Goal: Task Accomplishment & Management: Use online tool/utility

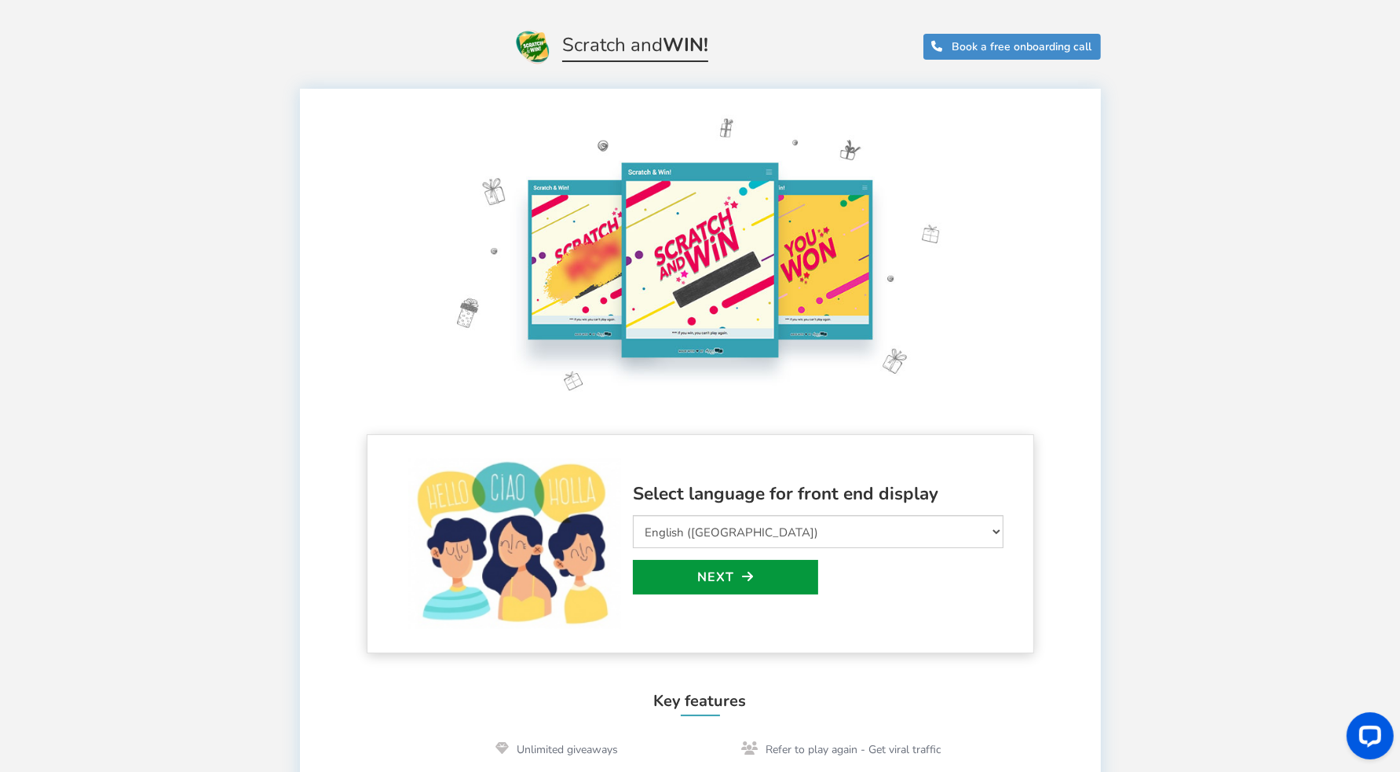
click at [715, 579] on link "Next" at bounding box center [725, 577] width 185 height 35
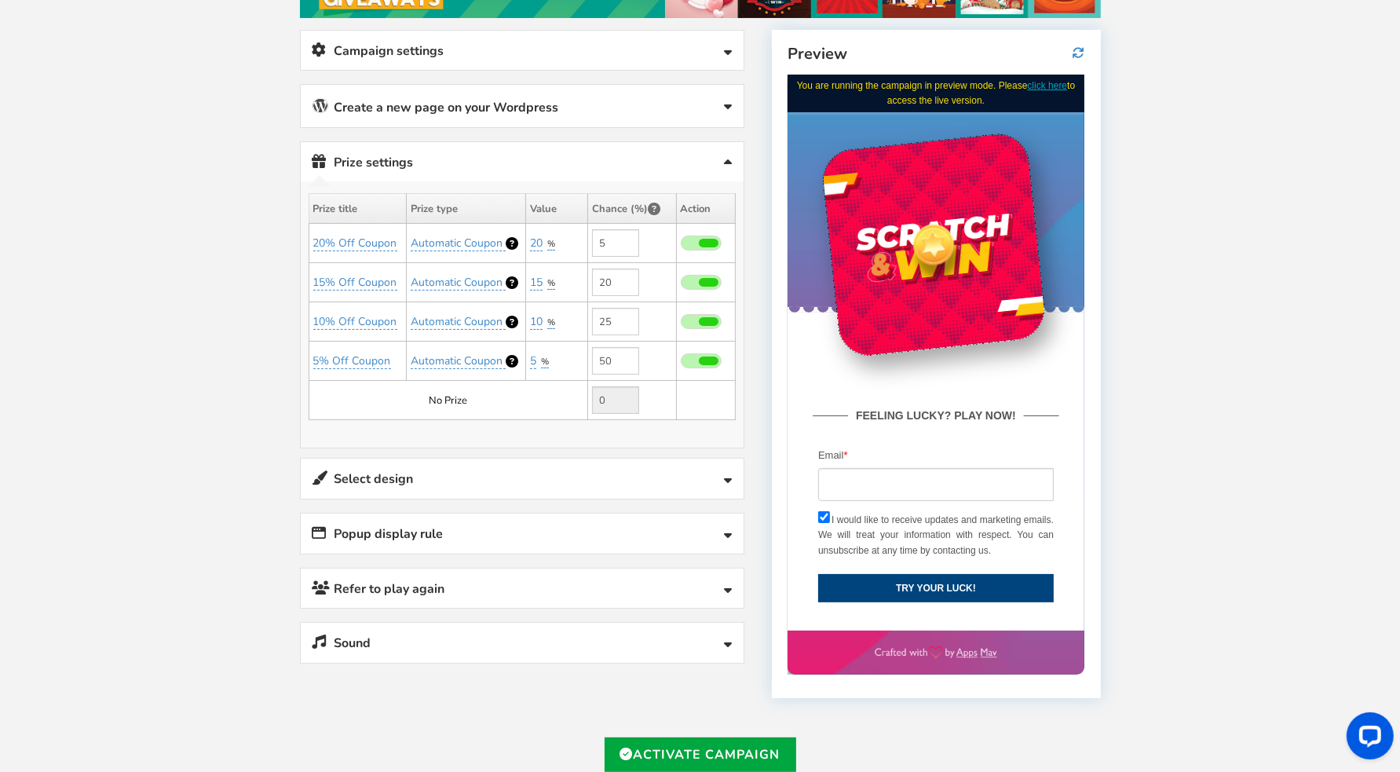
scroll to position [208, 0]
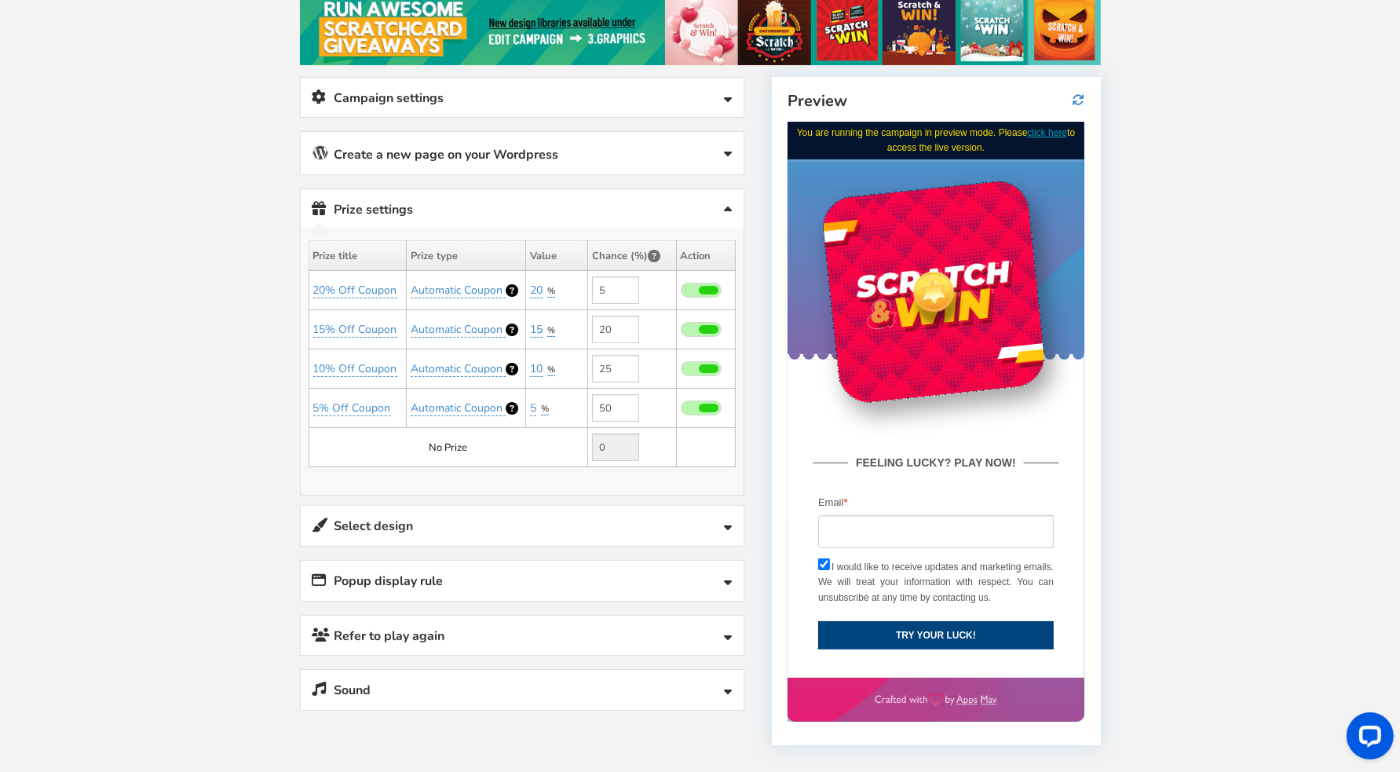
click at [225, 392] on div "Welcome to Scratch and WIN! Select language for front end display Select Langua…" at bounding box center [700, 419] width 1400 height 1124
click at [346, 283] on link "20% Off Coupon" at bounding box center [355, 291] width 84 height 16
drag, startPoint x: 406, startPoint y: 324, endPoint x: 294, endPoint y: 326, distance: 111.5
click at [294, 326] on form "20% Off Coupon save cancel" at bounding box center [393, 328] width 206 height 39
type input "Win iphone"
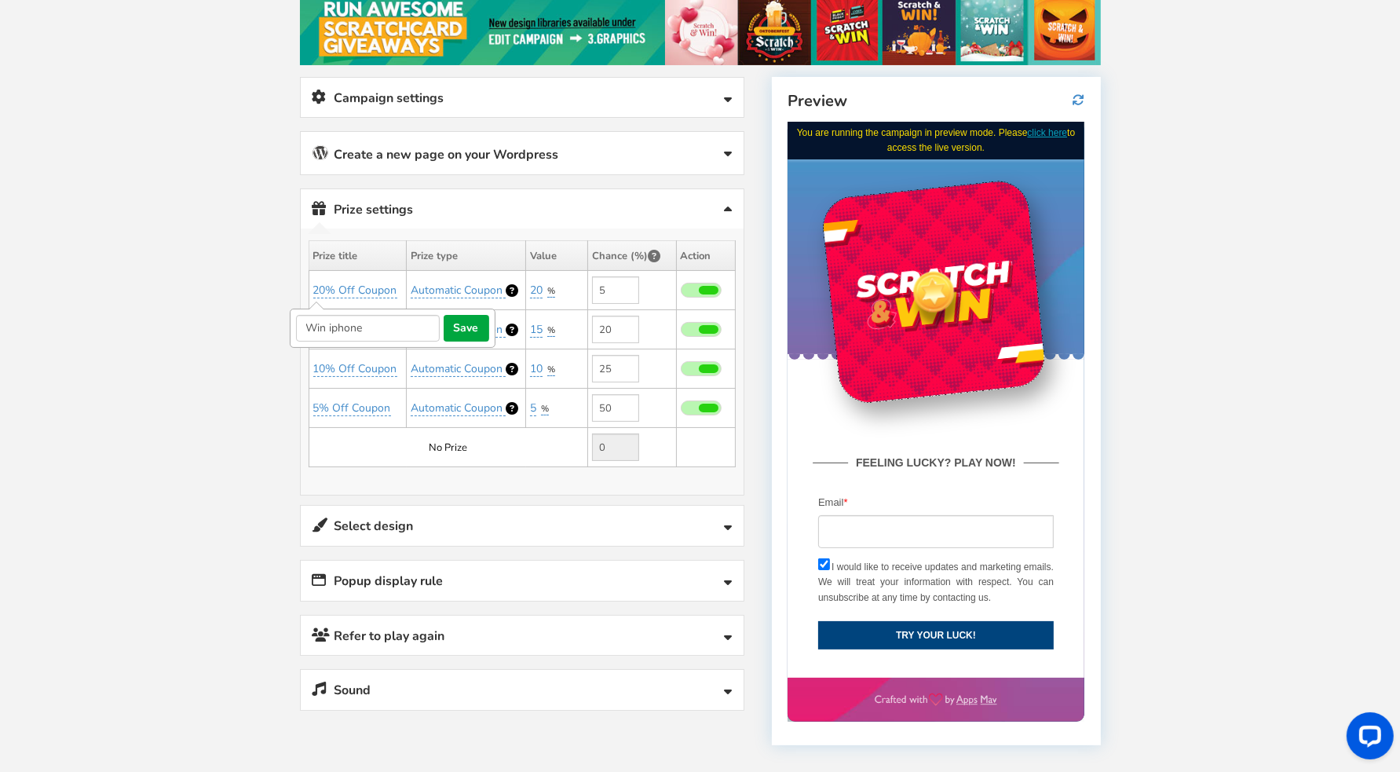
click at [265, 377] on div "Welcome to Scratch and WIN! Select language for front end display Select Langua…" at bounding box center [700, 419] width 1400 height 1124
click at [355, 283] on link "20% Off Coupon" at bounding box center [355, 291] width 84 height 16
drag, startPoint x: 407, startPoint y: 323, endPoint x: 288, endPoint y: 331, distance: 118.8
click at [288, 331] on div "Promote your campaign Use this link to promote your campaign anywhere. Use it i…" at bounding box center [522, 406] width 468 height 659
click at [330, 283] on link "20% Off Coupon" at bounding box center [355, 291] width 84 height 16
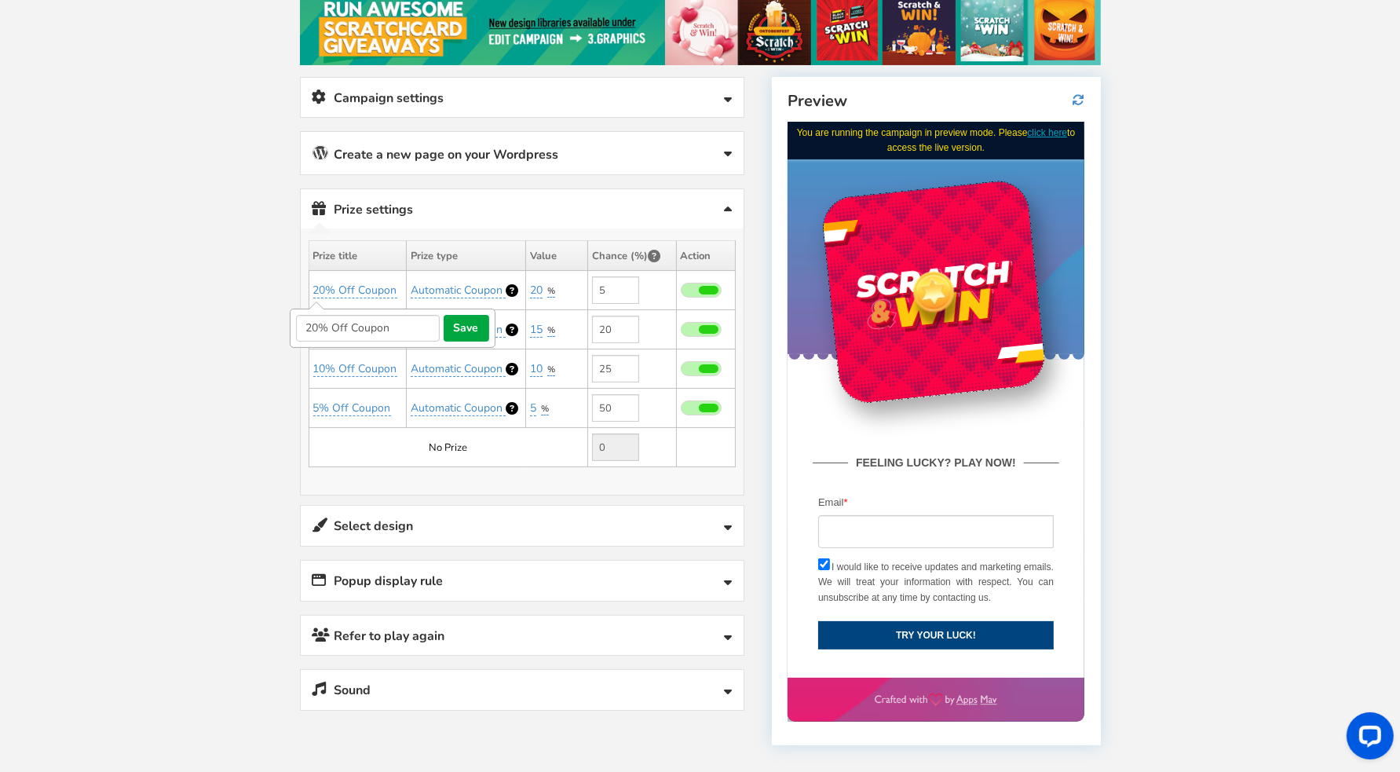
click at [397, 320] on input "20% Off Coupon" at bounding box center [368, 328] width 144 height 27
click at [398, 322] on input "20% Off Coupon" at bounding box center [368, 328] width 144 height 27
type input "win iphone"
click at [467, 327] on button "save" at bounding box center [467, 328] width 46 height 27
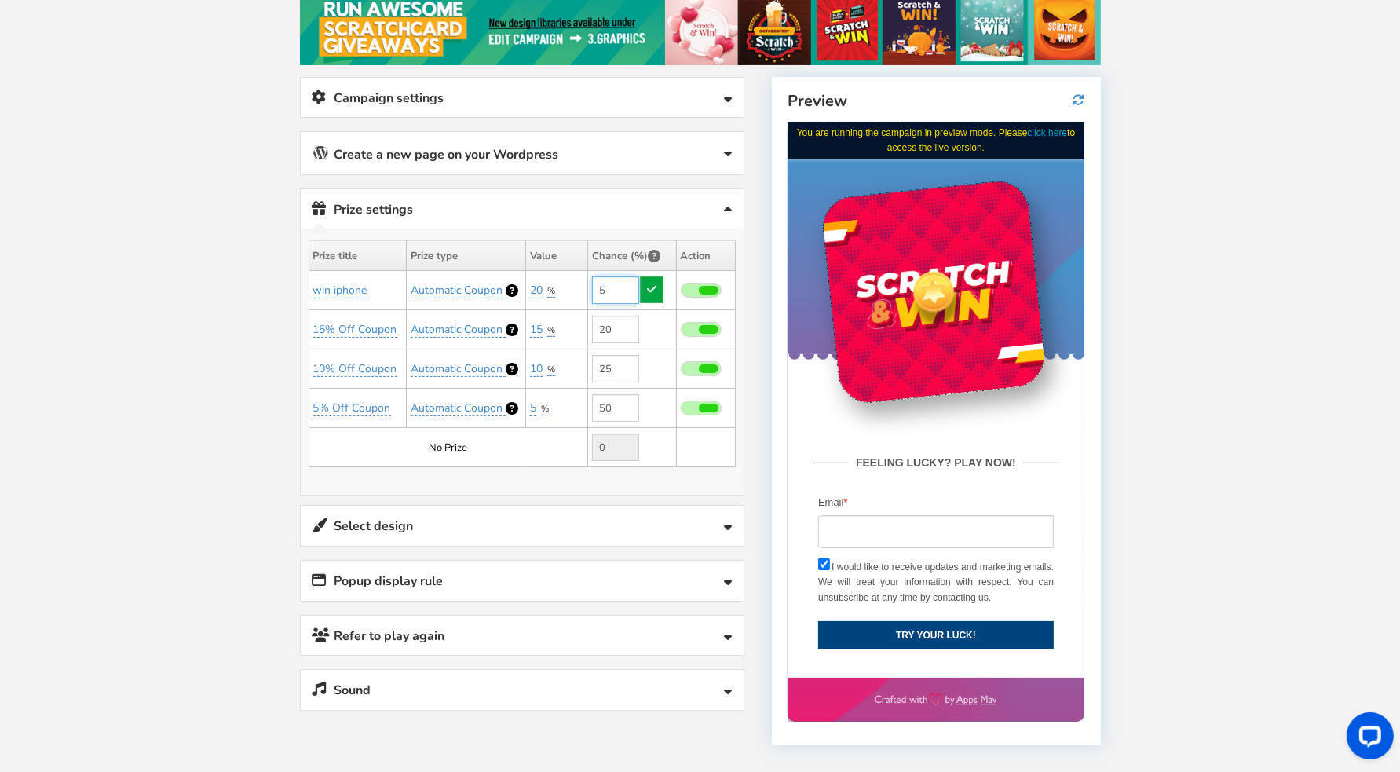
drag, startPoint x: 608, startPoint y: 287, endPoint x: 594, endPoint y: 291, distance: 14.7
click at [594, 291] on input "5" at bounding box center [615, 289] width 47 height 27
type input "0"
click at [653, 288] on icon at bounding box center [651, 288] width 9 height 11
type input "5"
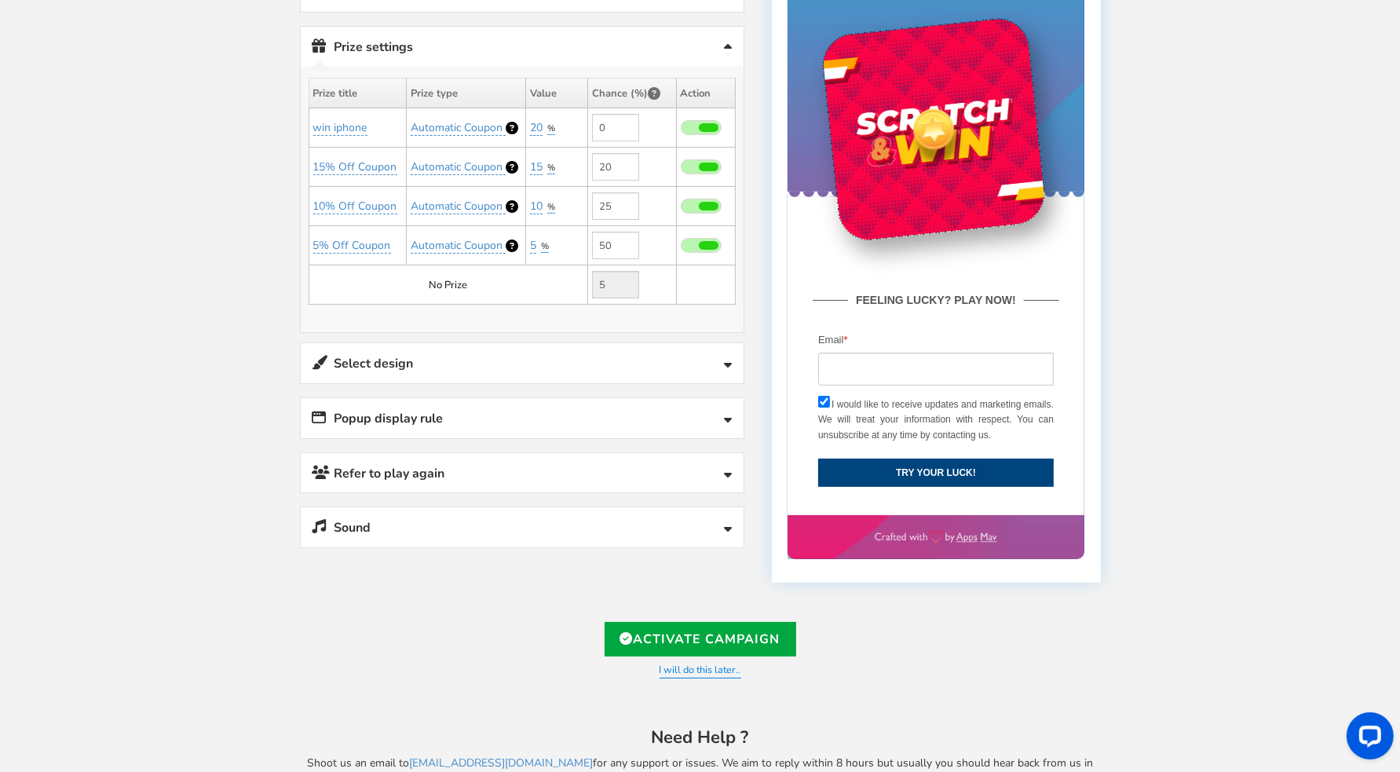
scroll to position [418, 0]
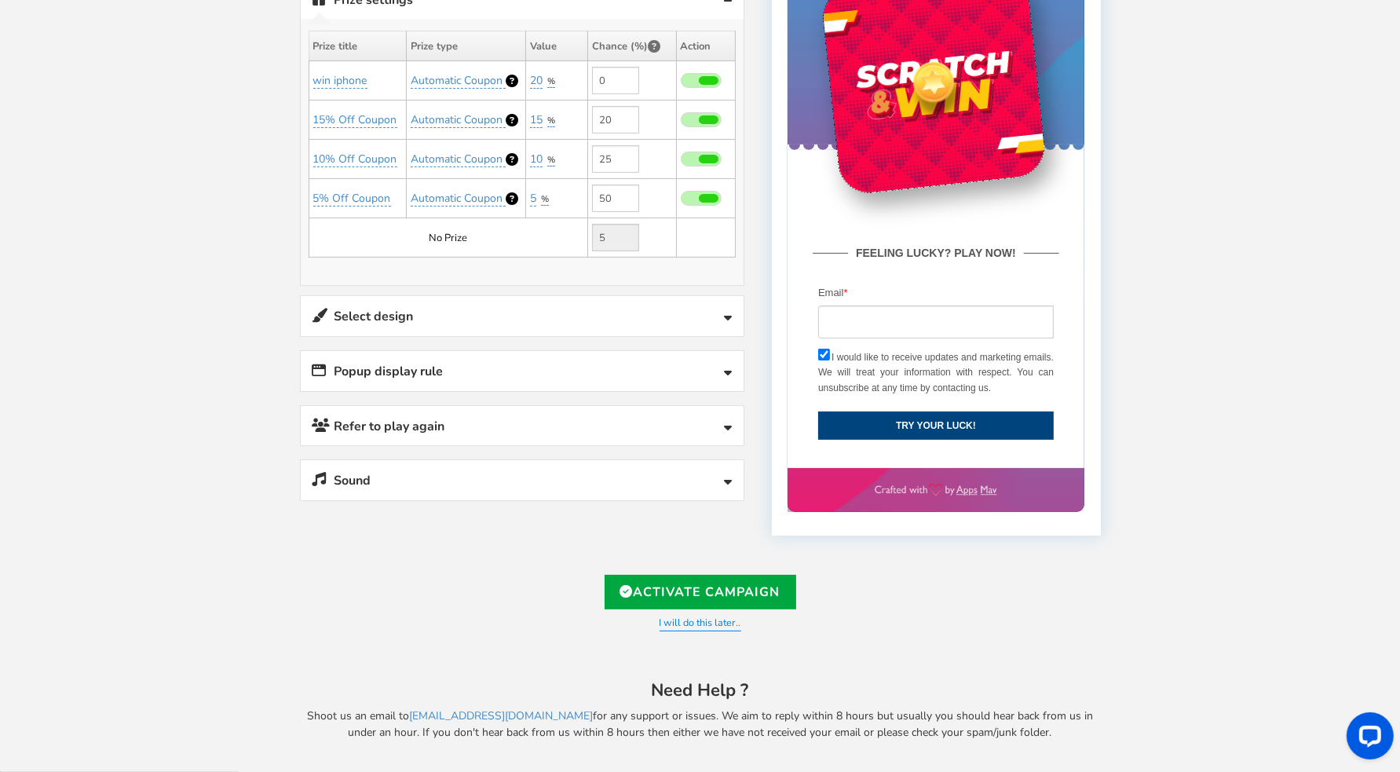
click at [614, 360] on link "Popup display rule" at bounding box center [522, 371] width 443 height 40
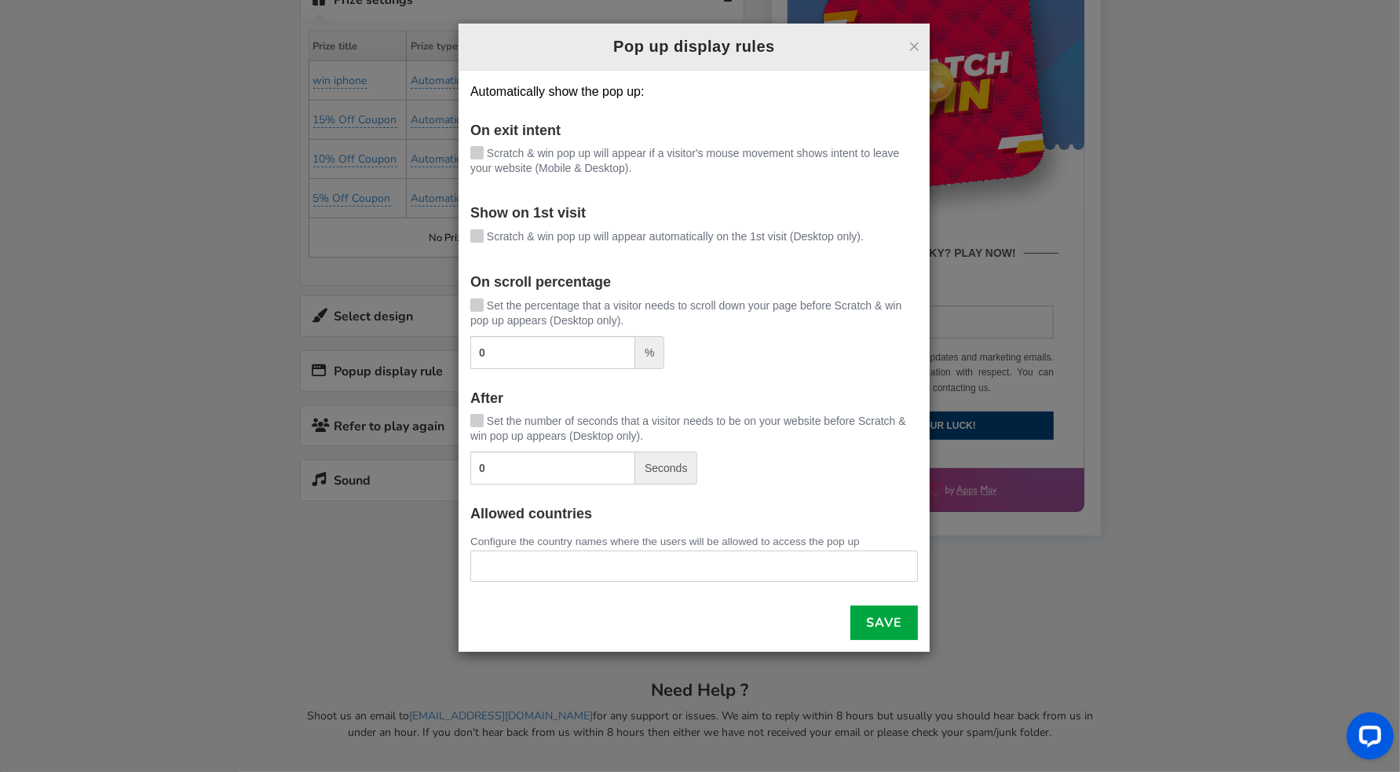
click at [226, 387] on div "× Pop up display rules Automatically show the pop up: On exit intent [PERSON_NA…" at bounding box center [700, 386] width 1400 height 772
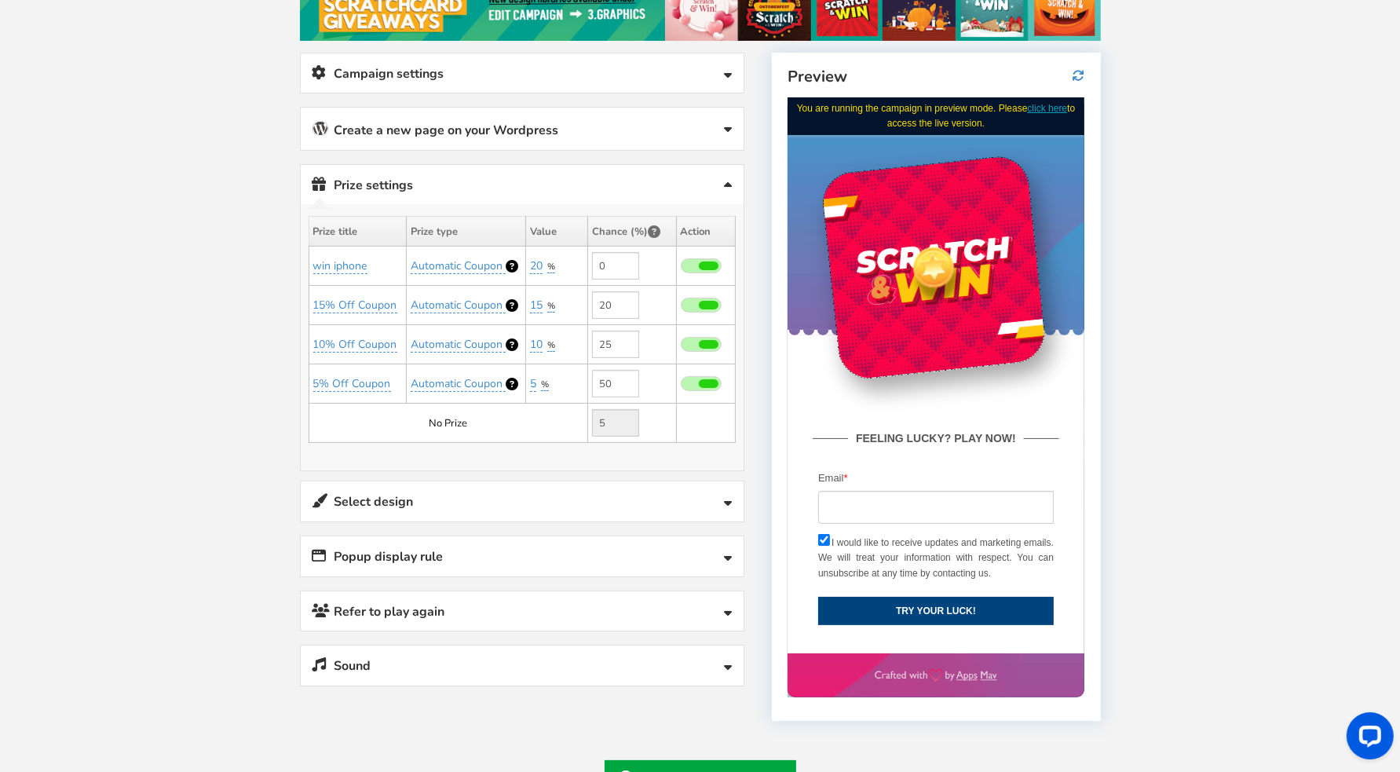
scroll to position [0, 0]
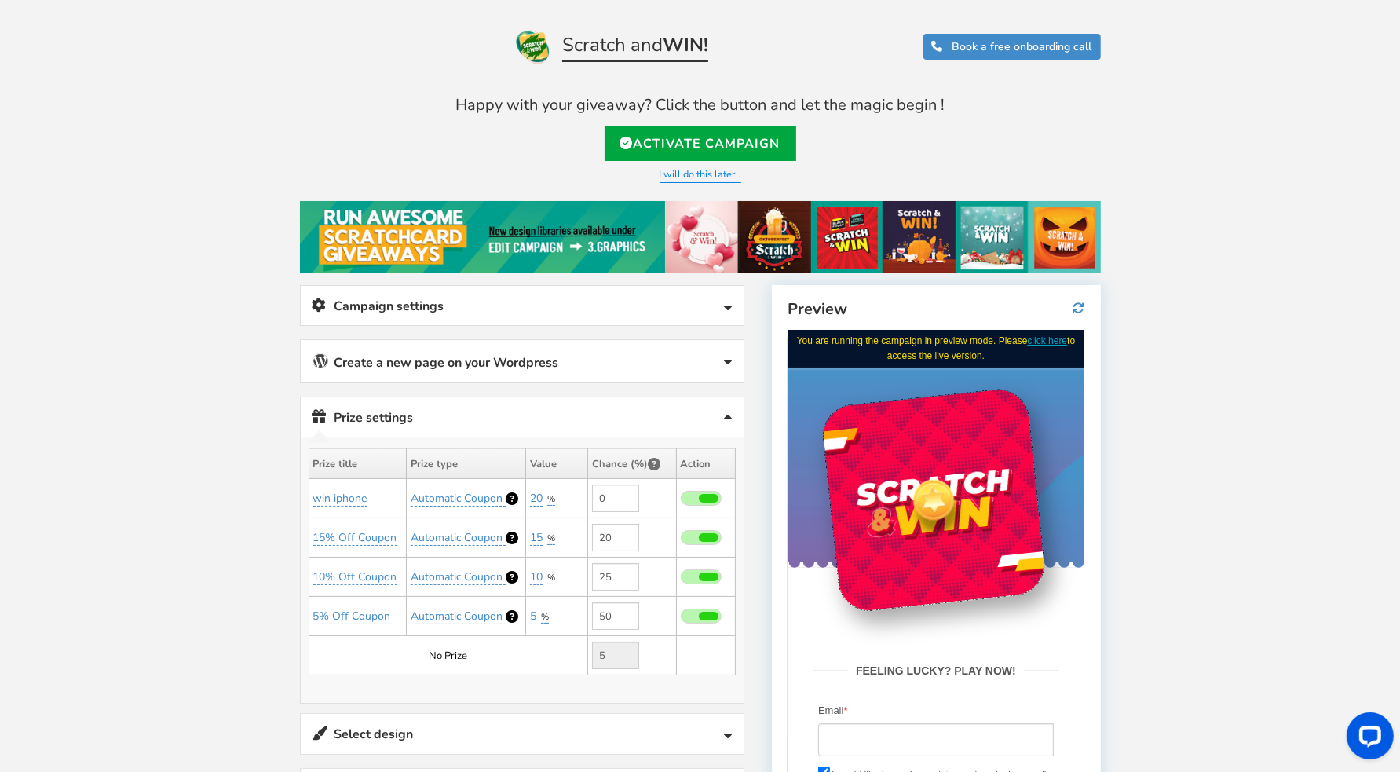
click at [621, 367] on link "Create a new page on your Wordpress" at bounding box center [522, 361] width 443 height 42
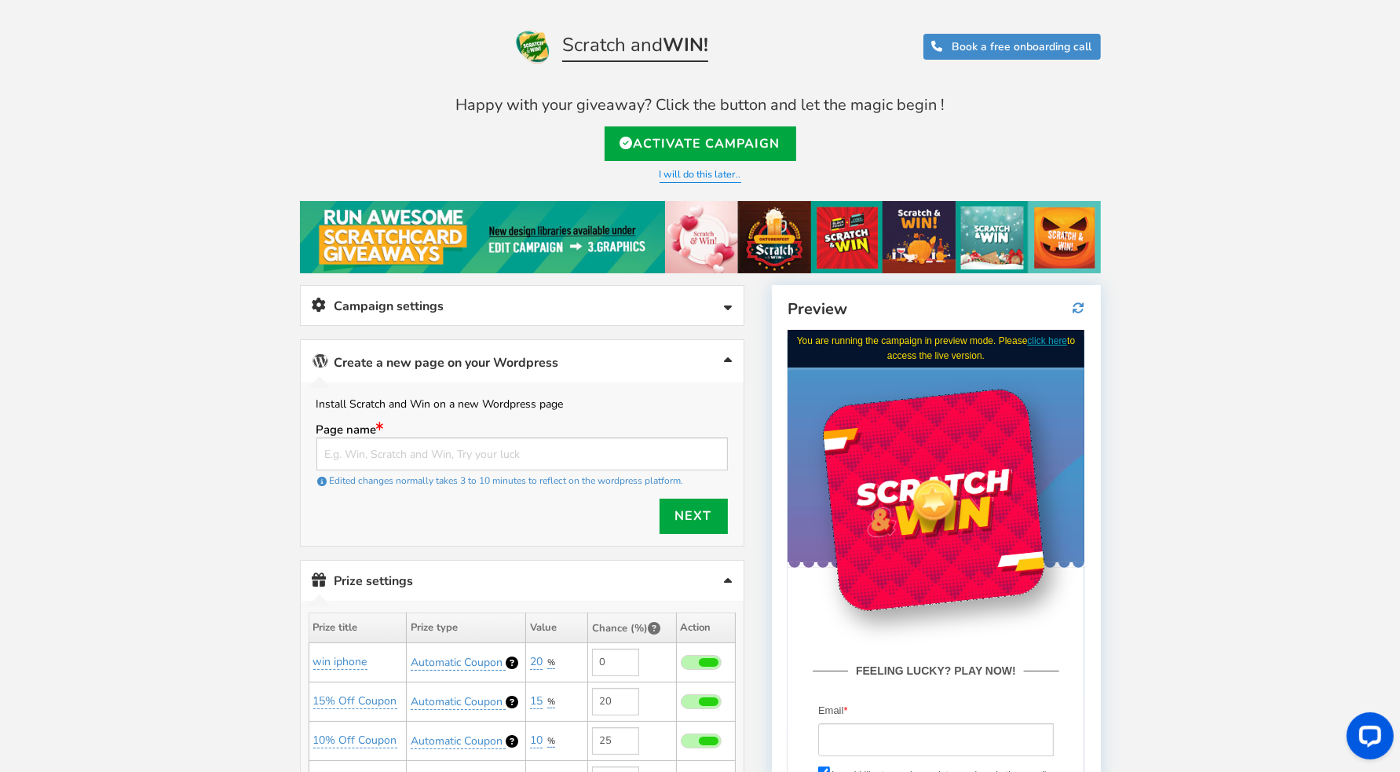
click at [610, 311] on link "Campaign settings" at bounding box center [522, 306] width 443 height 40
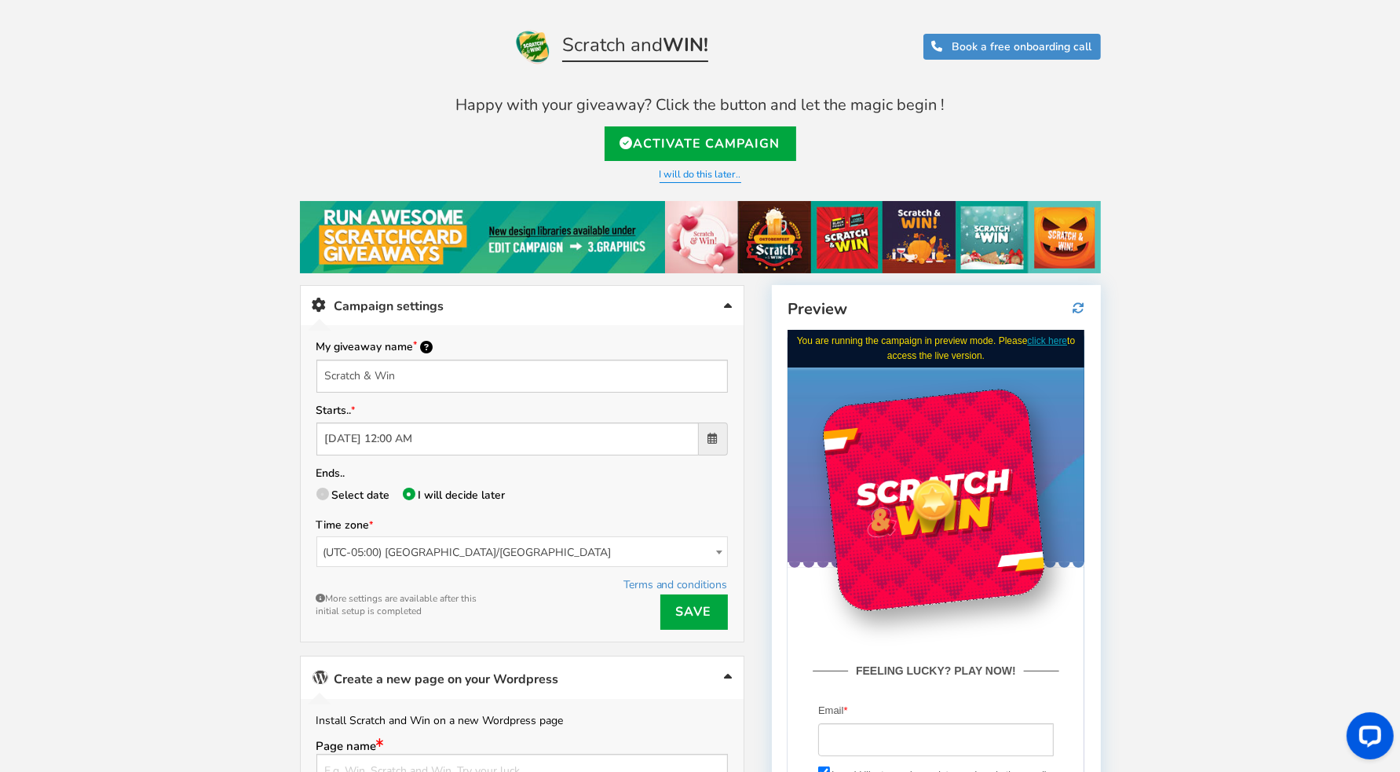
click at [610, 311] on link "Campaign settings" at bounding box center [522, 306] width 443 height 40
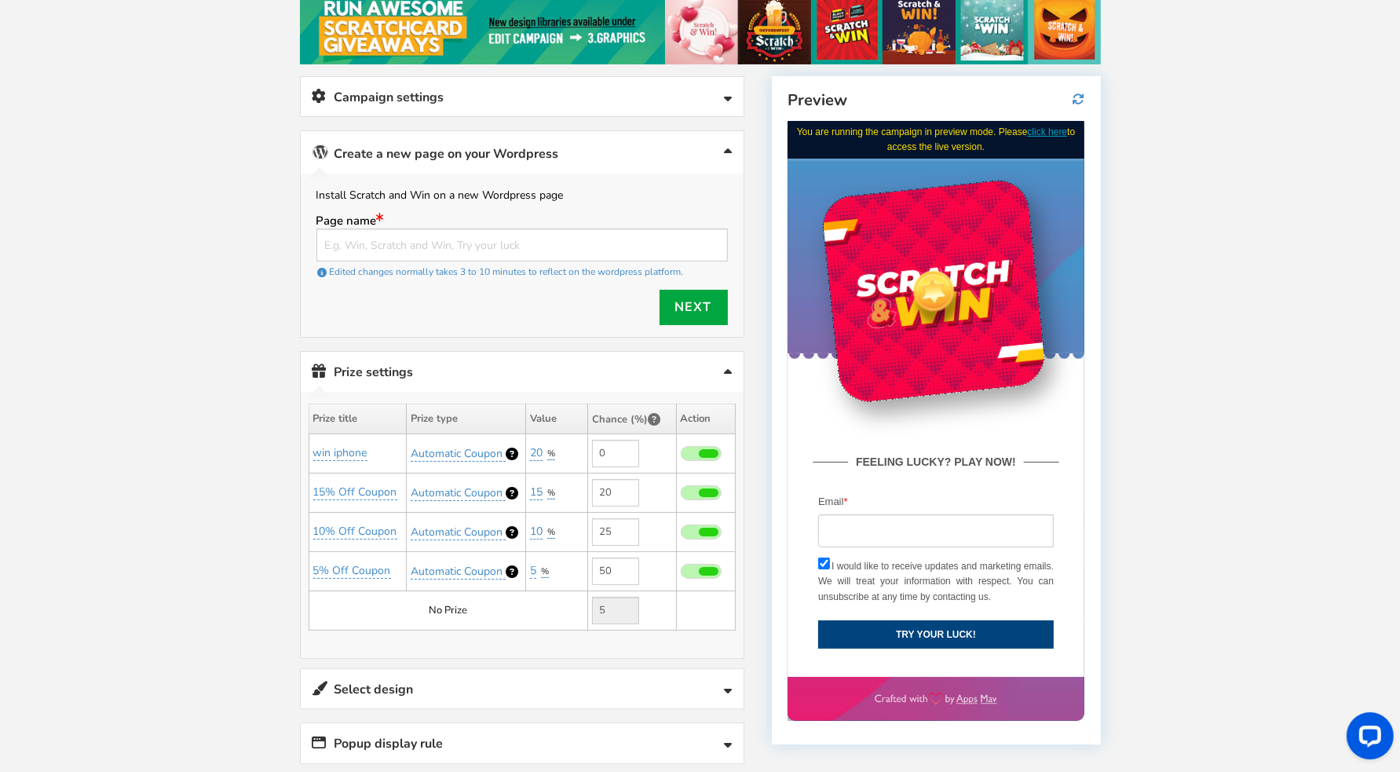
scroll to position [418, 0]
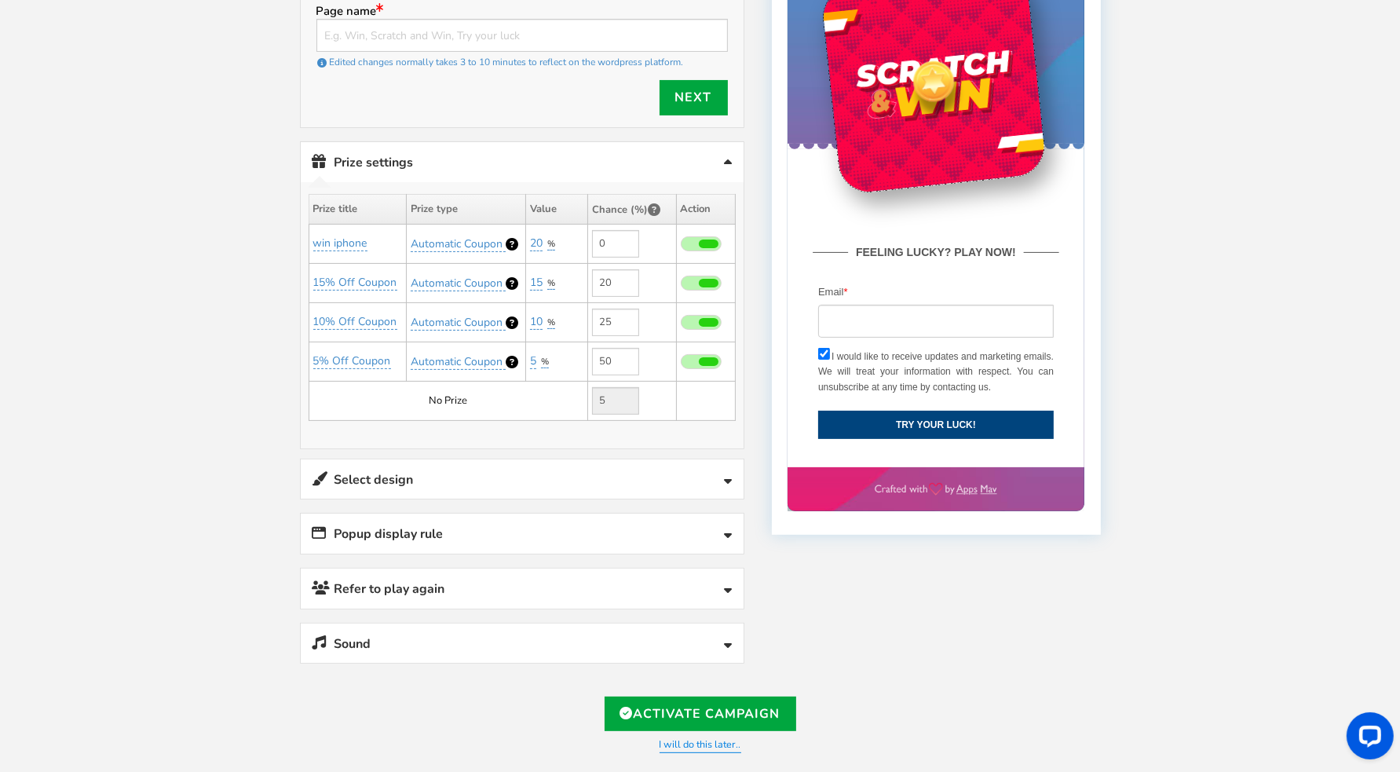
click at [556, 468] on link "Select design" at bounding box center [522, 479] width 443 height 40
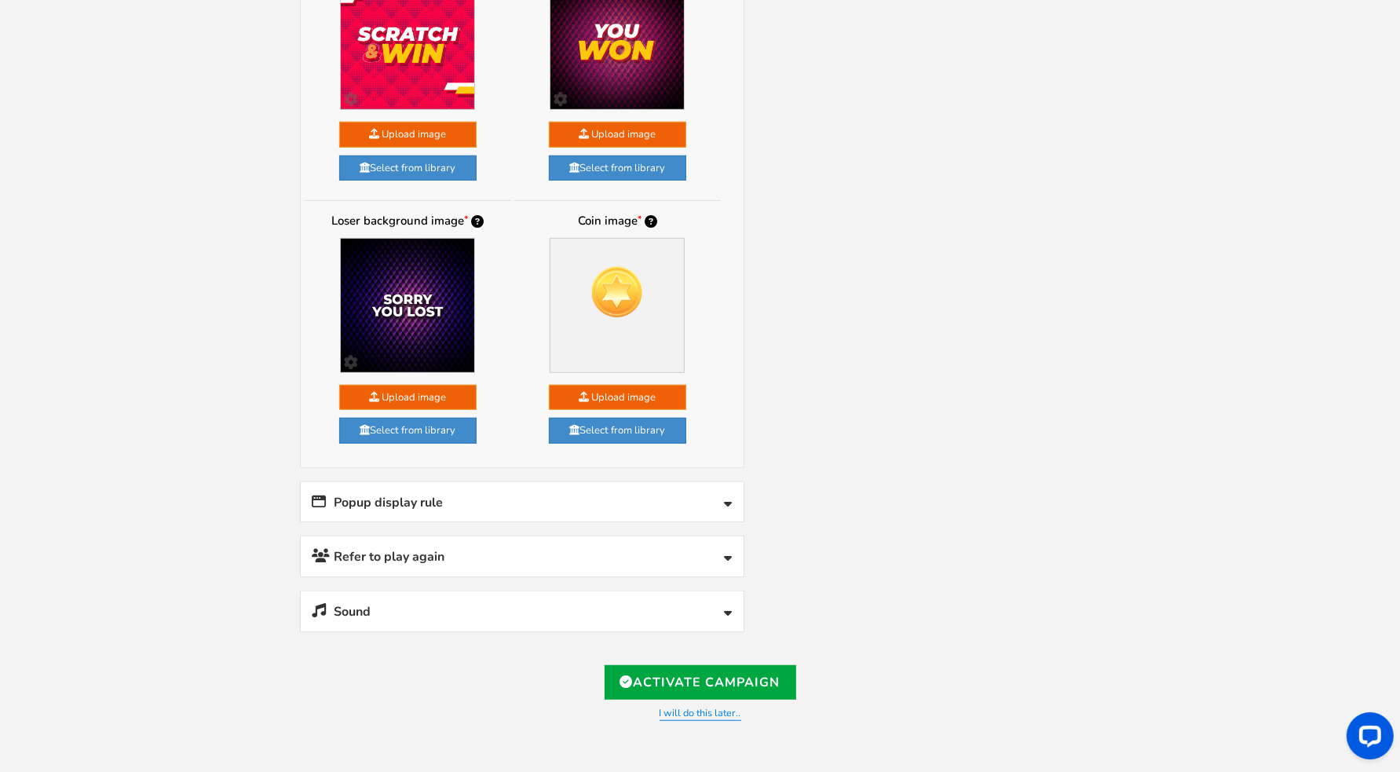
scroll to position [1047, 0]
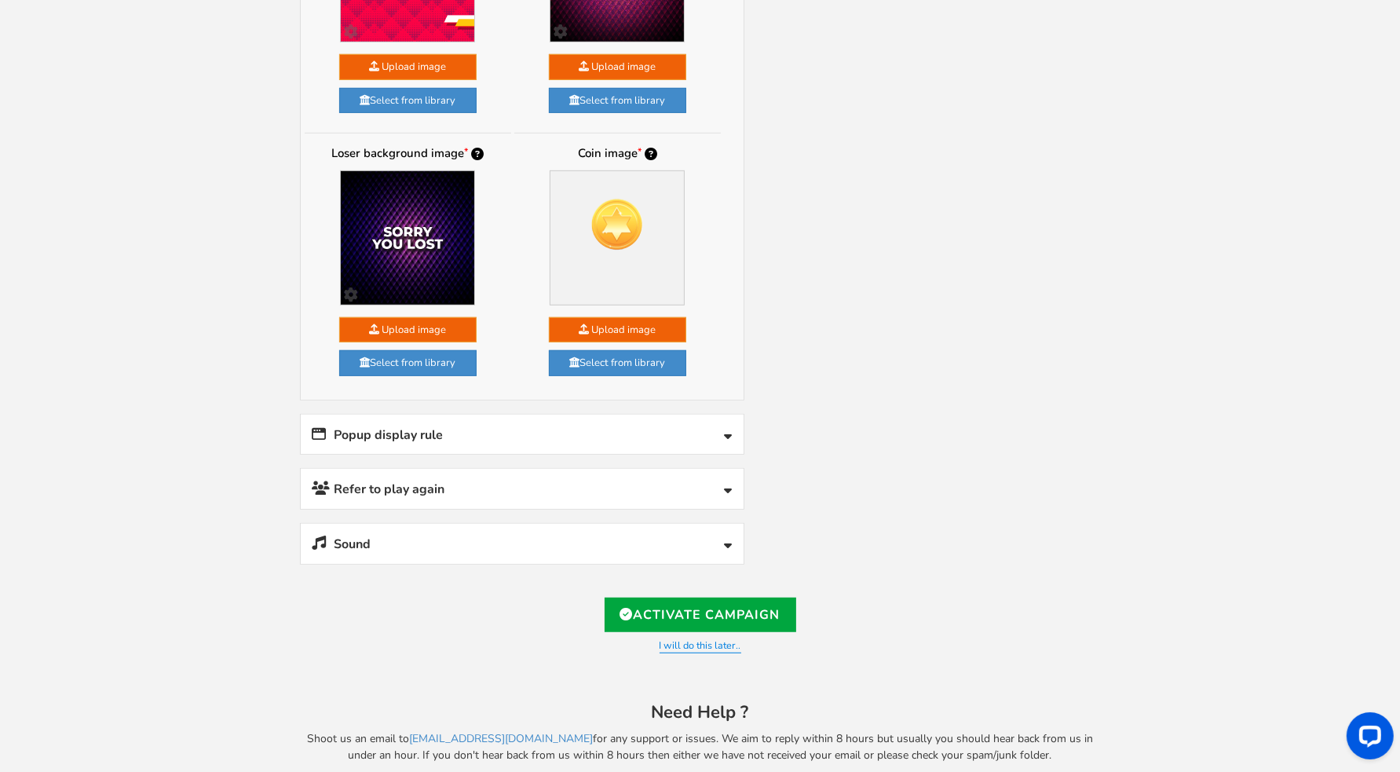
click at [462, 417] on link "Popup display rule" at bounding box center [522, 435] width 443 height 40
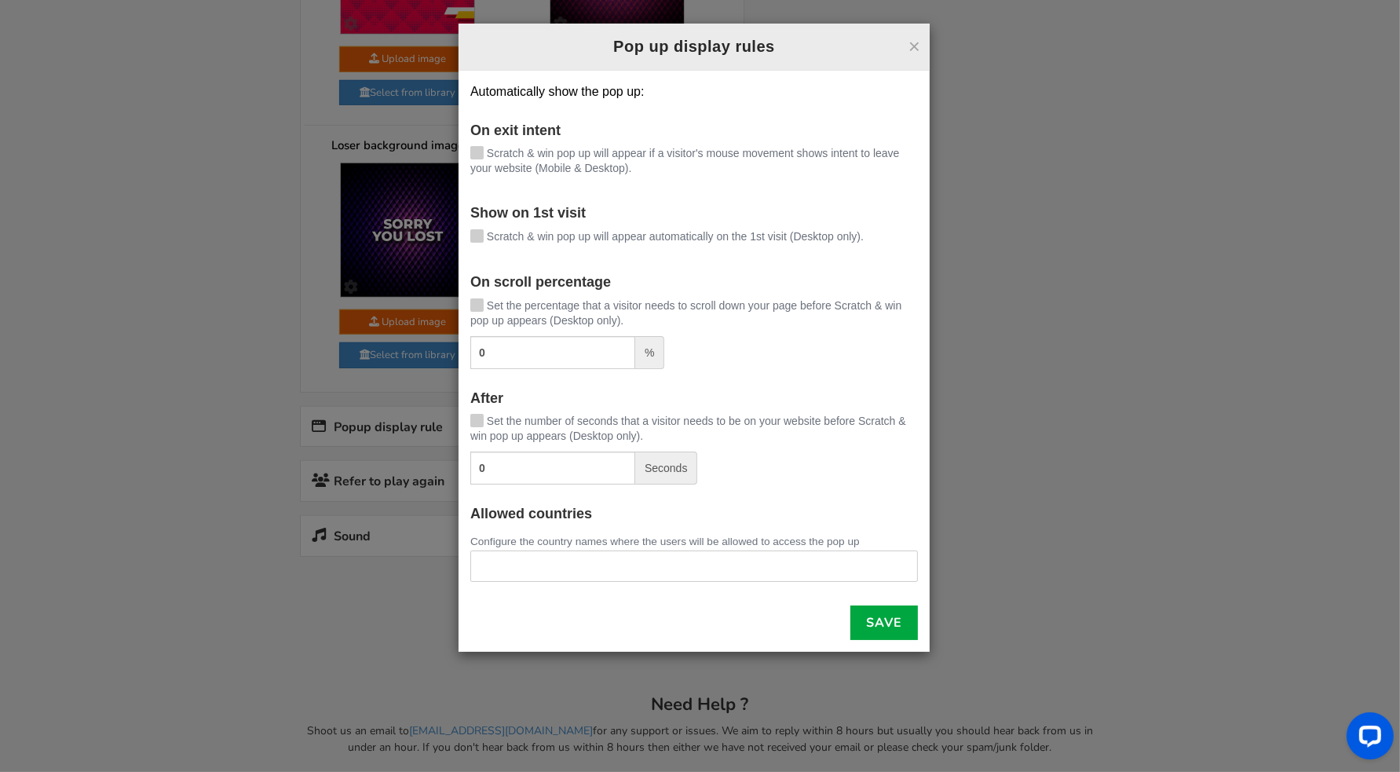
scroll to position [1058, 0]
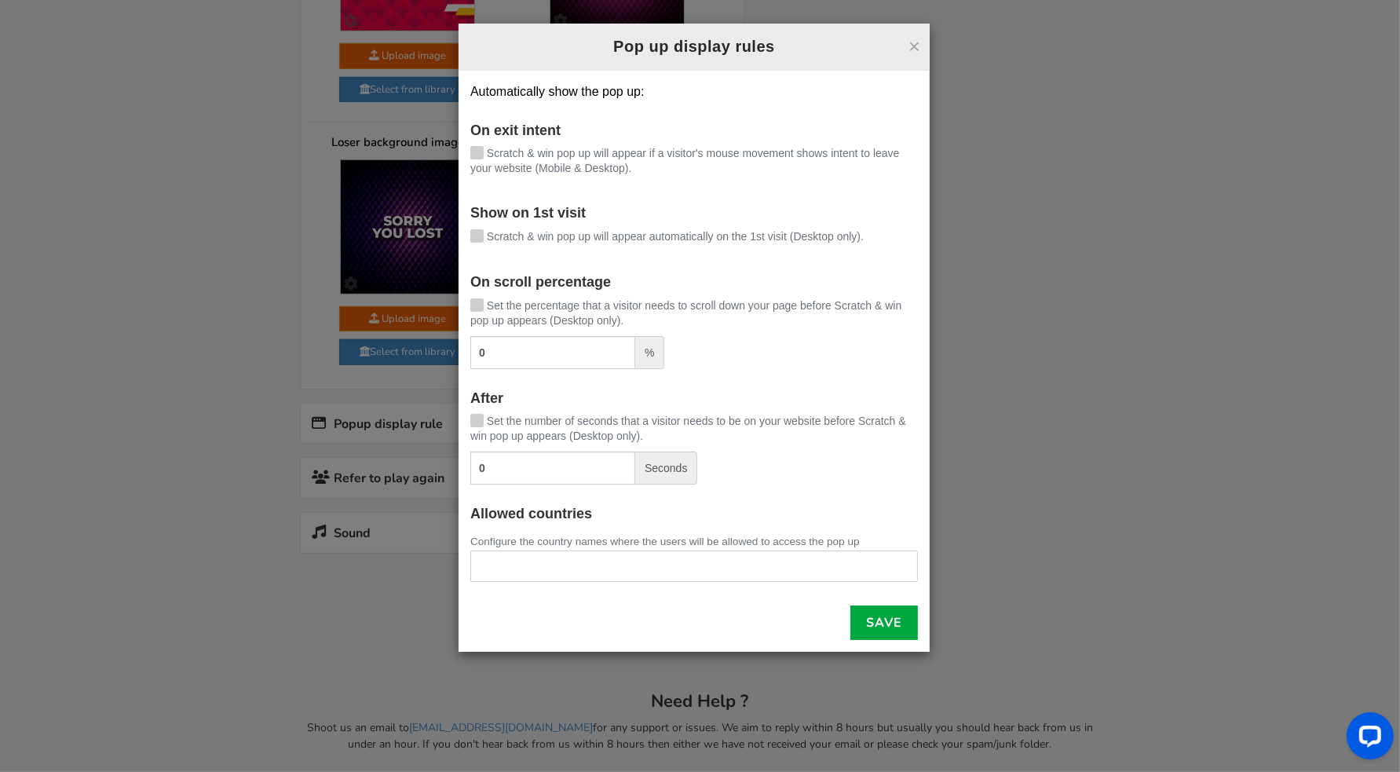
click at [474, 156] on icon at bounding box center [476, 152] width 11 height 12
click at [455, 156] on input "Scratch & win pop up will appear if a visitor's mouse movement shows intent to …" at bounding box center [455, 154] width 0 height 10
click at [480, 235] on icon at bounding box center [476, 234] width 11 height 12
click at [455, 235] on input "Scratch & win pop up will appear automatically on the 1st visit (Desktop only)." at bounding box center [455, 237] width 0 height 10
click at [469, 307] on div "Automatically show the pop up: On exit intent [PERSON_NAME] & win pop up will a…" at bounding box center [694, 361] width 471 height 581
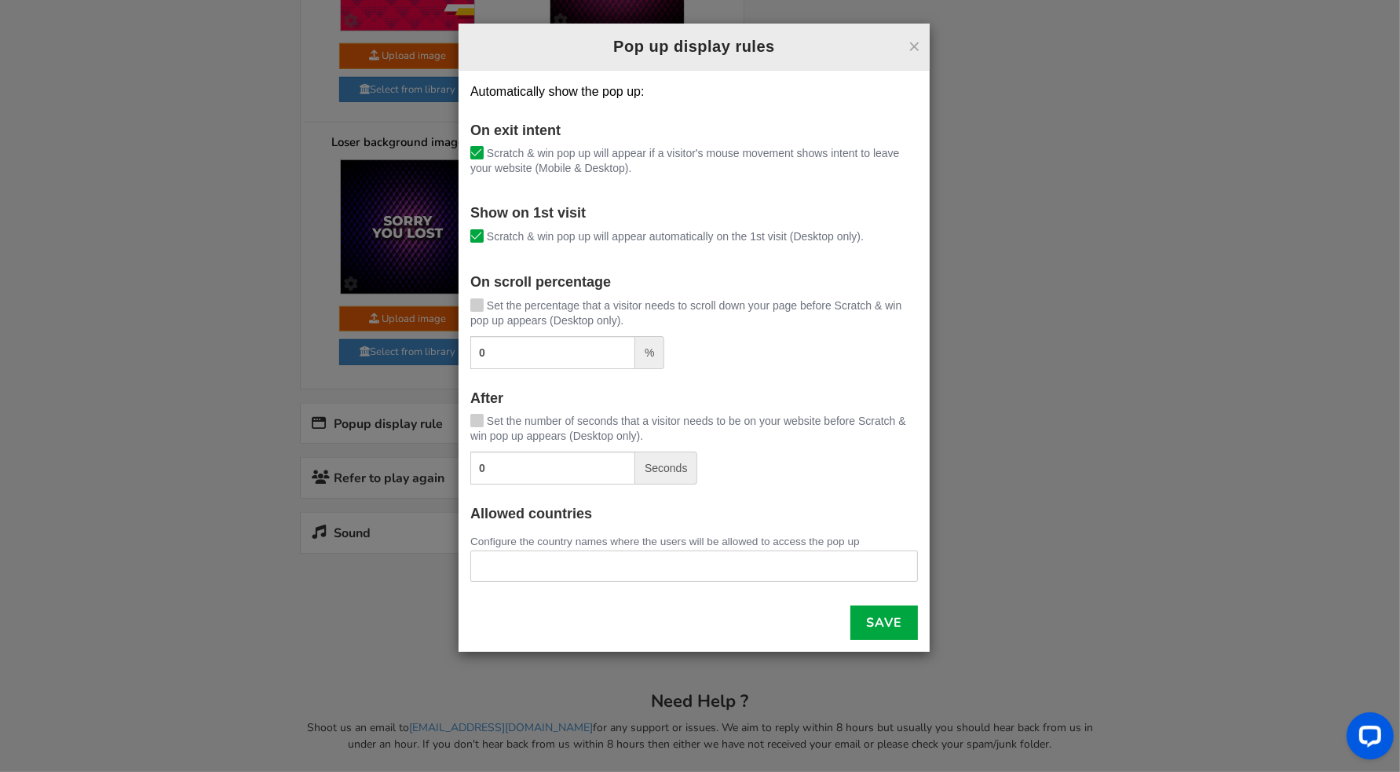
click at [471, 310] on span at bounding box center [476, 304] width 13 height 13
click at [455, 310] on input "Set the percentage that a visitor needs to scroll down your page before Scratch…" at bounding box center [455, 306] width 0 height 10
click at [479, 418] on icon at bounding box center [476, 420] width 11 height 12
click at [455, 418] on input "Set the number of seconds that a visitor needs to be on your website before Scr…" at bounding box center [455, 422] width 0 height 10
drag, startPoint x: 492, startPoint y: 355, endPoint x: 477, endPoint y: 360, distance: 15.6
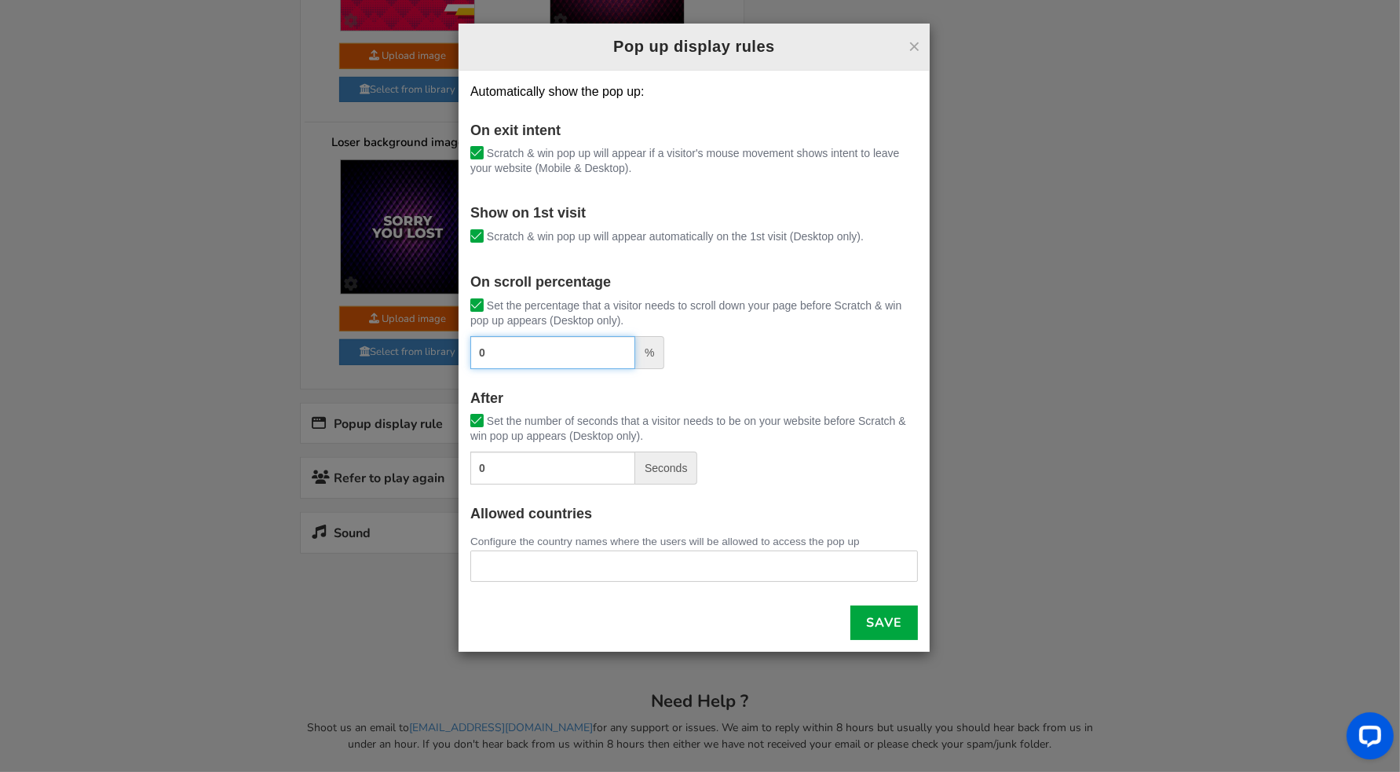
click at [477, 360] on input "0" at bounding box center [552, 352] width 165 height 33
type input "10"
drag, startPoint x: 494, startPoint y: 469, endPoint x: 451, endPoint y: 480, distance: 44.6
click at [451, 480] on div "× Pop up display rules Automatically show the pop up: On exit intent [PERSON_NA…" at bounding box center [700, 386] width 1400 height 772
type input "10"
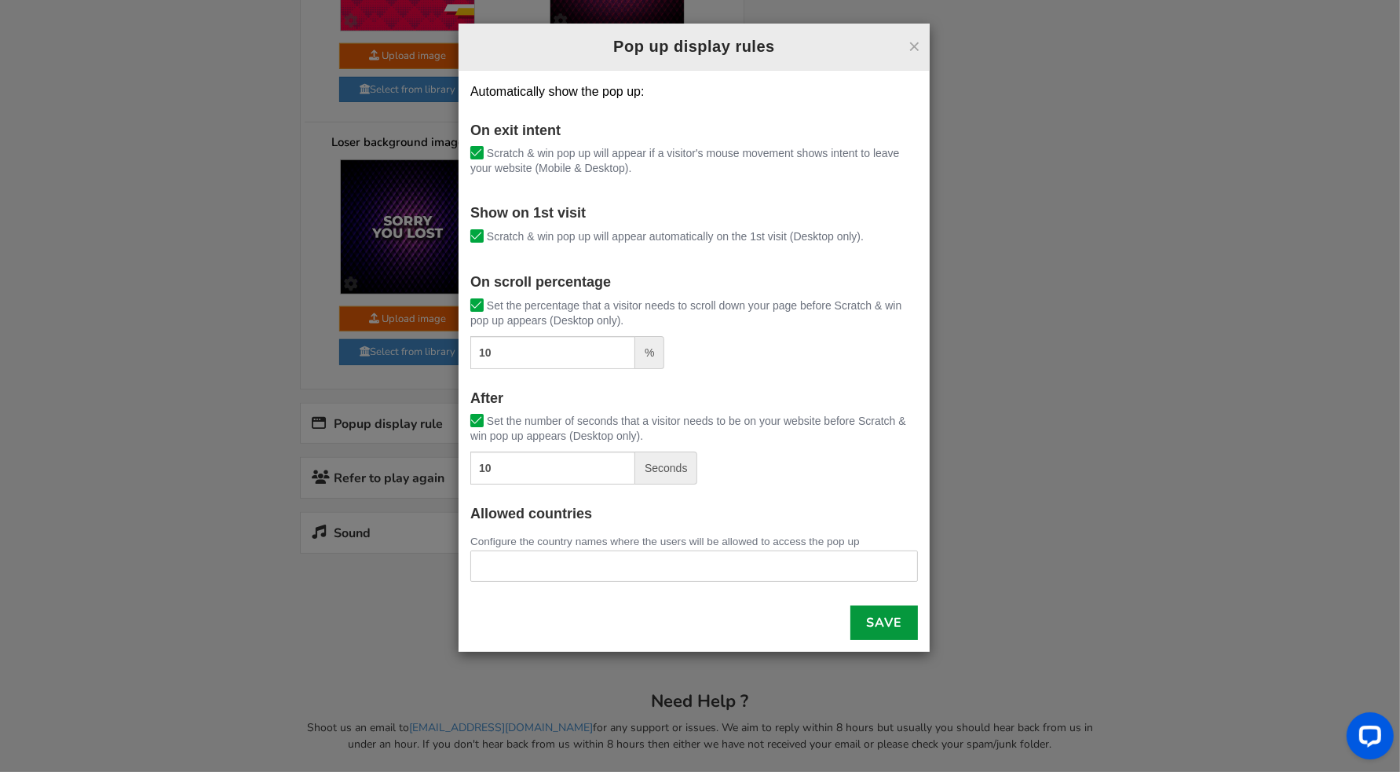
click at [886, 623] on link "Save" at bounding box center [884, 622] width 68 height 35
click at [895, 621] on link "Save" at bounding box center [884, 622] width 68 height 35
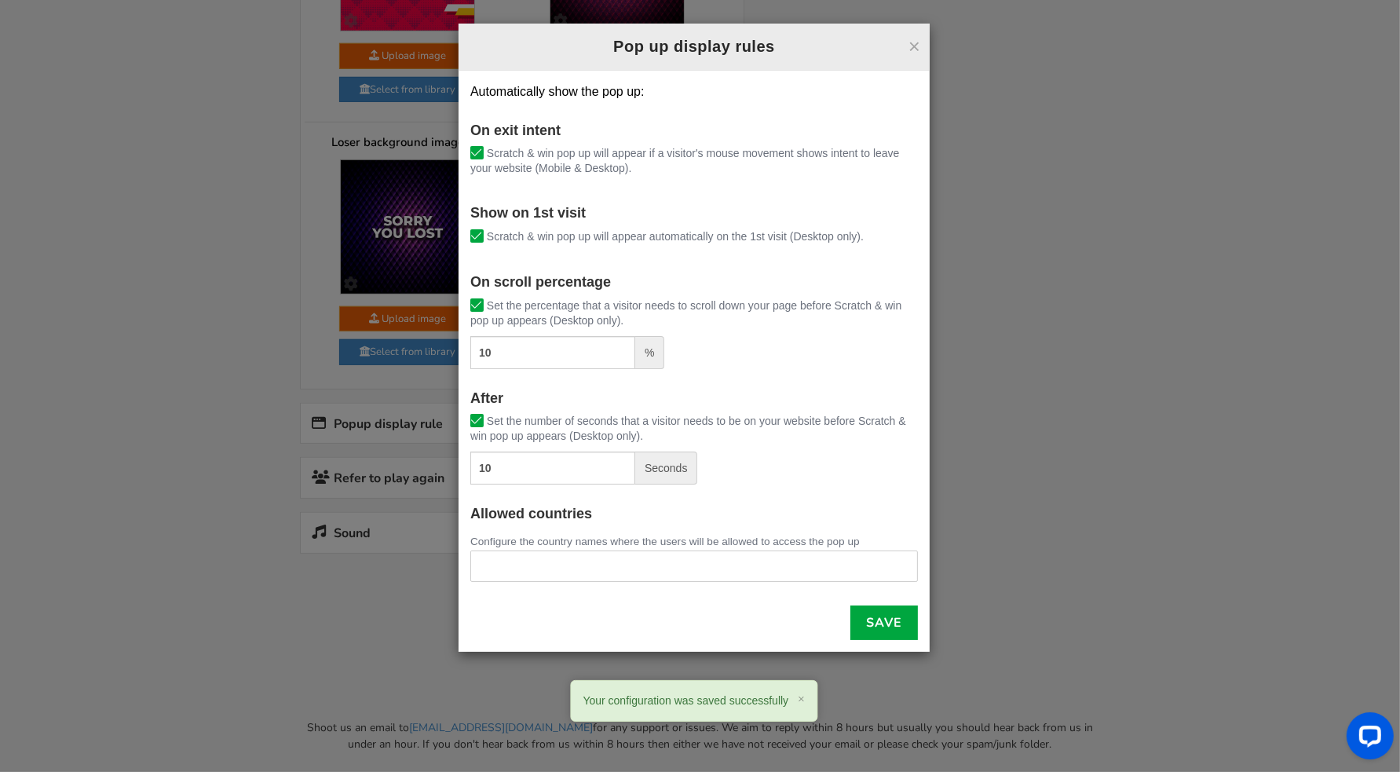
click at [1017, 526] on div "× Pop up display rules Automatically show the pop up: On exit intent [PERSON_NA…" at bounding box center [700, 386] width 1400 height 772
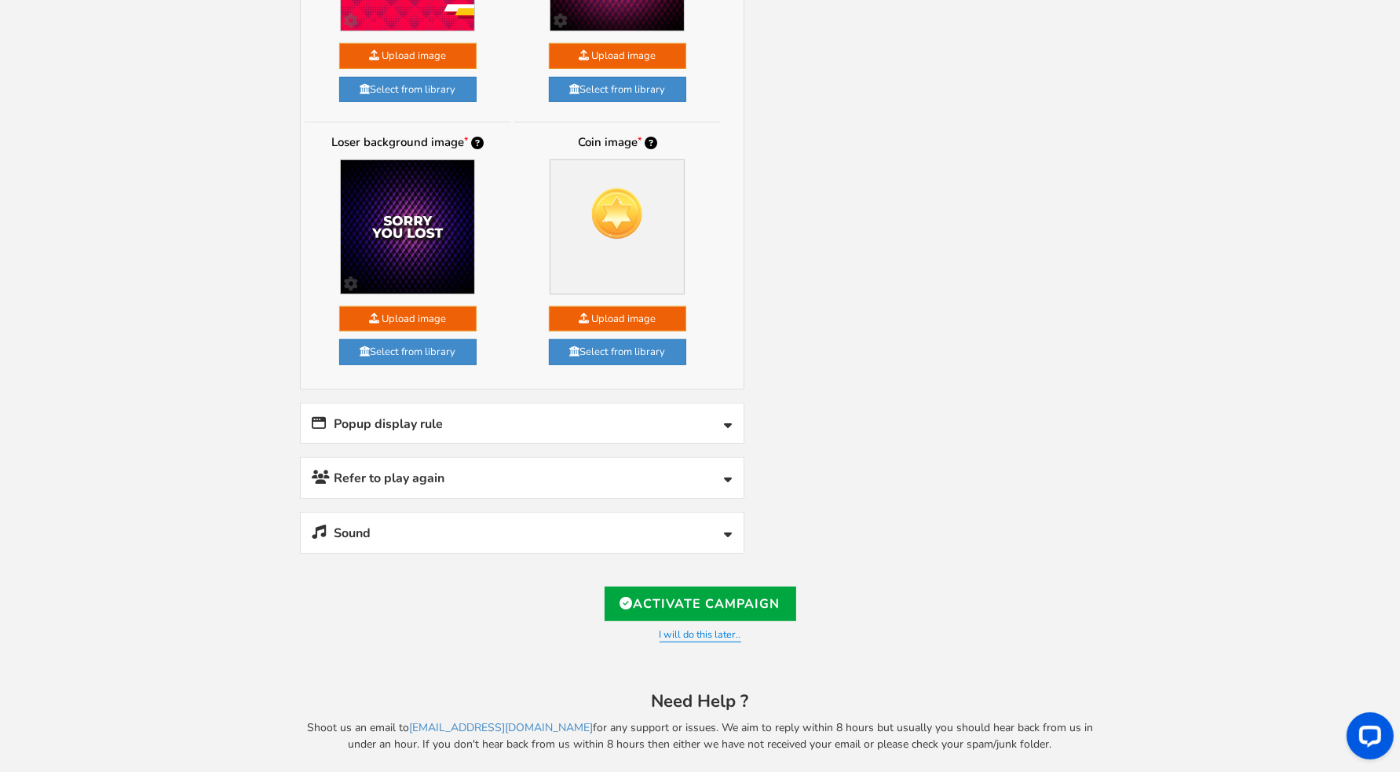
click at [476, 473] on link "Refer to play again" at bounding box center [522, 478] width 443 height 40
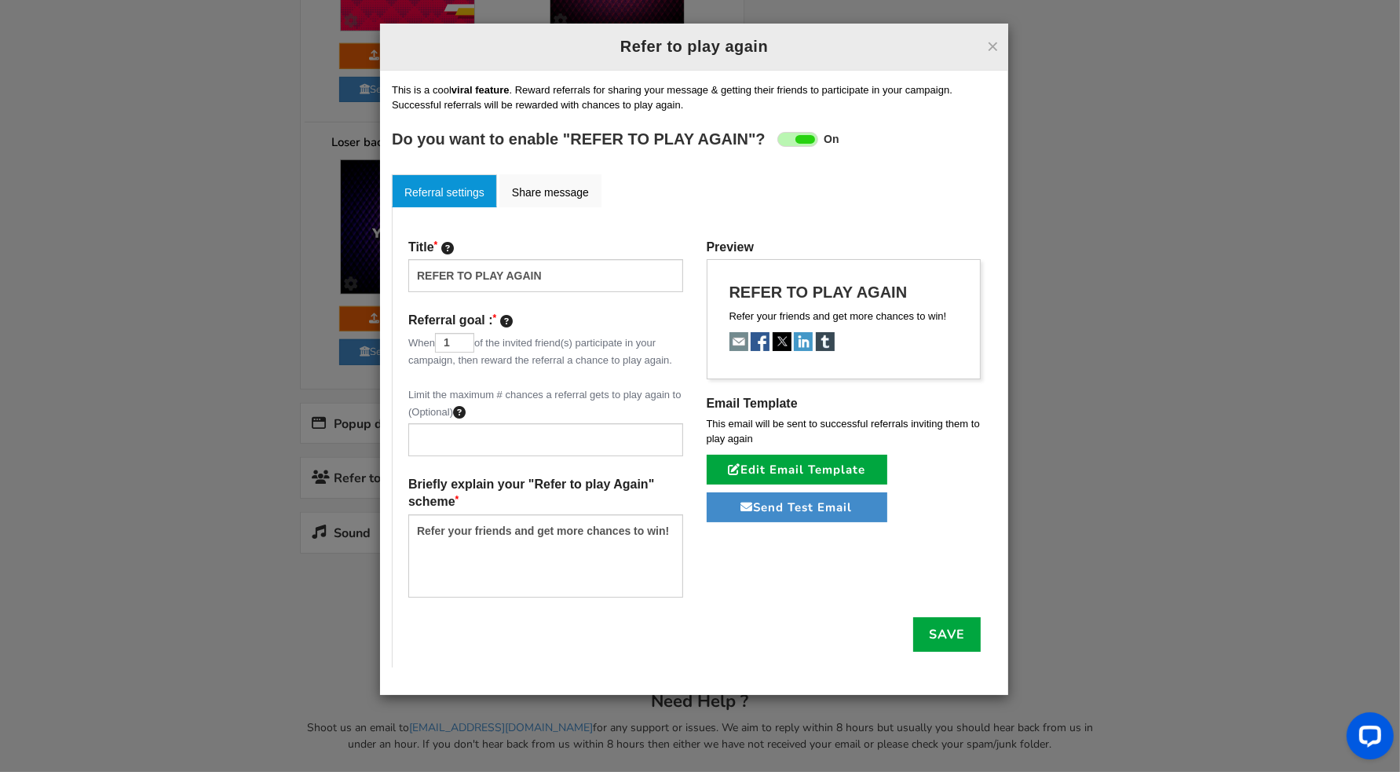
click at [1155, 266] on div "× Refer to play again Refer to play again Setup Referral campaign (Optional) ? …" at bounding box center [700, 386] width 1400 height 772
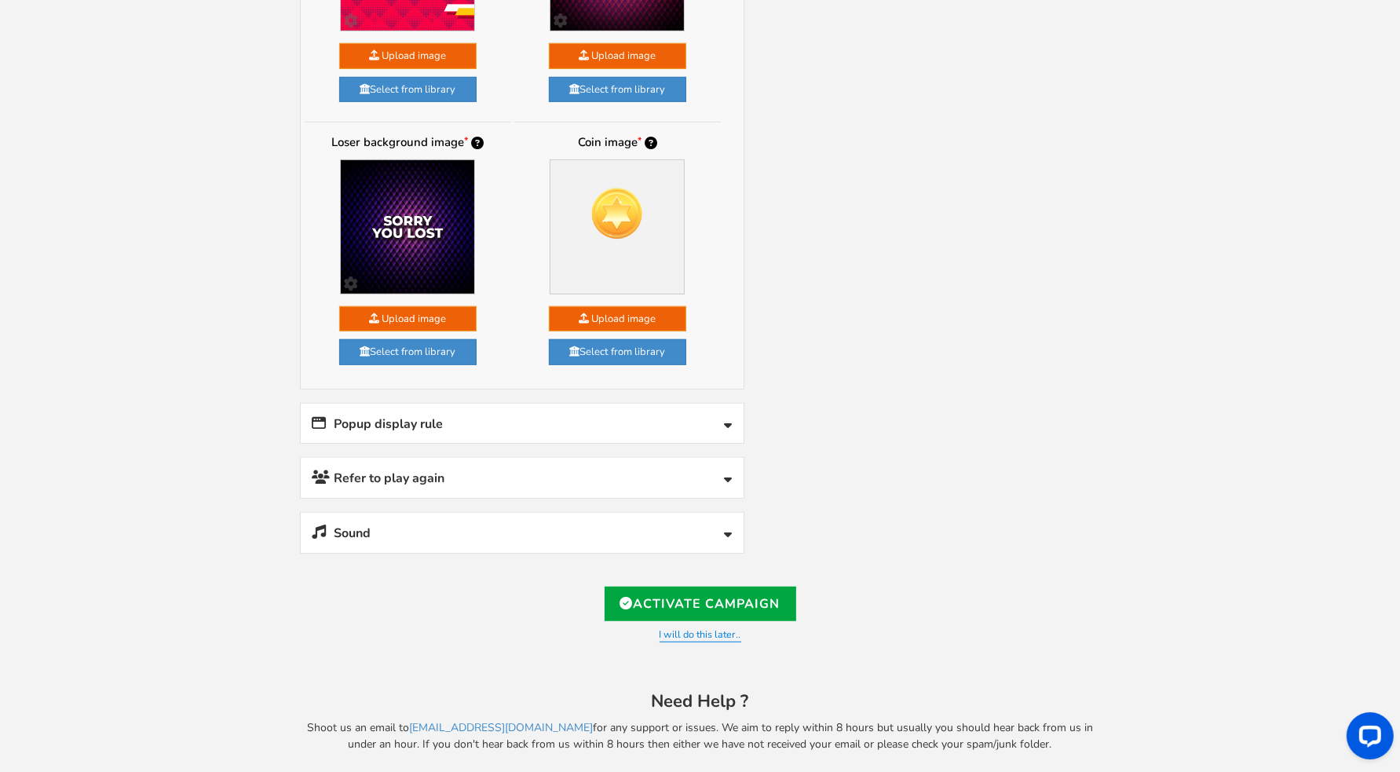
click at [563, 475] on link "Refer to play again" at bounding box center [522, 478] width 443 height 40
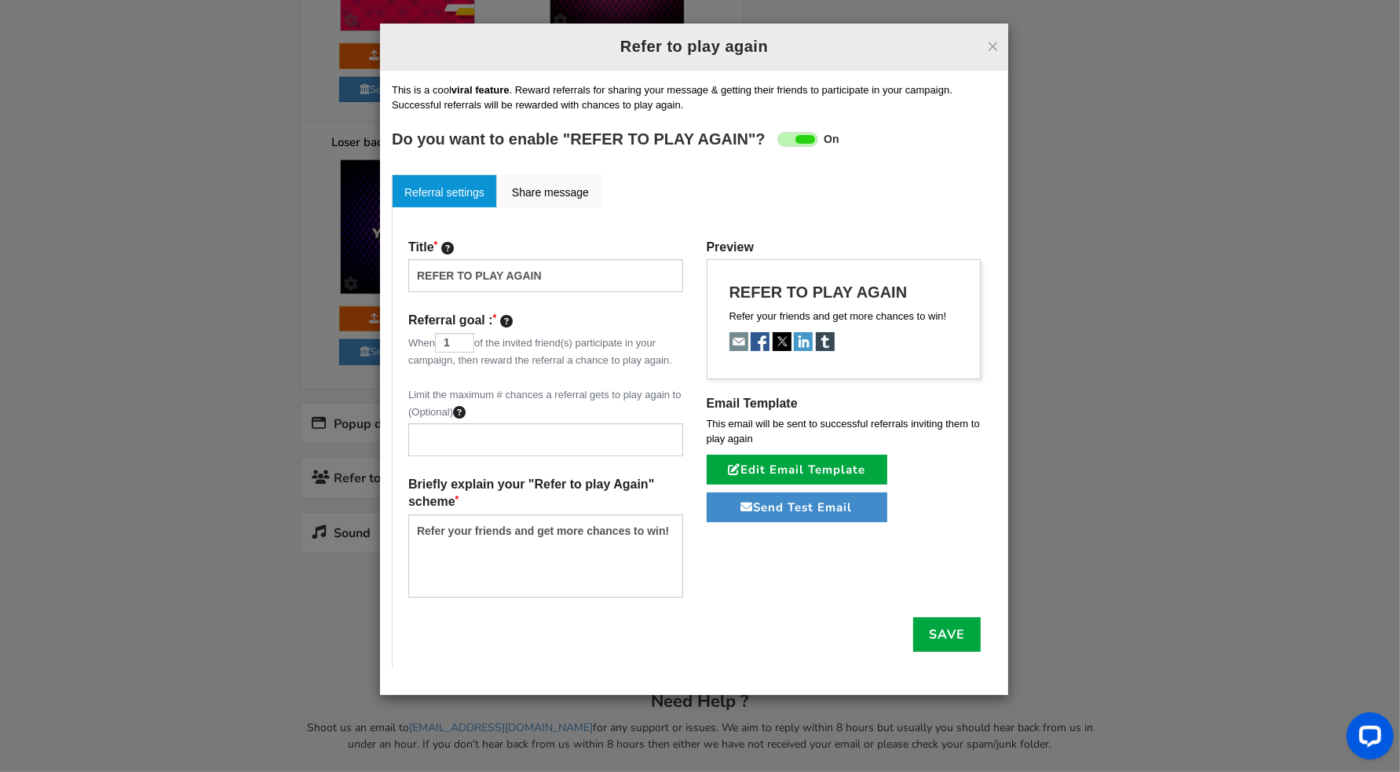
click at [794, 137] on span at bounding box center [797, 139] width 41 height 15
click at [0, 0] on input "On Off" at bounding box center [0, 0] width 0 height 0
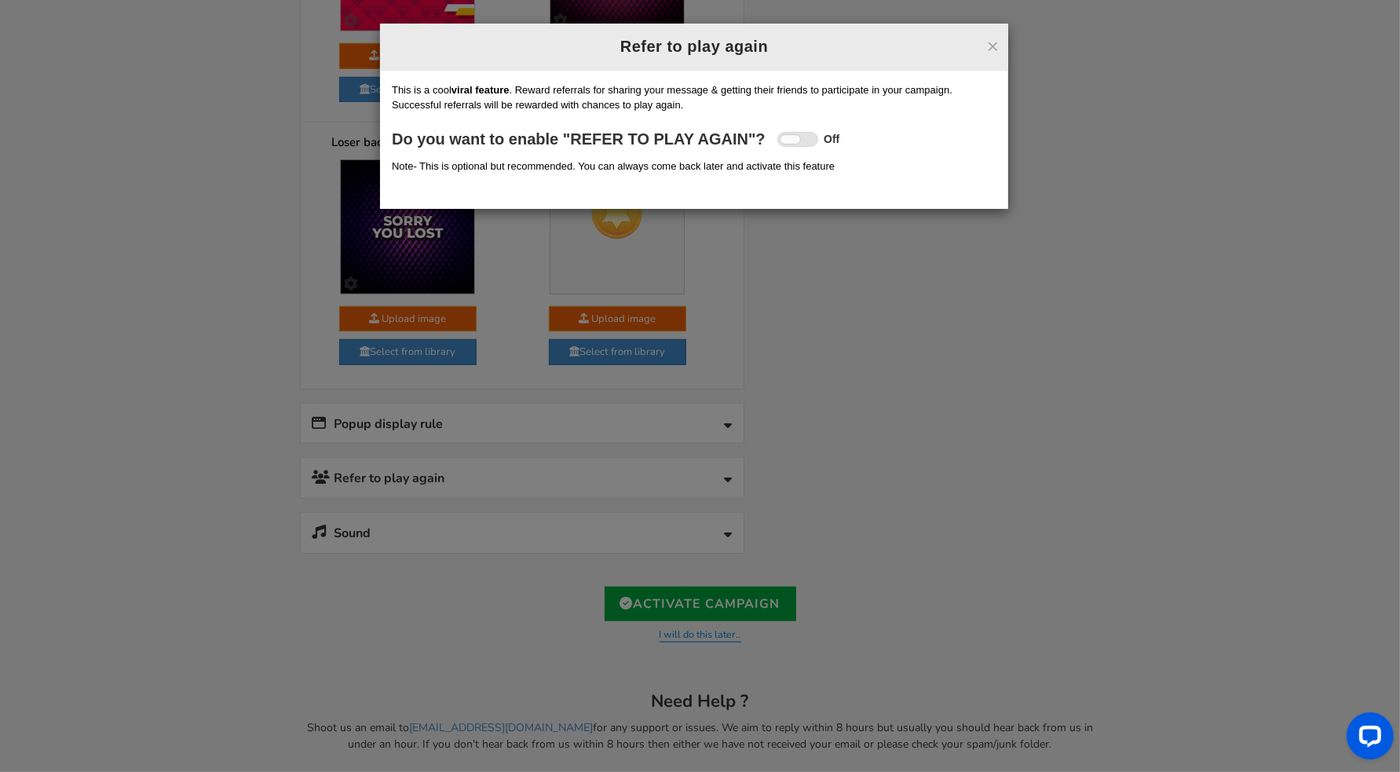
click at [1159, 294] on div "× Refer to play again Refer to play again Setup Referral campaign (Optional) ? …" at bounding box center [700, 386] width 1400 height 772
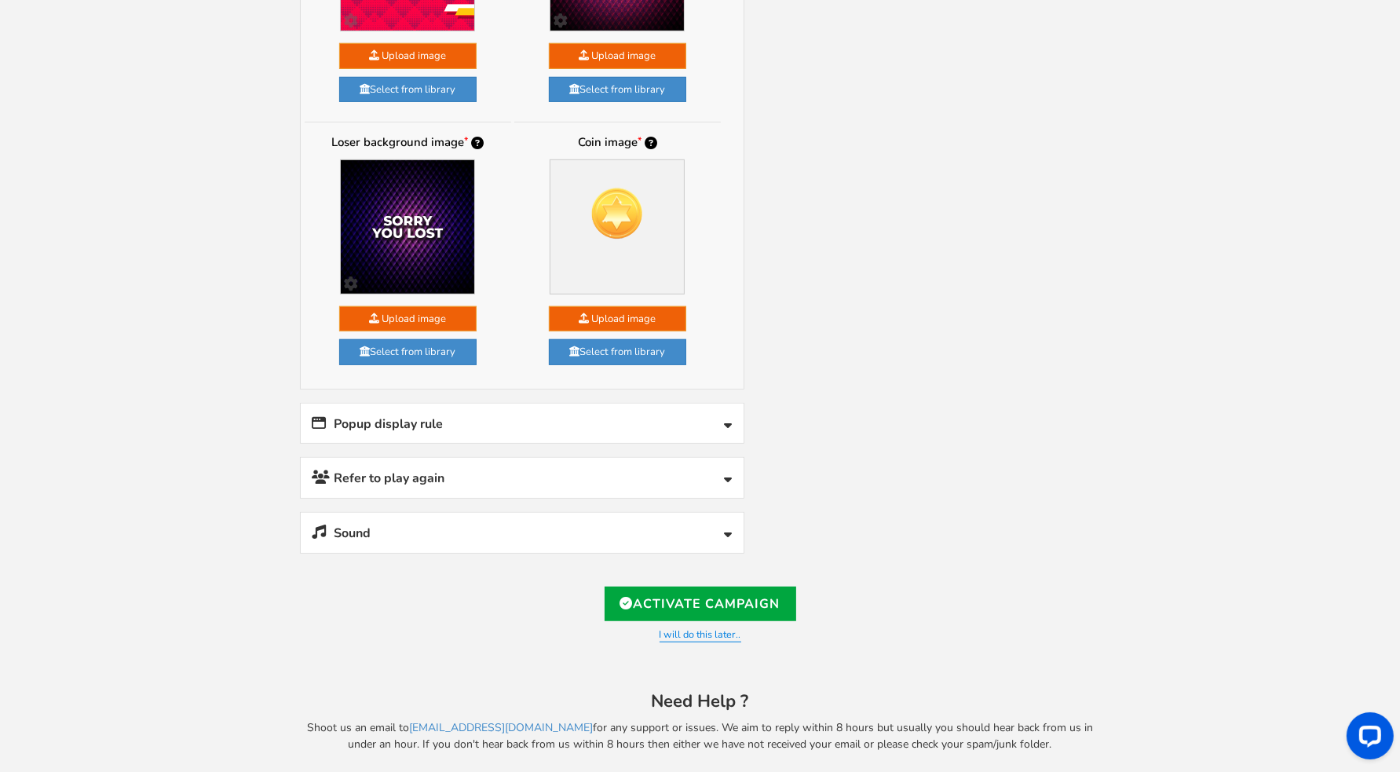
click at [519, 517] on link "Sound" at bounding box center [522, 533] width 443 height 40
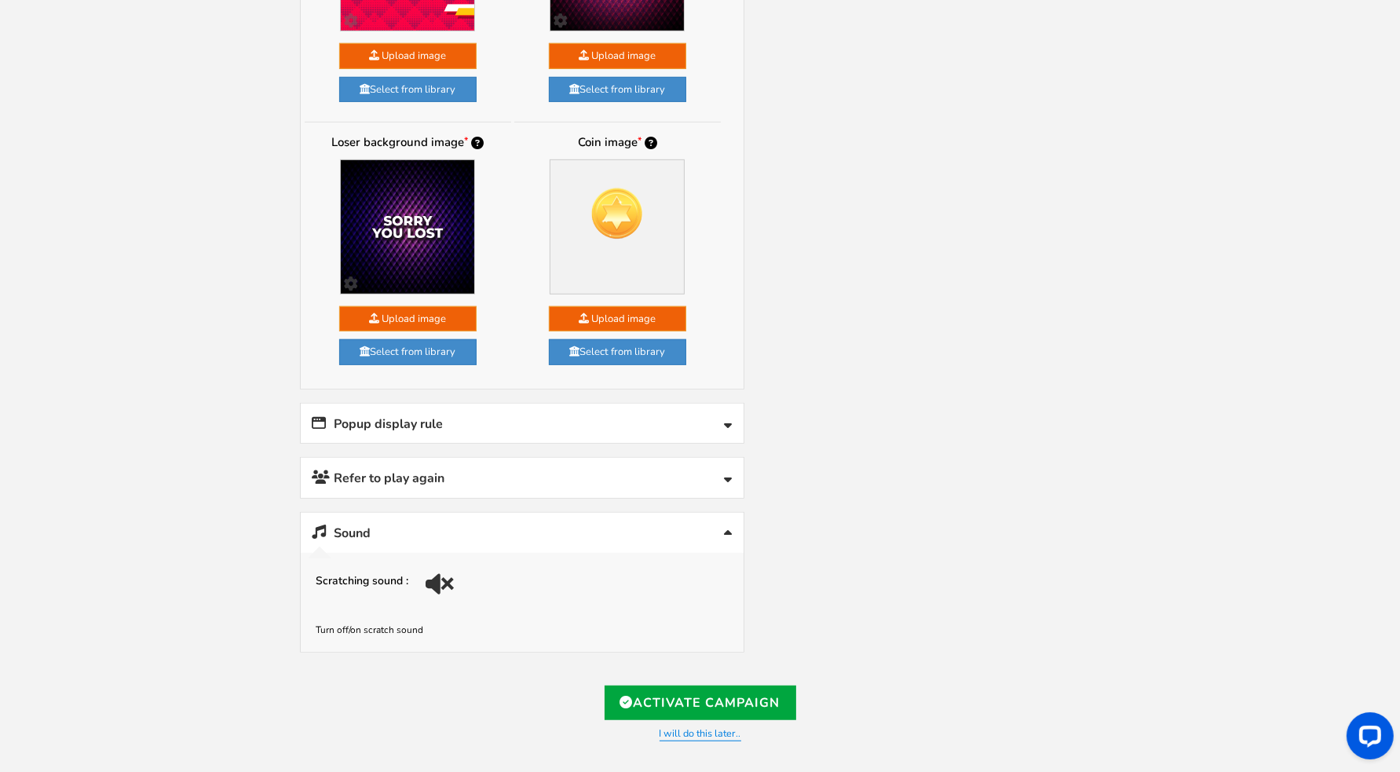
click at [442, 578] on div at bounding box center [442, 589] width 22 height 22
click at [641, 687] on link "Activate Campaign" at bounding box center [701, 702] width 192 height 35
type input "[URL][DOMAIN_NAME]"
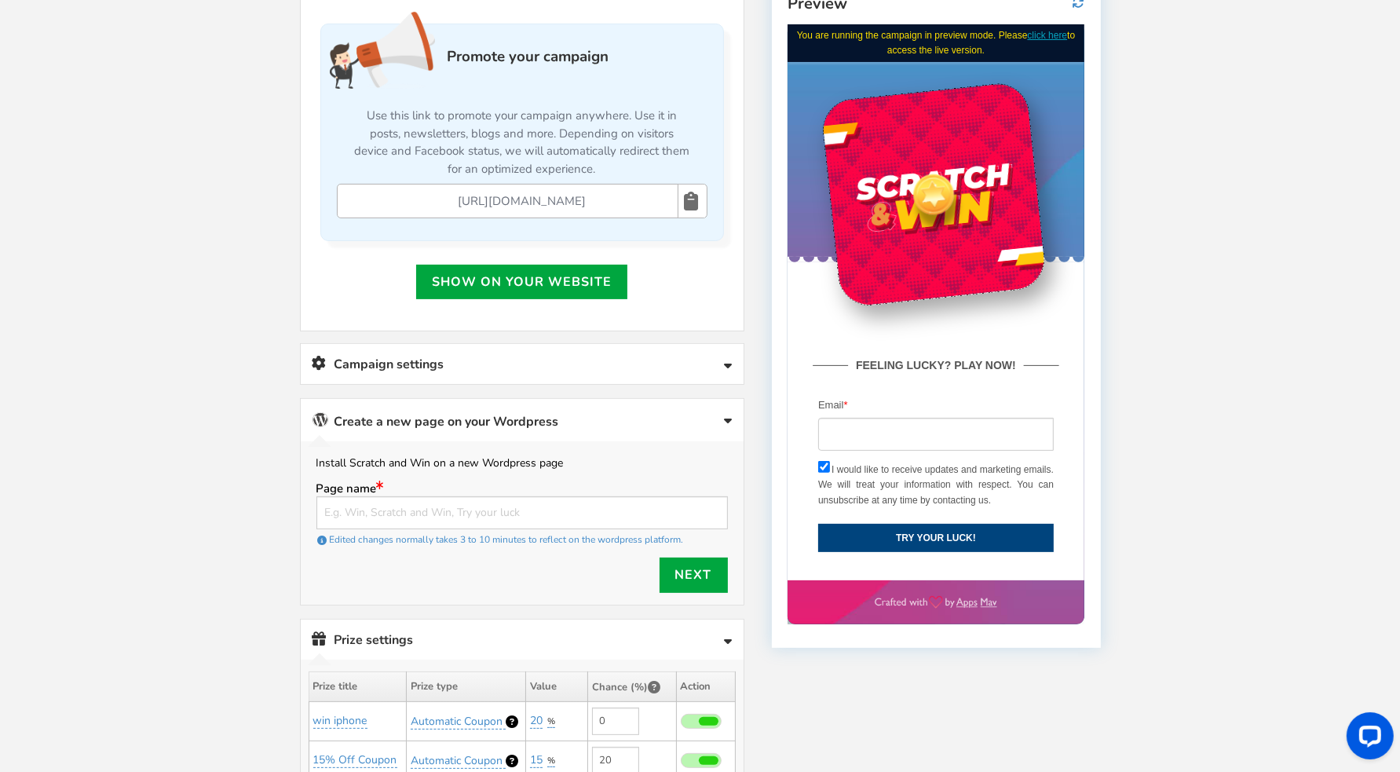
scroll to position [628, 0]
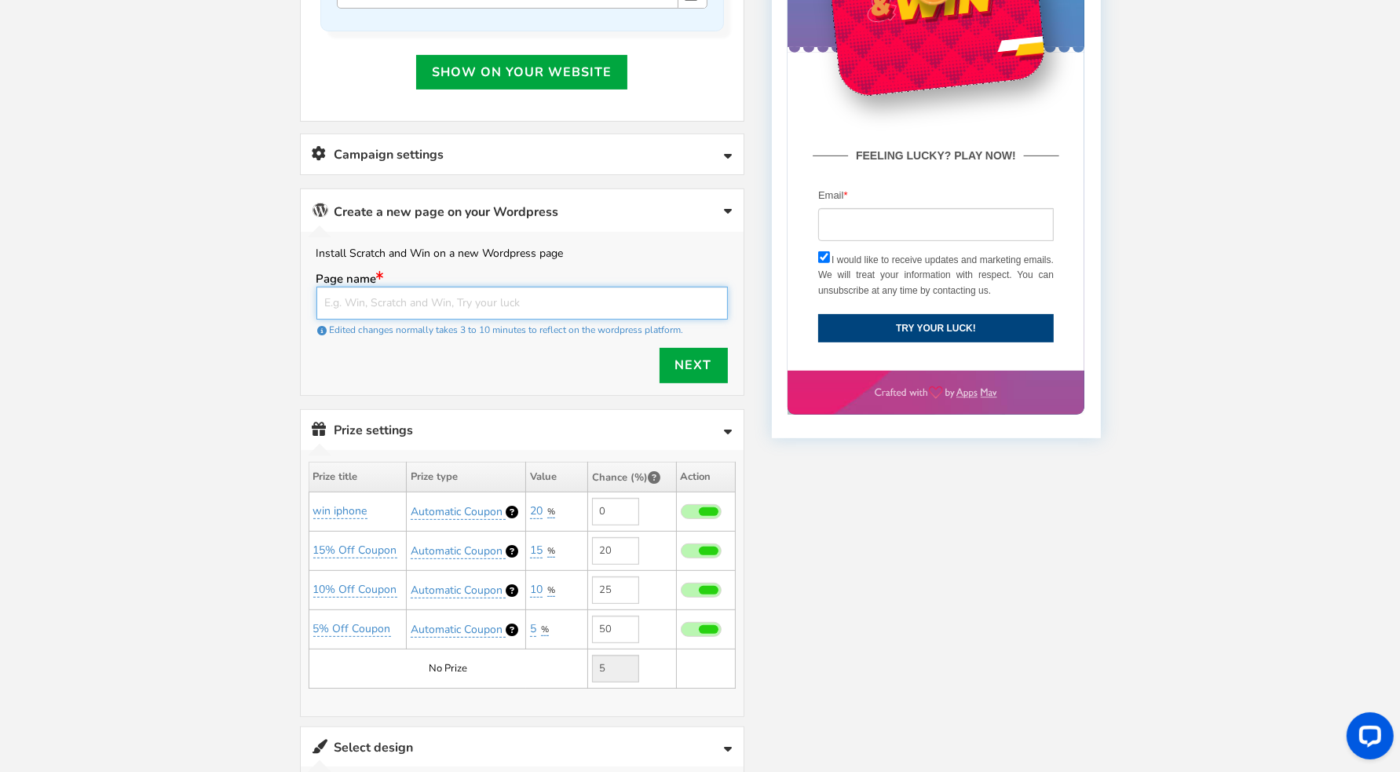
click at [579, 298] on input "text" at bounding box center [521, 303] width 411 height 33
type input "a"
paste input "[URL][DOMAIN_NAME]"
type input "[URL][DOMAIN_NAME]"
click at [702, 370] on link "Next" at bounding box center [694, 365] width 68 height 35
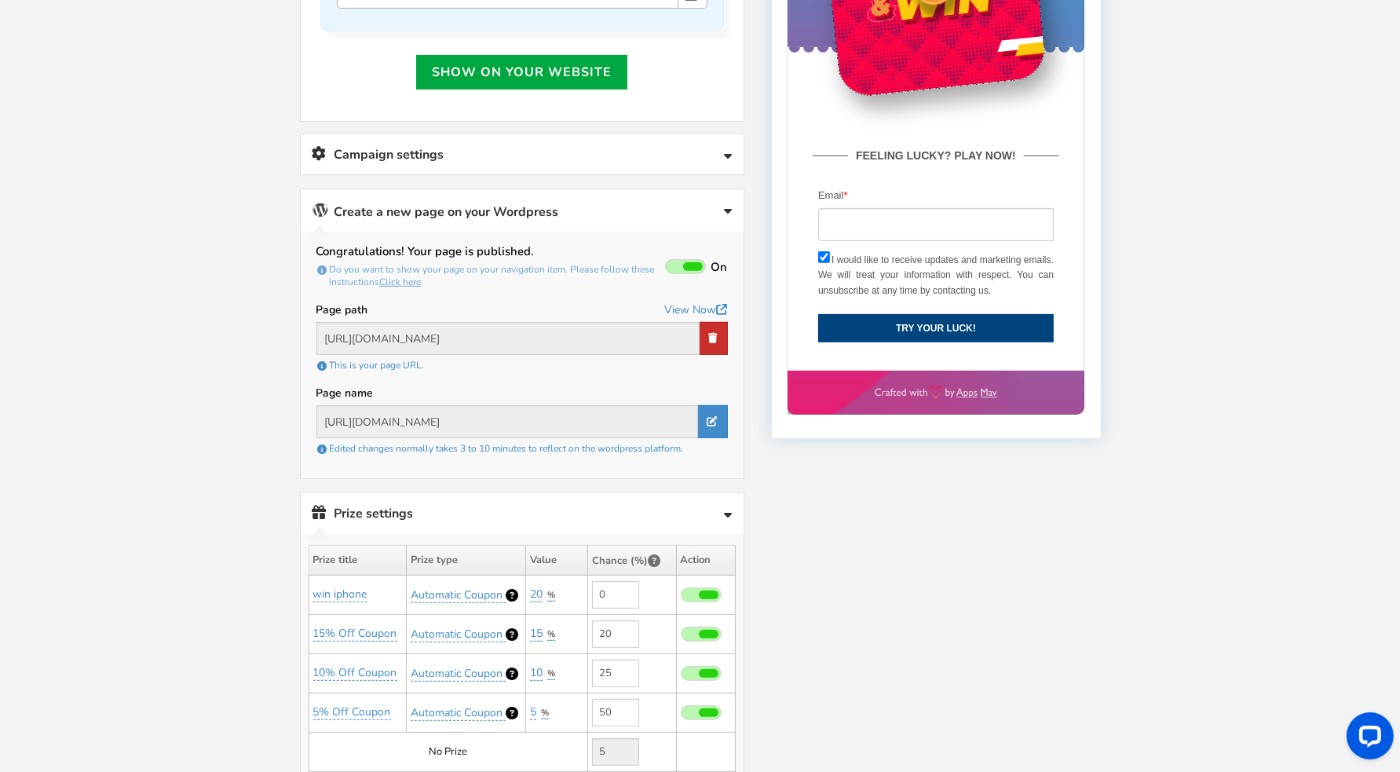
click at [709, 337] on icon at bounding box center [713, 338] width 9 height 10
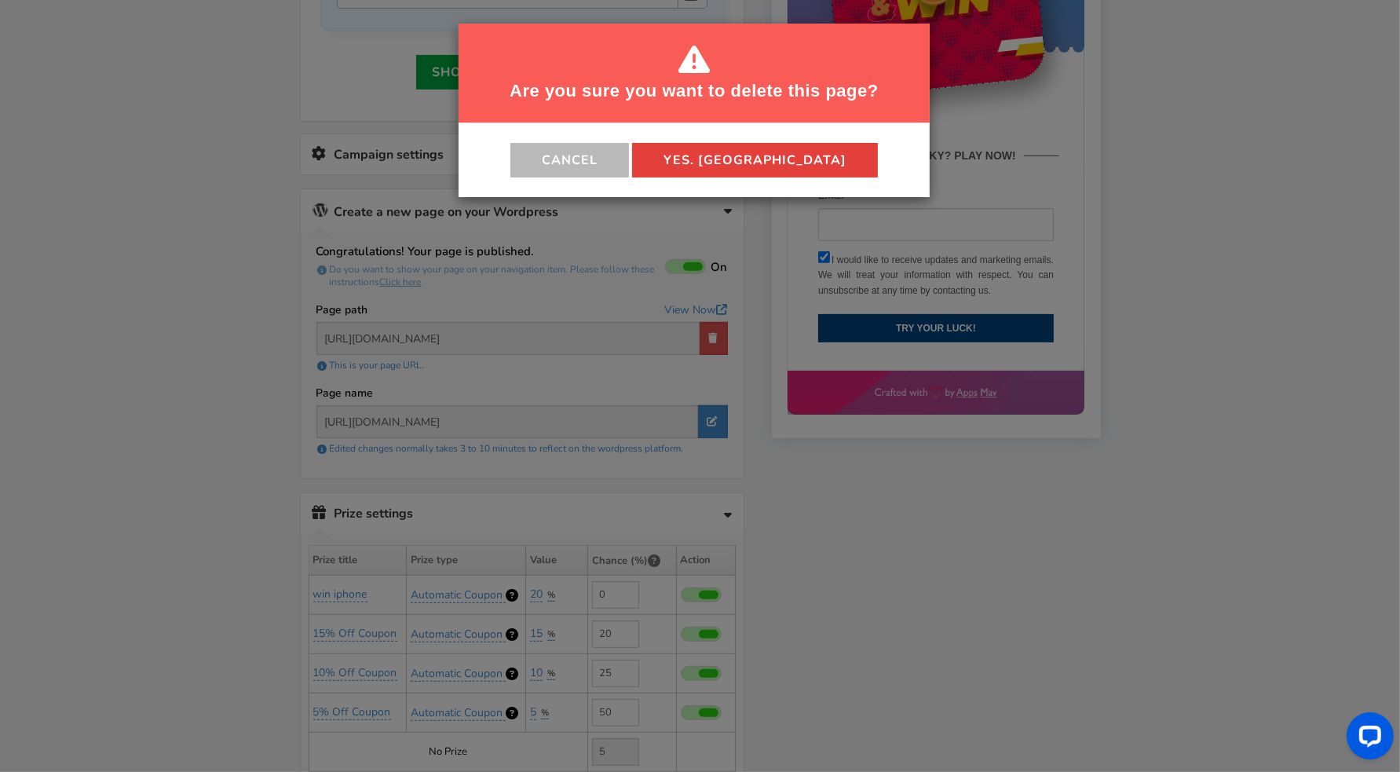
click at [755, 172] on button "Yes. [GEOGRAPHIC_DATA]" at bounding box center [755, 160] width 246 height 35
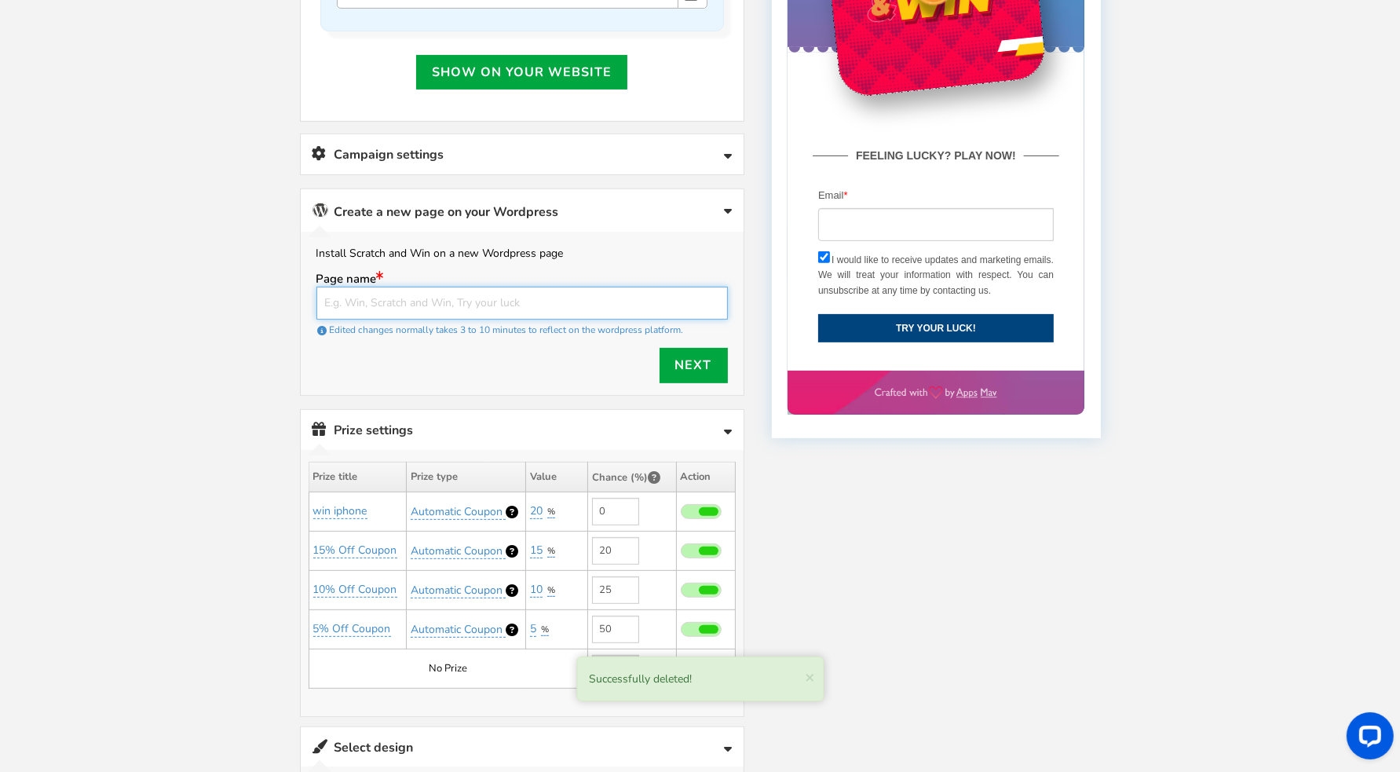
click at [445, 309] on input "text" at bounding box center [521, 303] width 411 height 33
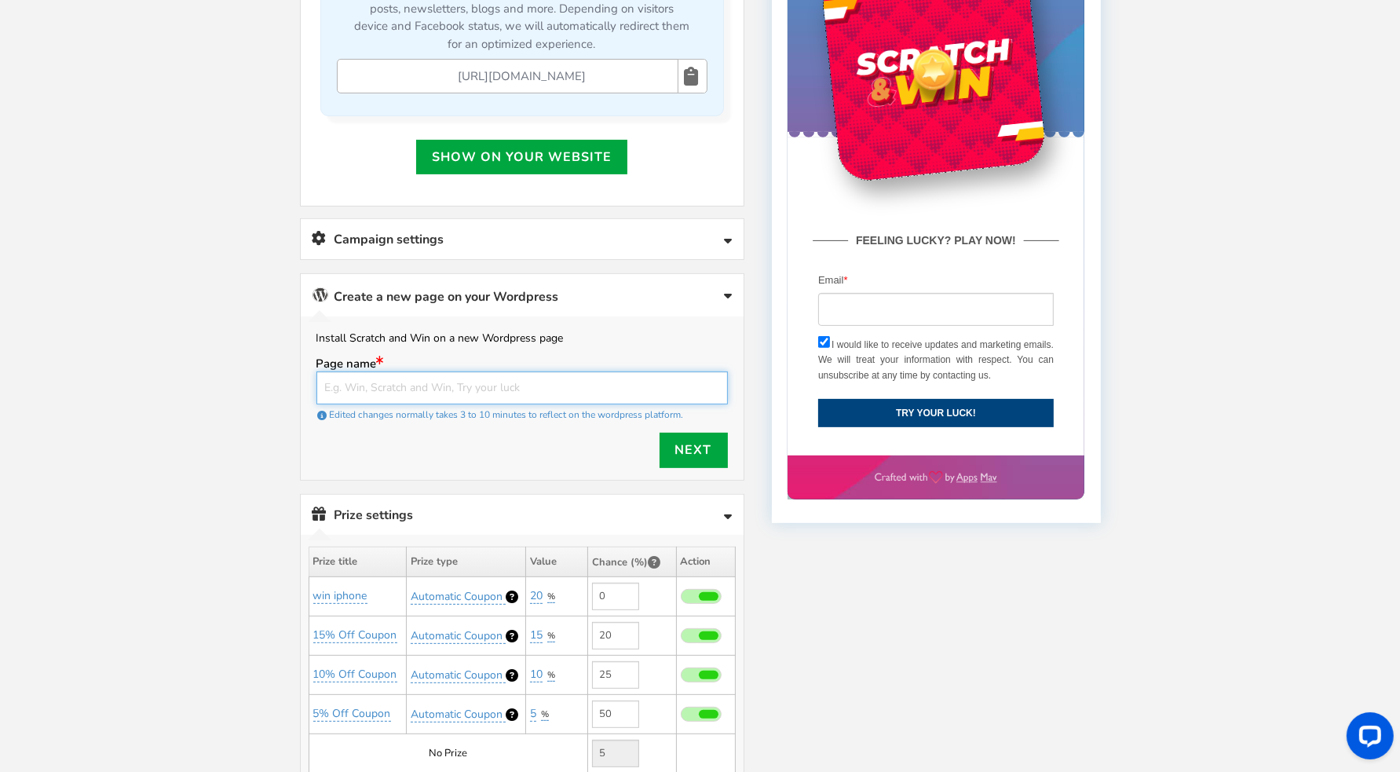
scroll to position [418, 0]
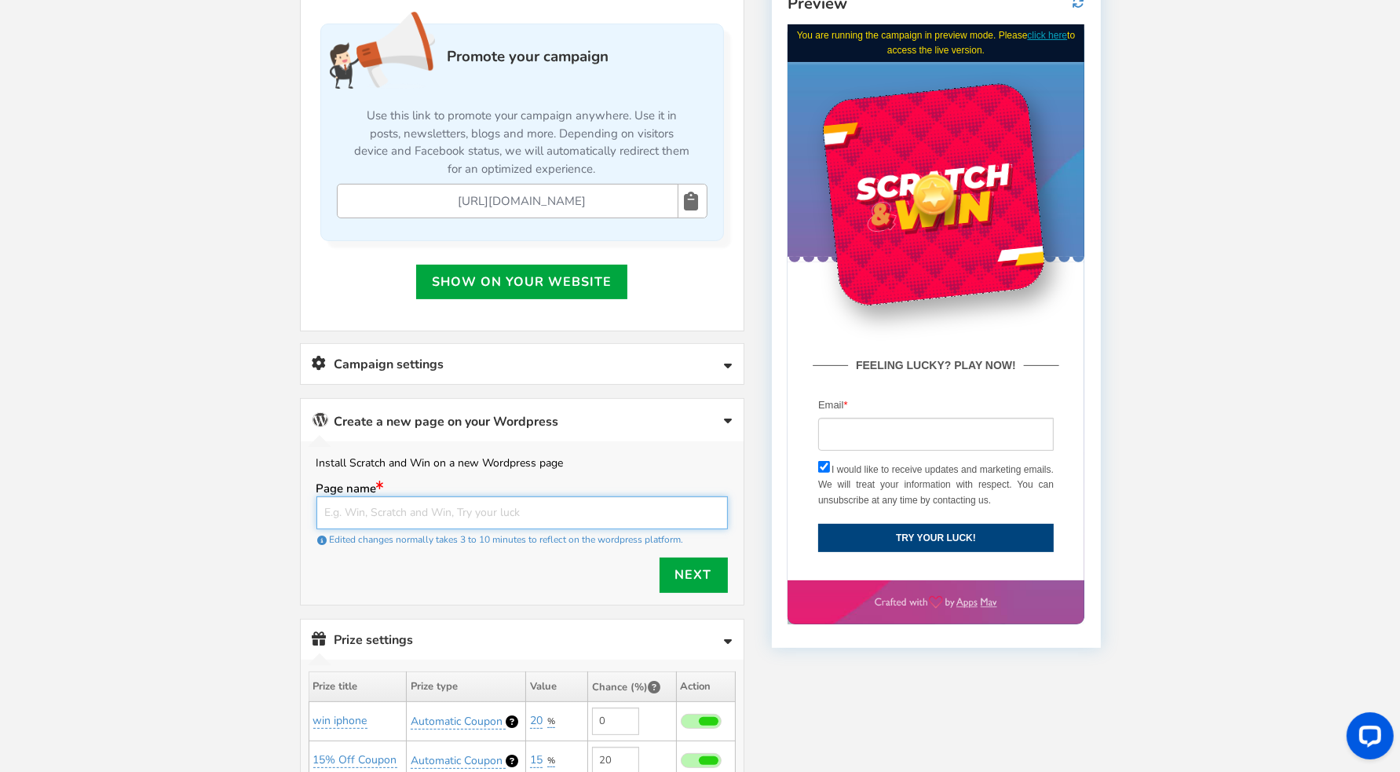
click at [438, 499] on input "text" at bounding box center [521, 512] width 411 height 33
type input "[URL][DOMAIN_NAME]"
click at [694, 580] on link "Next" at bounding box center [694, 574] width 68 height 35
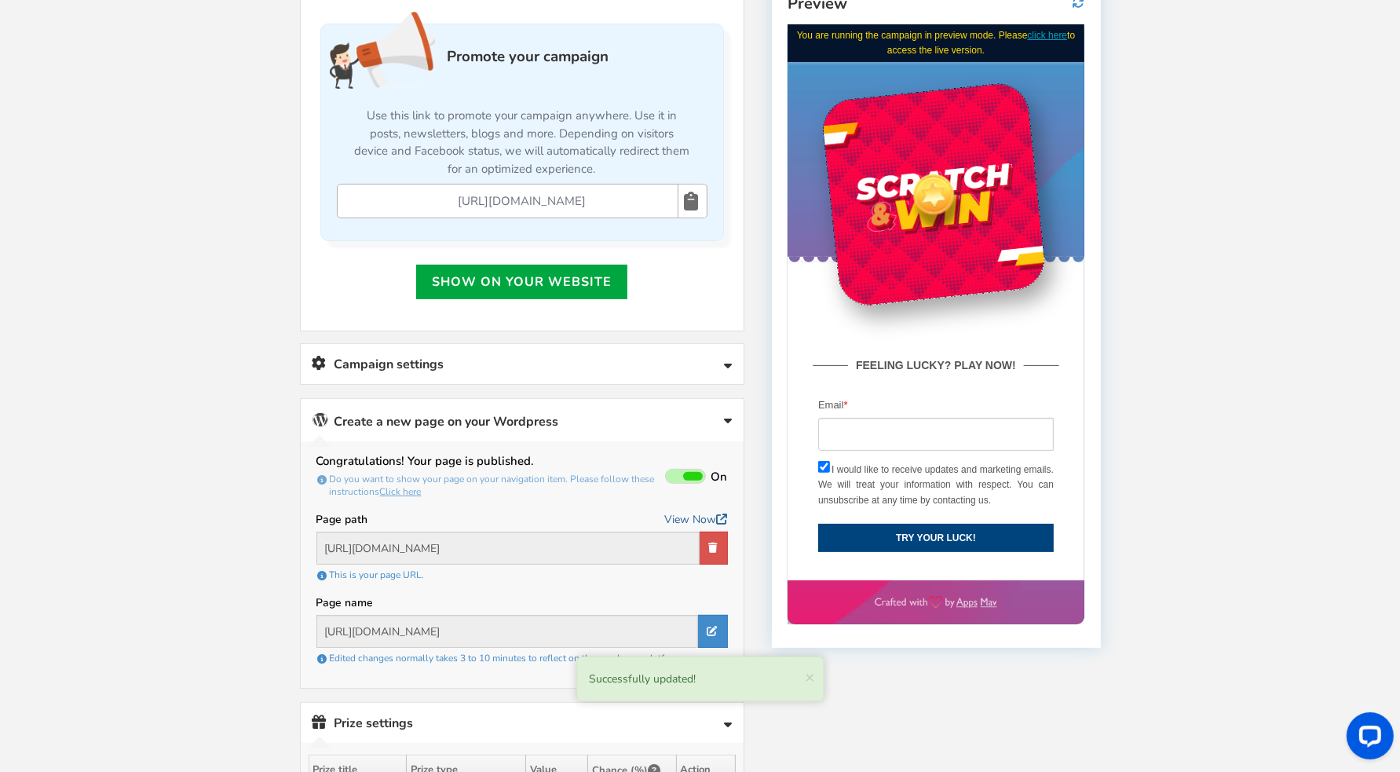
click at [687, 517] on link "View Now" at bounding box center [696, 520] width 63 height 20
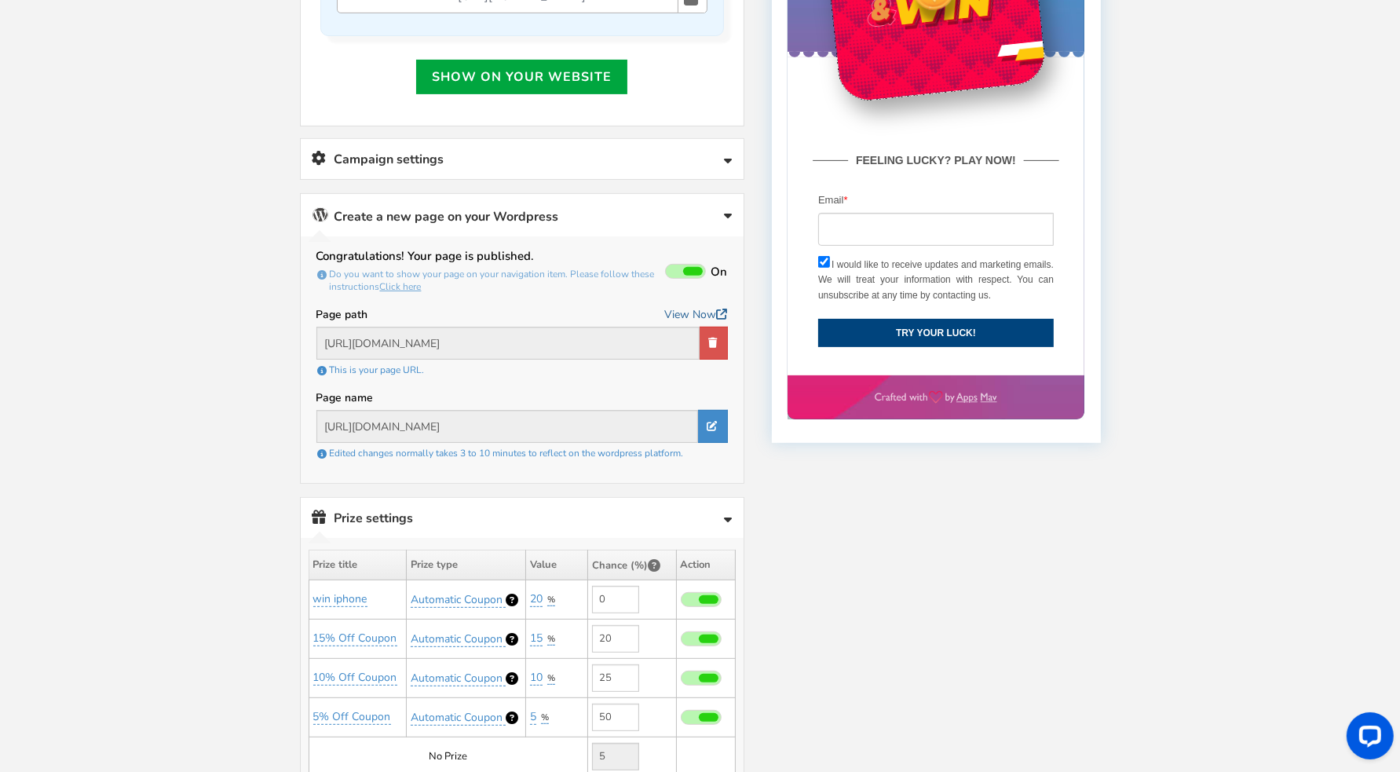
scroll to position [628, 0]
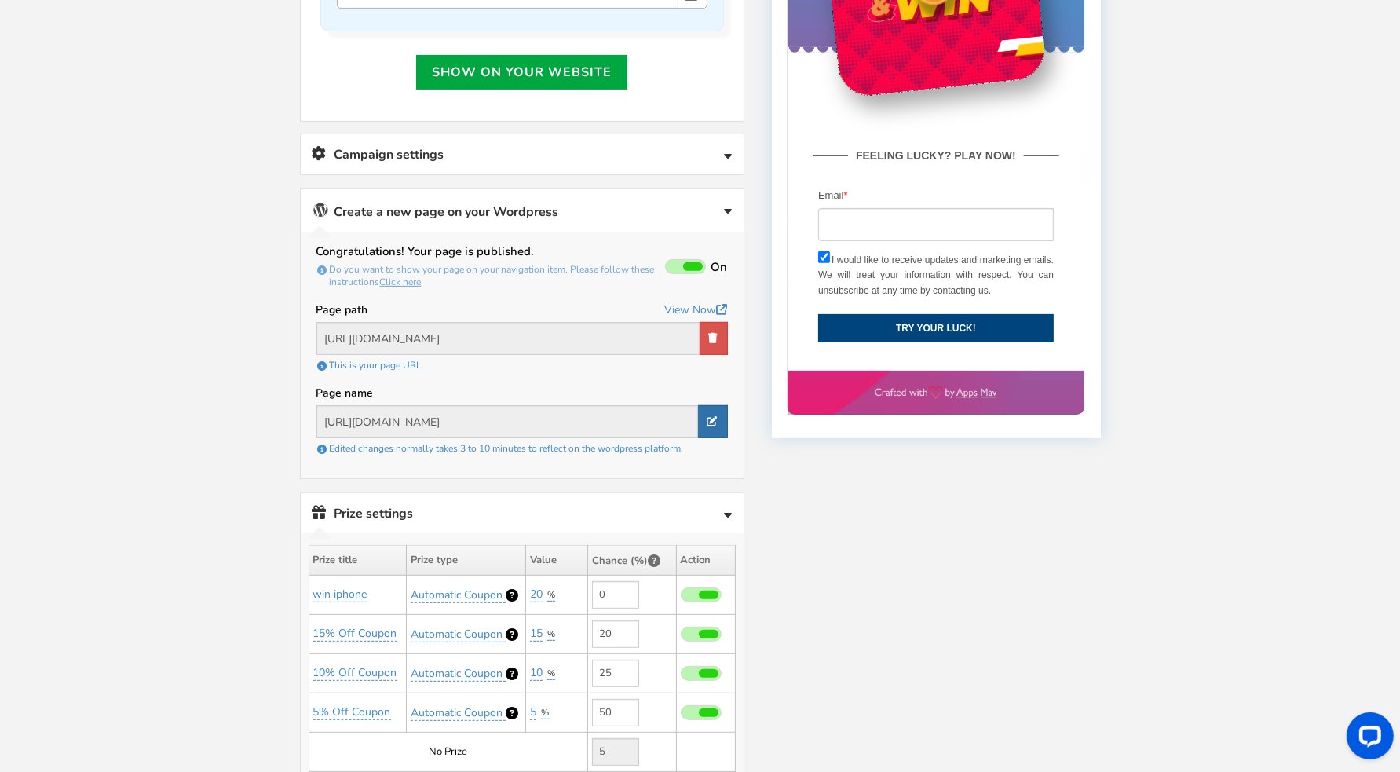
click at [709, 421] on icon at bounding box center [712, 421] width 10 height 10
click at [606, 411] on input "[URL][DOMAIN_NAME]" at bounding box center [493, 421] width 355 height 33
click at [820, 515] on div at bounding box center [700, 718] width 801 height 1897
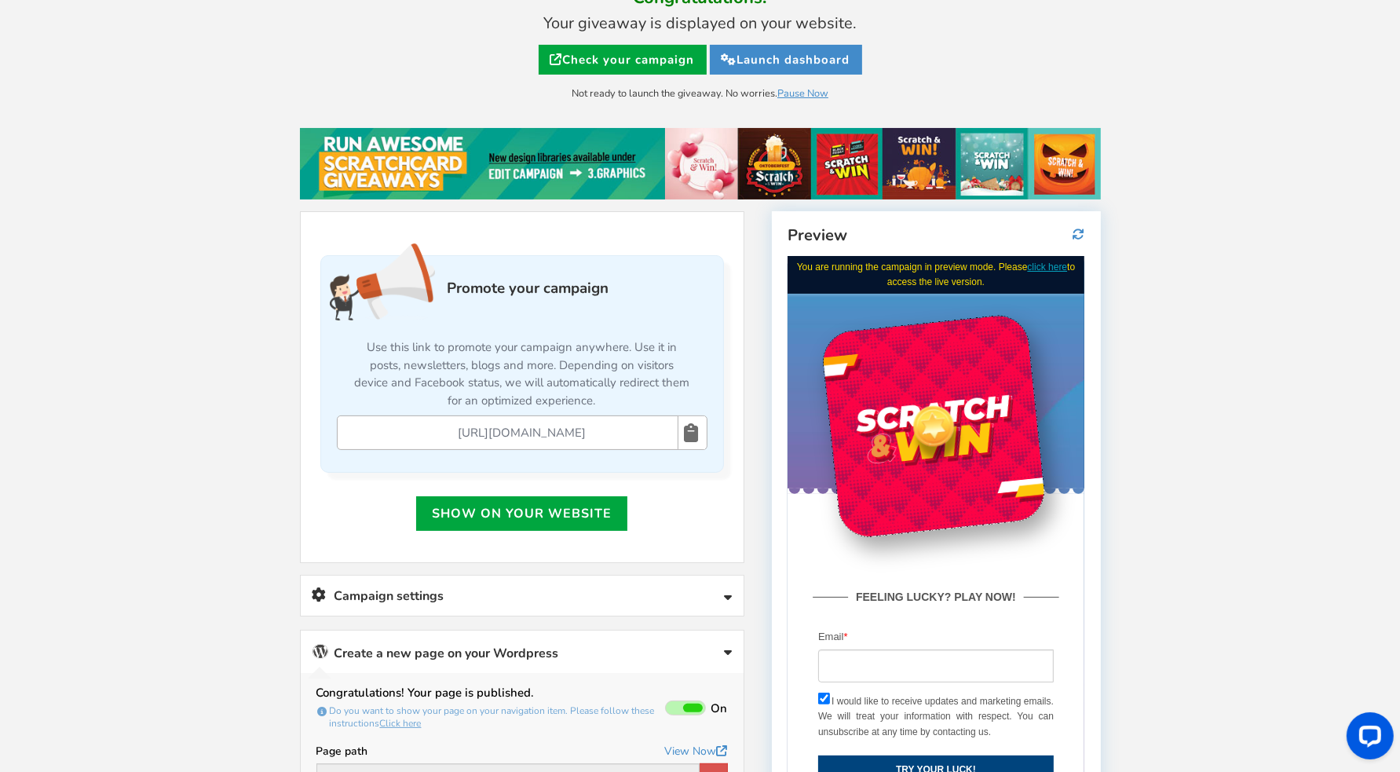
scroll to position [0, 0]
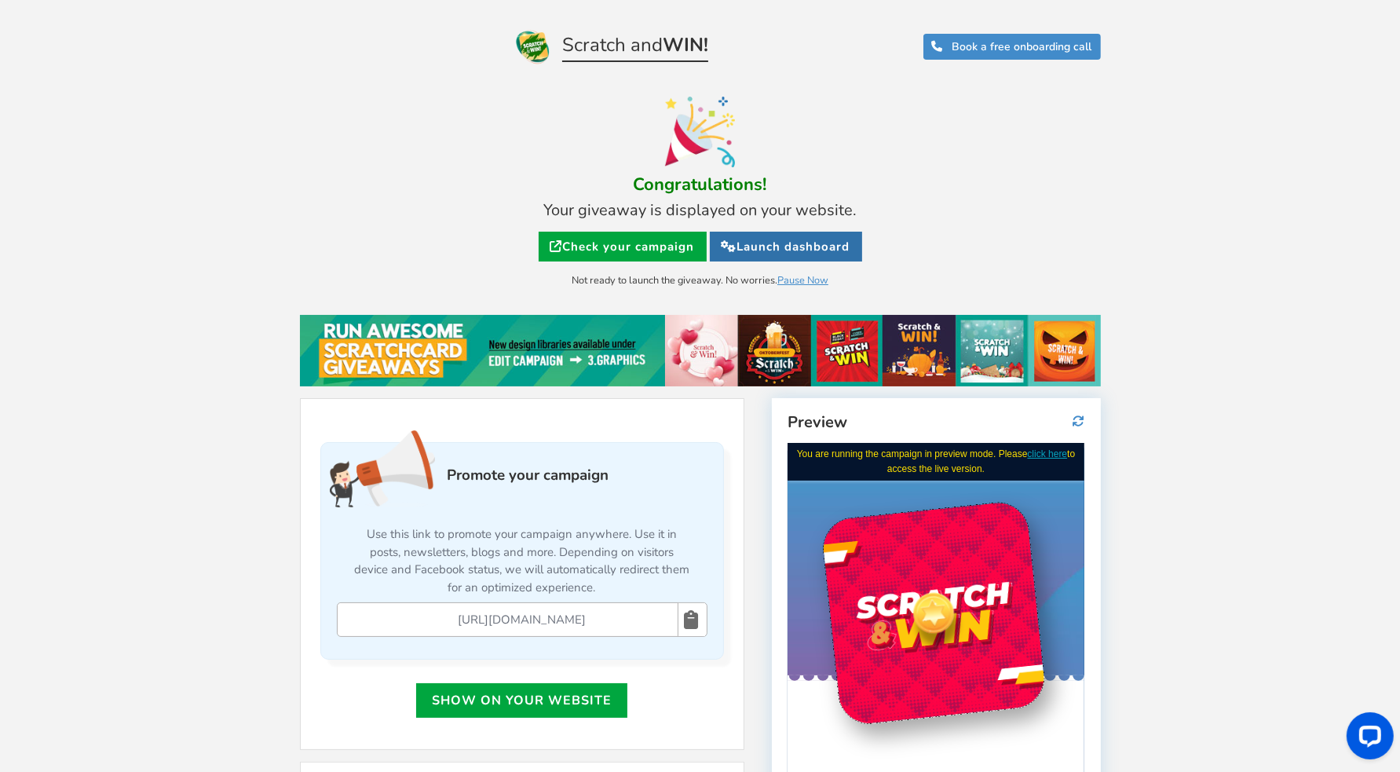
click at [795, 254] on link "Launch dashboard" at bounding box center [786, 247] width 152 height 30
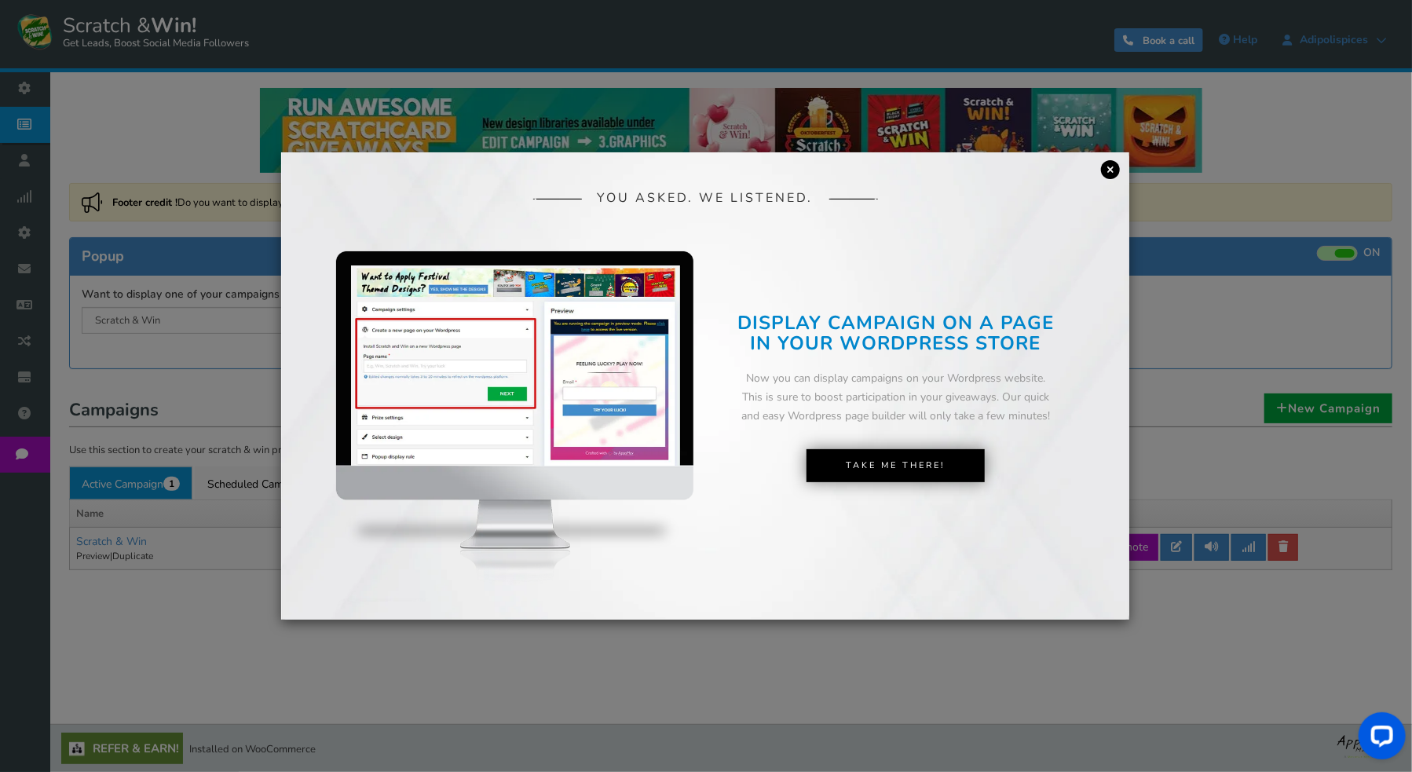
click at [1105, 172] on link "×" at bounding box center [1110, 169] width 19 height 19
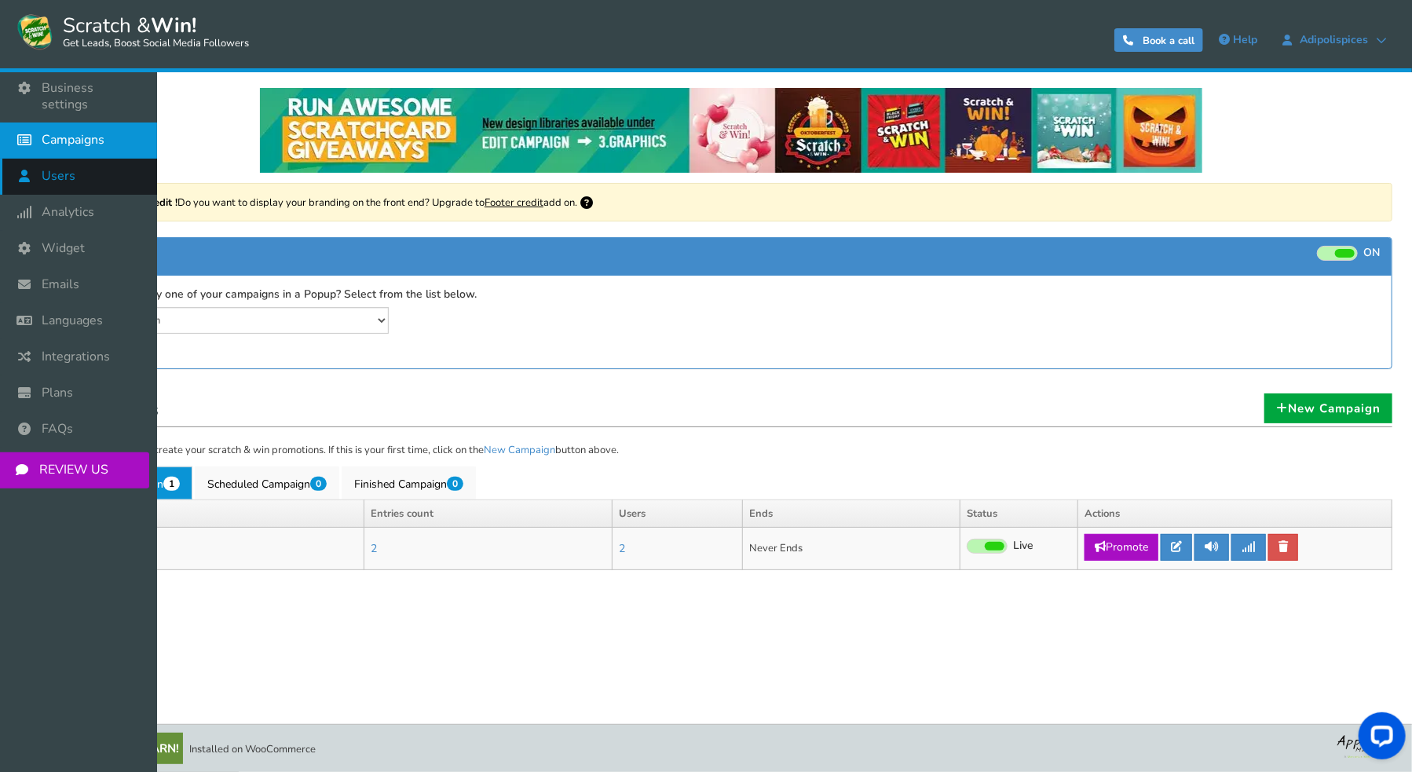
click at [75, 170] on link "Users" at bounding box center [78, 177] width 157 height 36
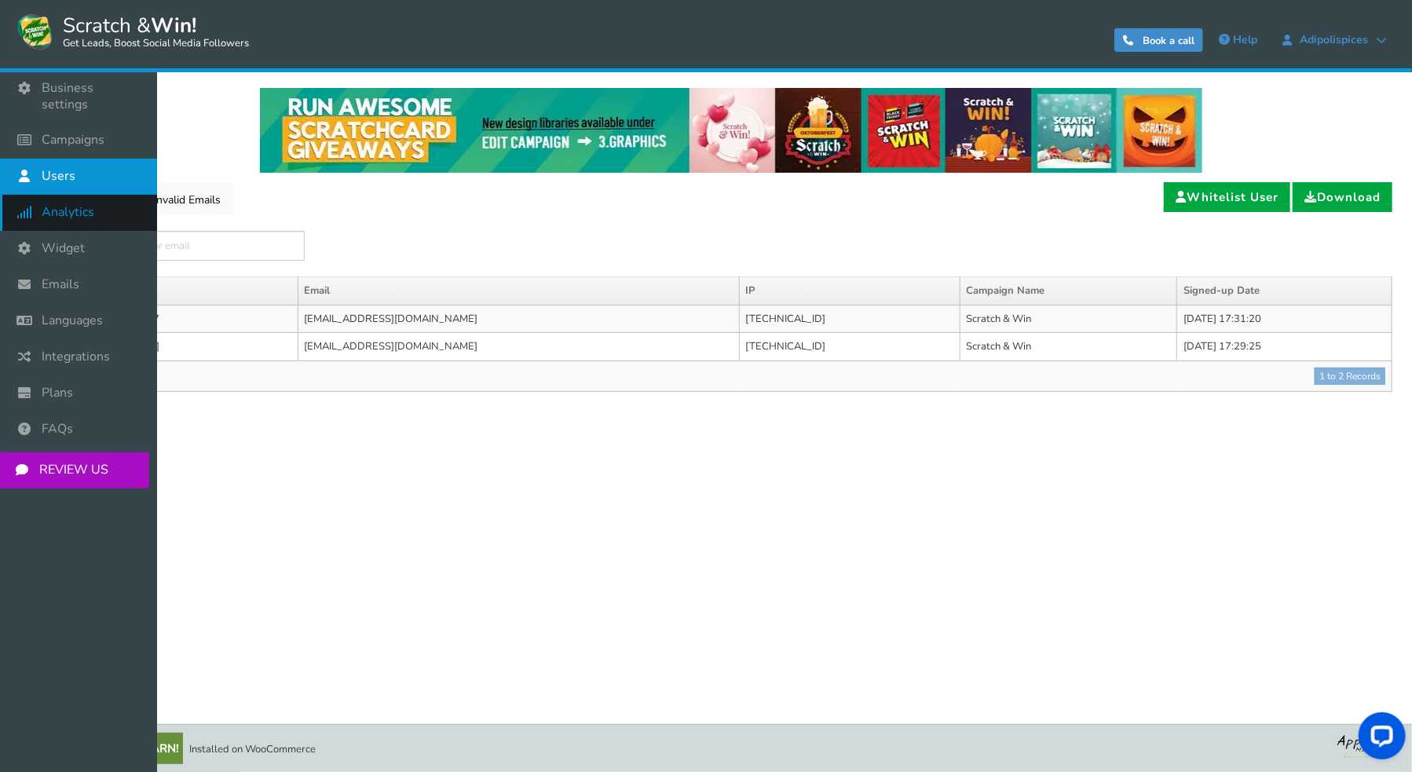
click at [33, 200] on icon at bounding box center [28, 212] width 30 height 35
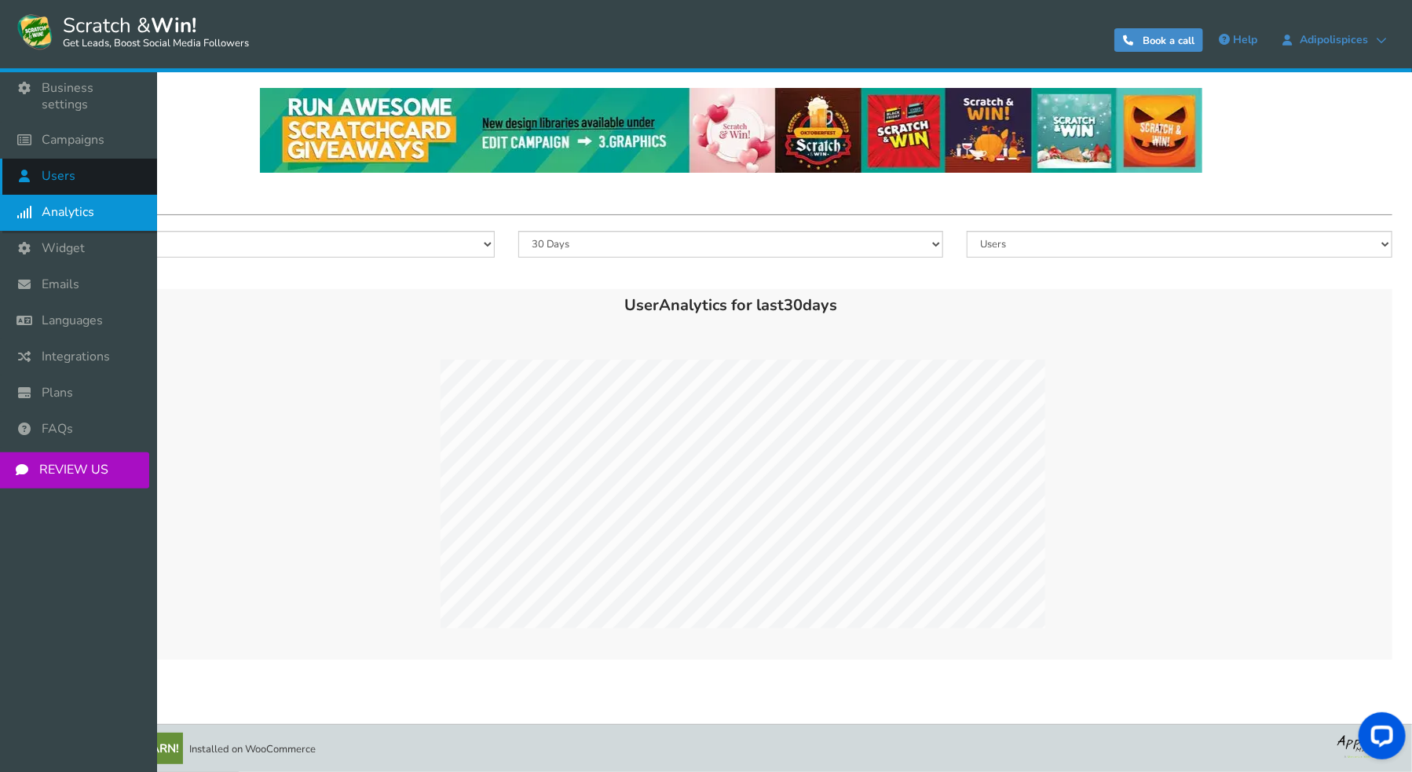
click at [80, 159] on link "Users" at bounding box center [78, 177] width 157 height 36
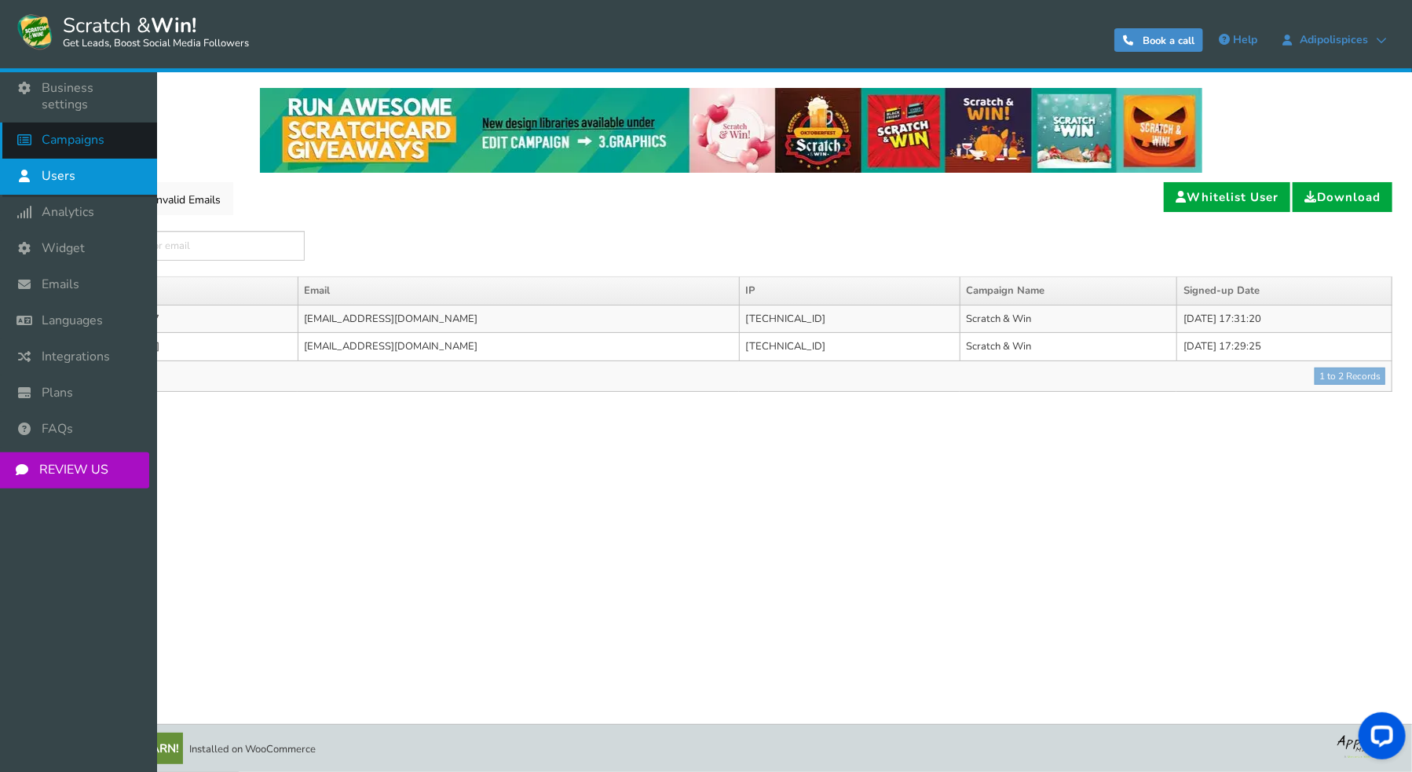
click at [41, 126] on icon at bounding box center [28, 139] width 30 height 35
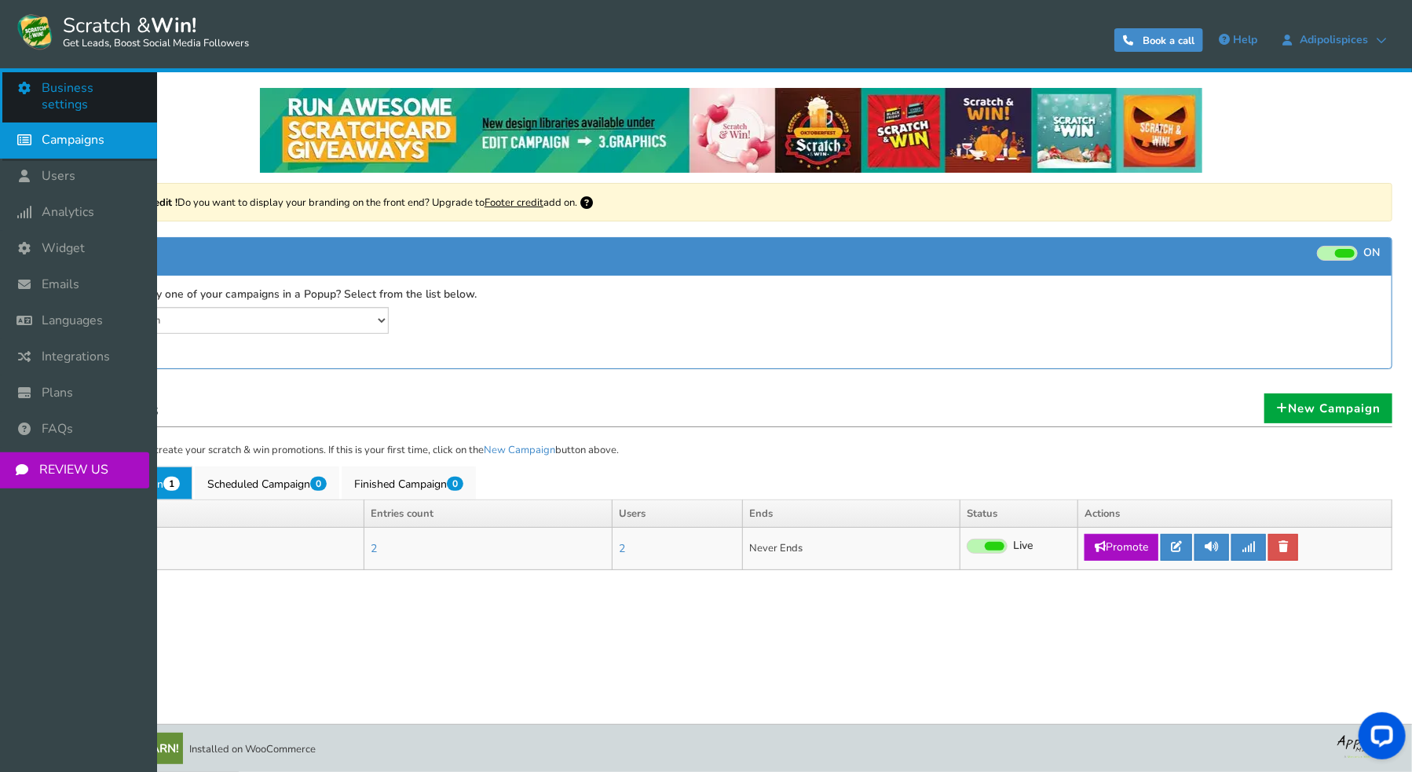
click at [40, 100] on link "Business settings" at bounding box center [78, 97] width 157 height 52
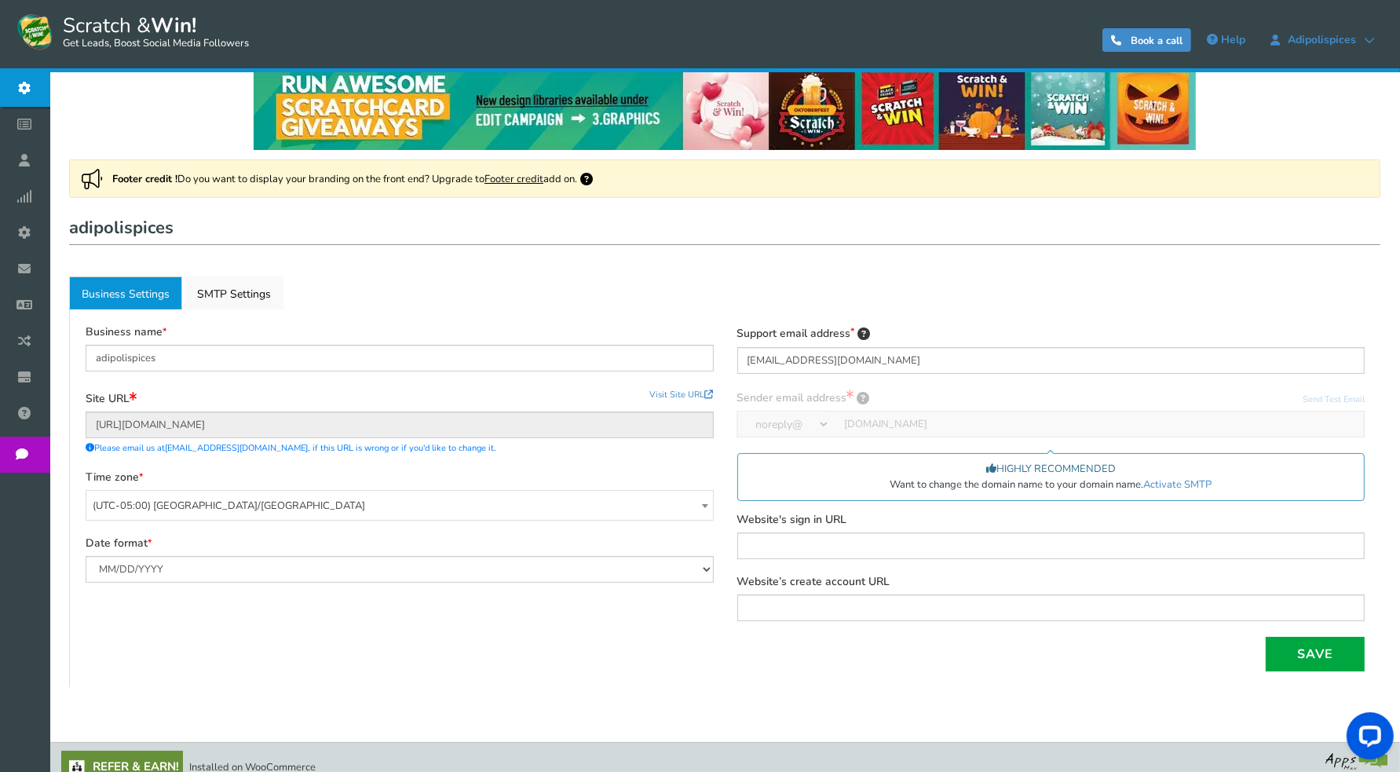
scroll to position [41, 0]
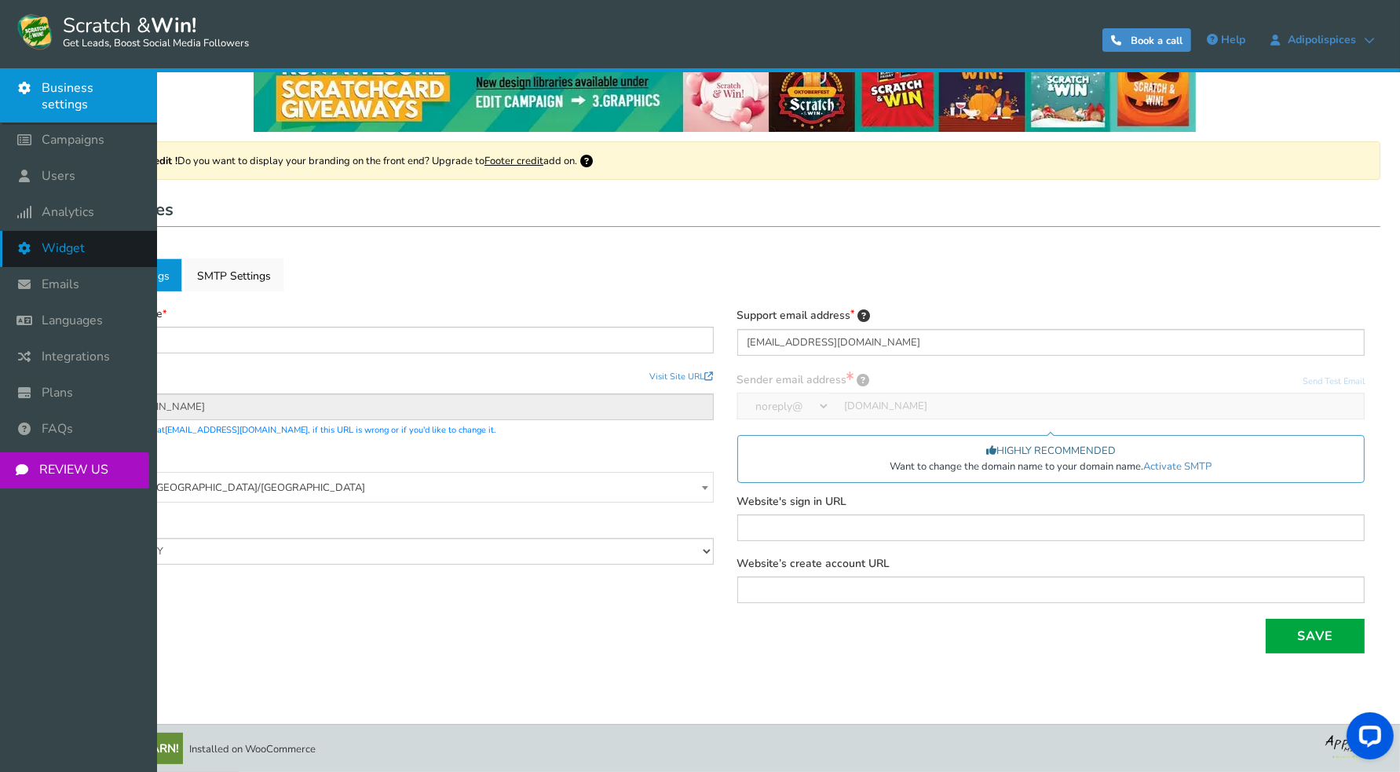
click at [72, 240] on span "Widget" at bounding box center [63, 248] width 43 height 16
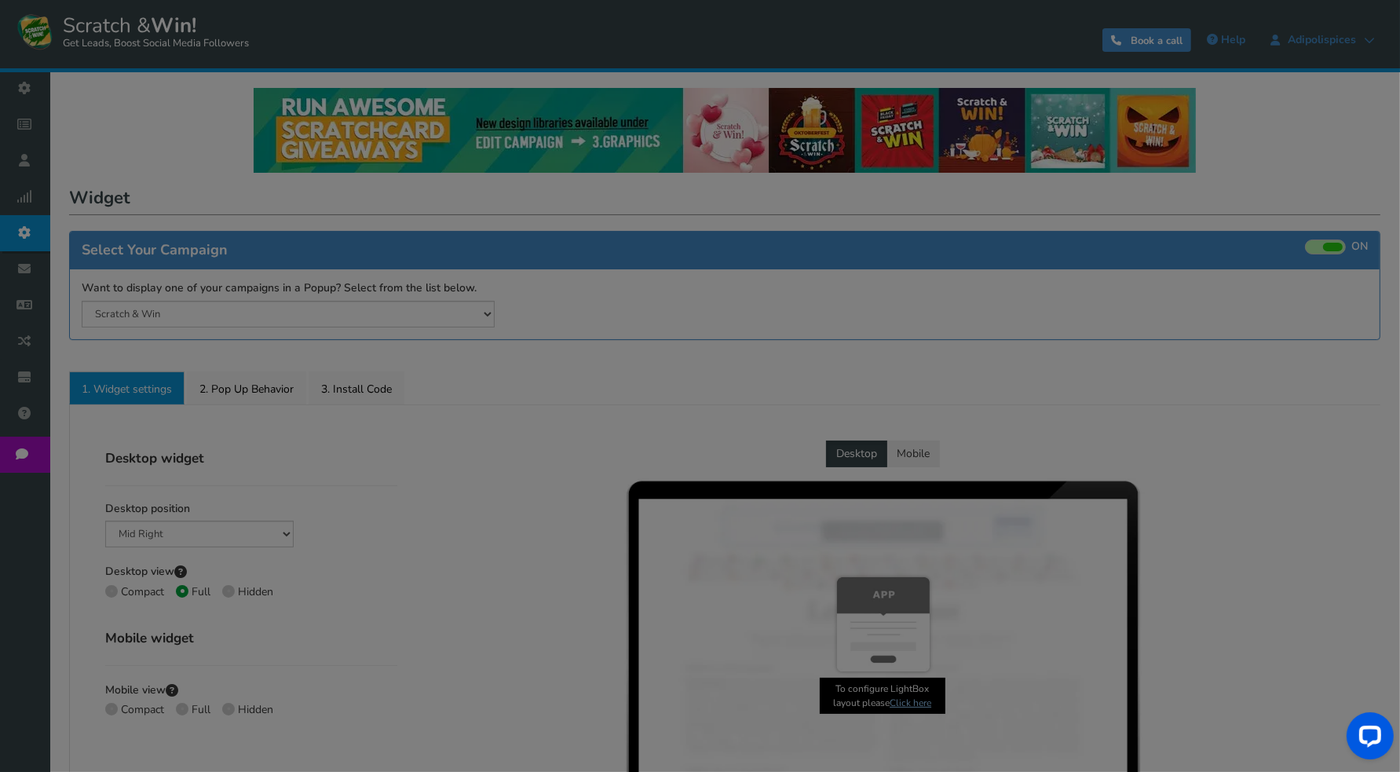
select select "mid-bottom-bar"
radio input "true"
select select "inherit"
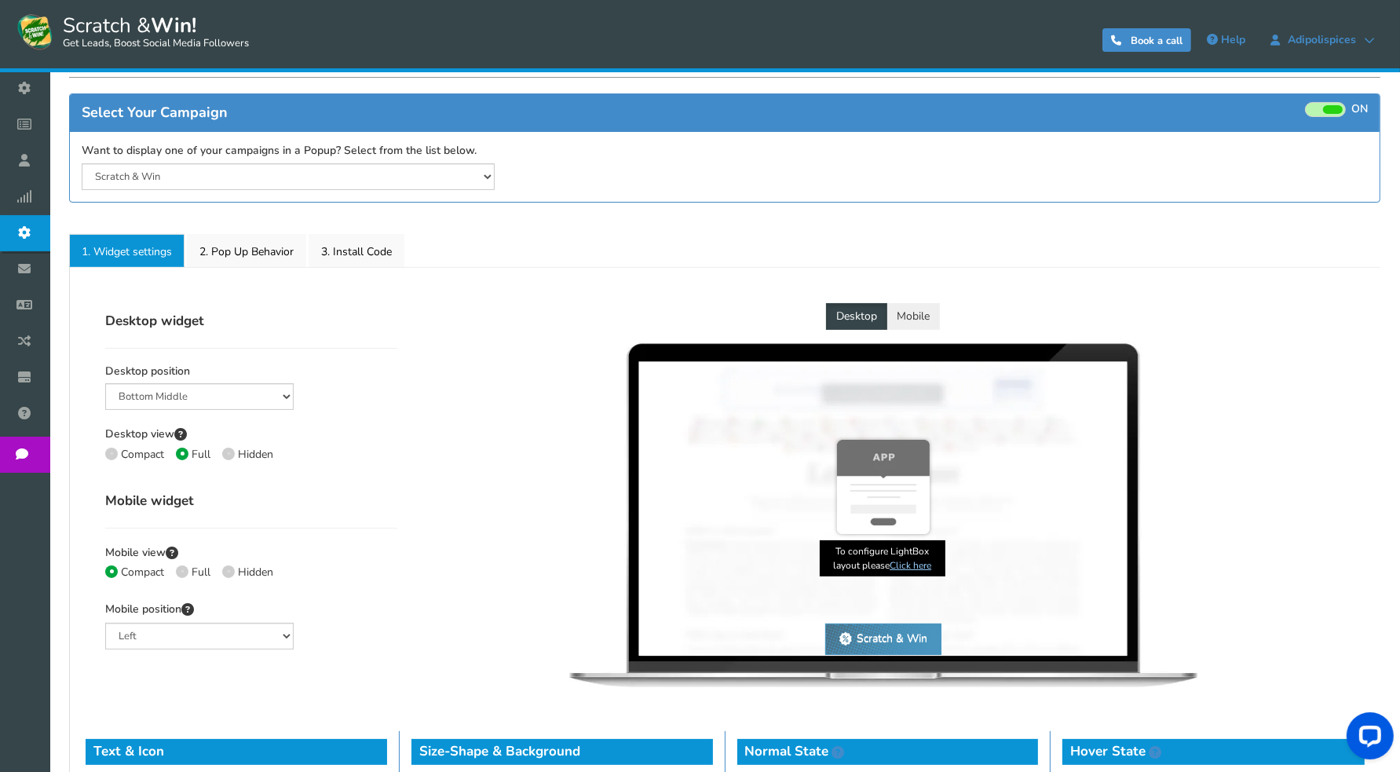
scroll to position [209, 0]
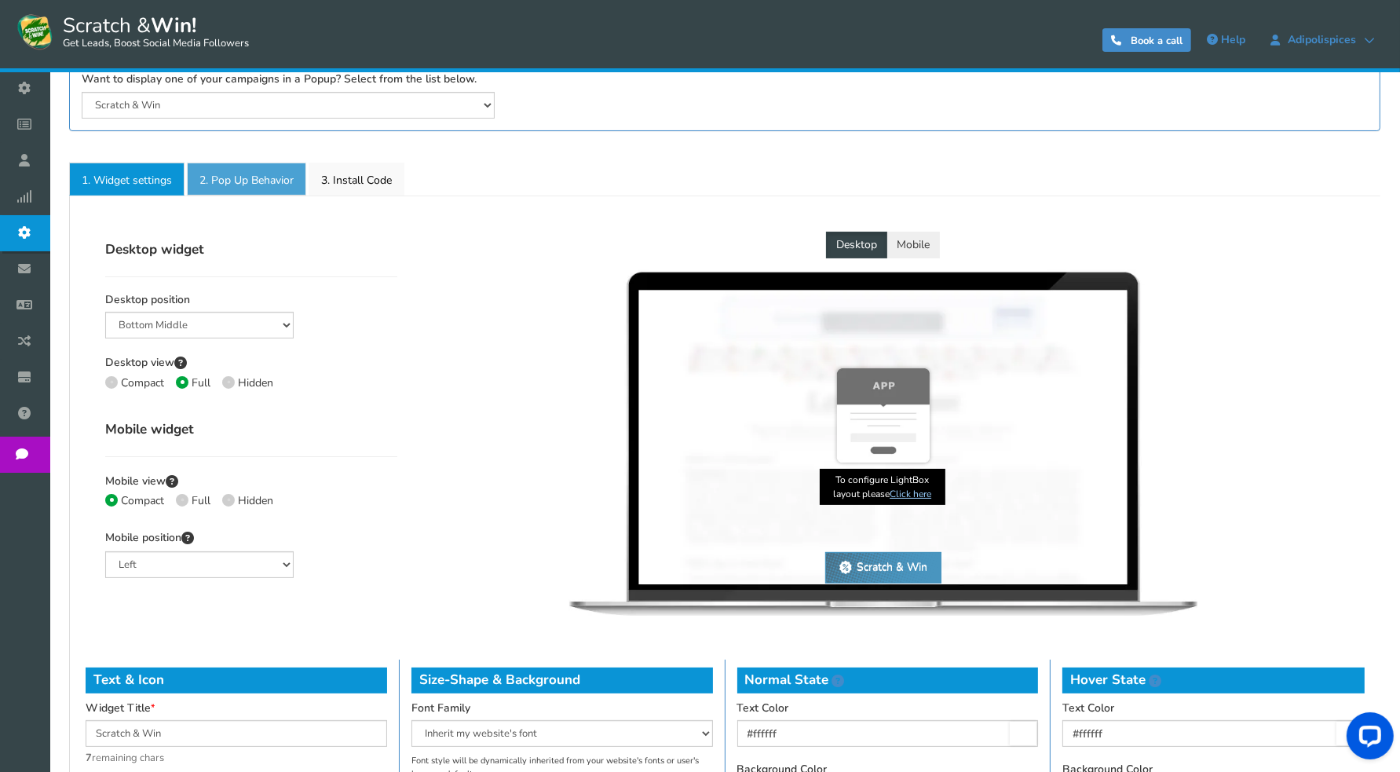
click at [236, 175] on link "2. Pop Up Behavior" at bounding box center [246, 179] width 119 height 33
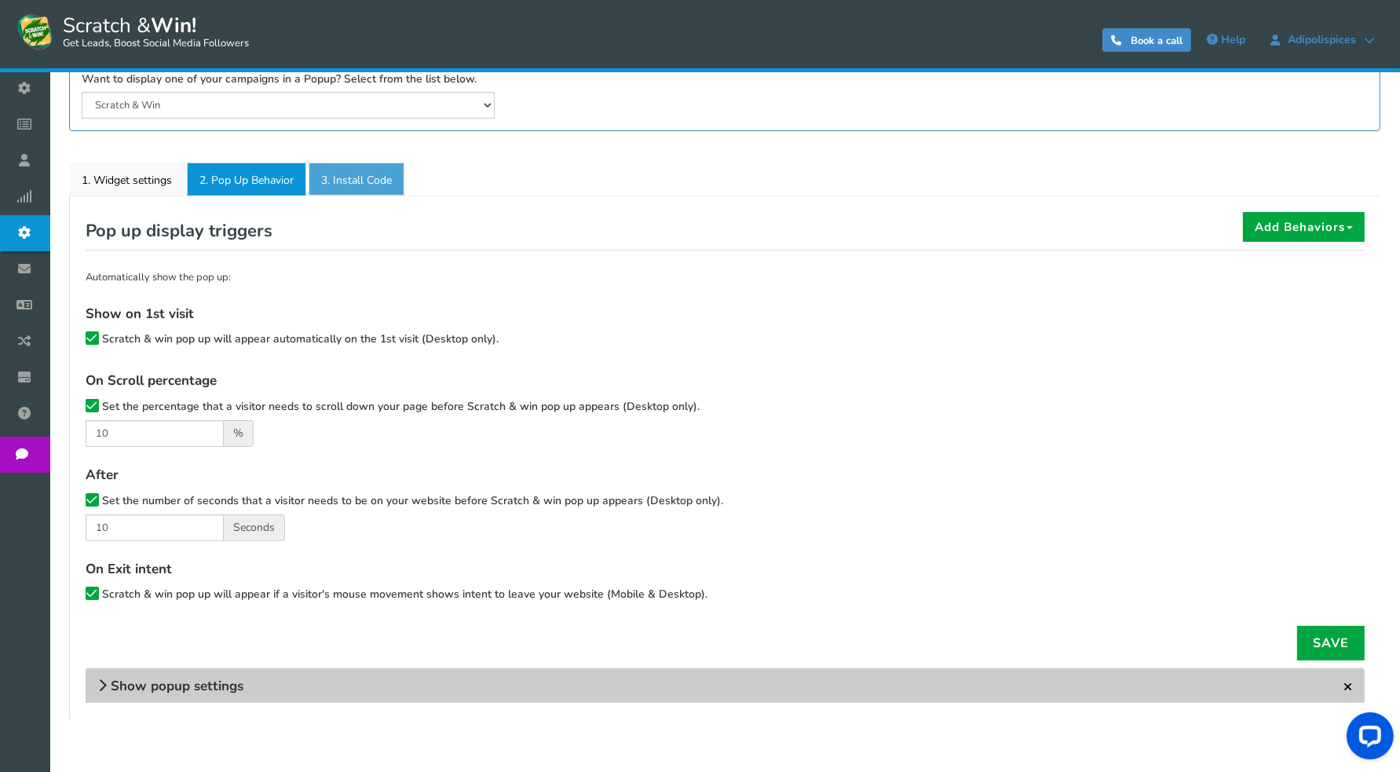
click at [336, 177] on link "3. Install Code" at bounding box center [357, 179] width 96 height 33
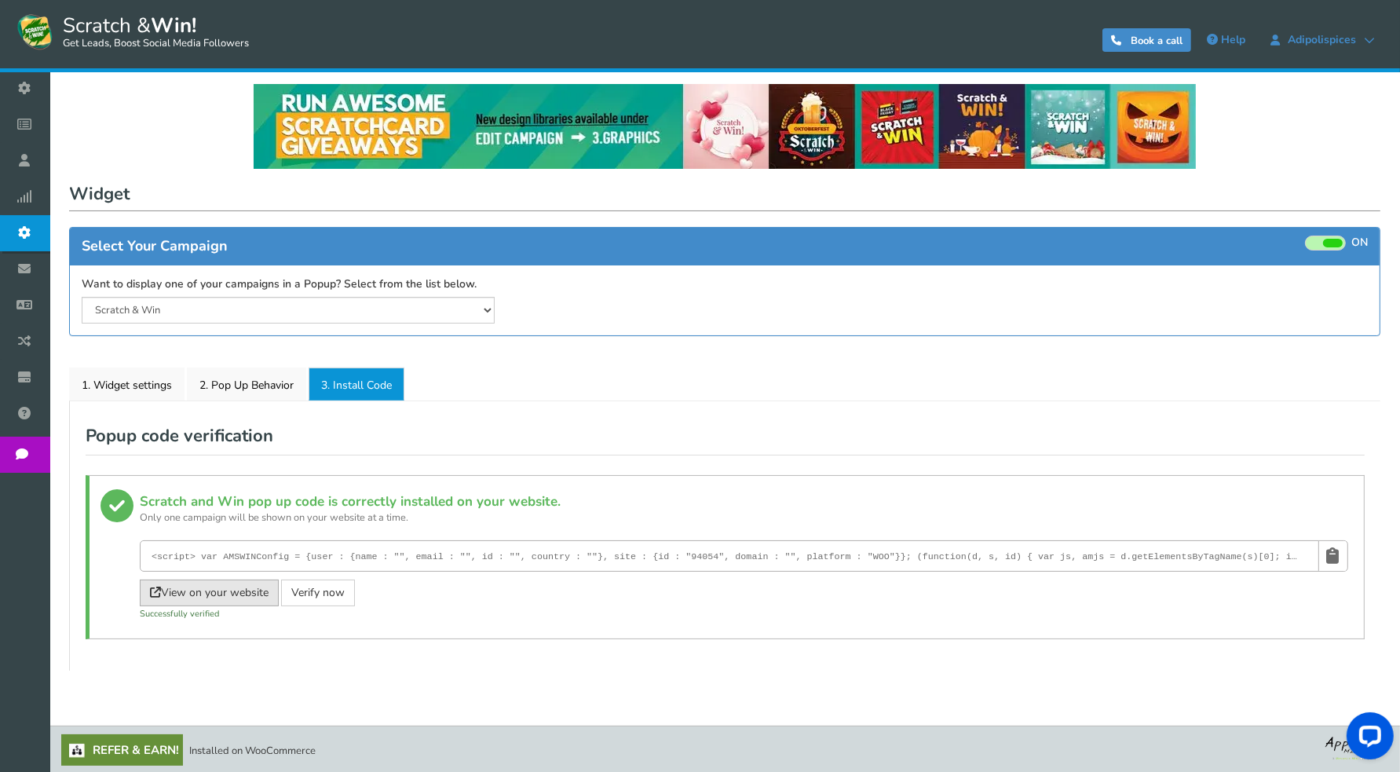
click at [236, 586] on link "View on your website" at bounding box center [209, 592] width 139 height 27
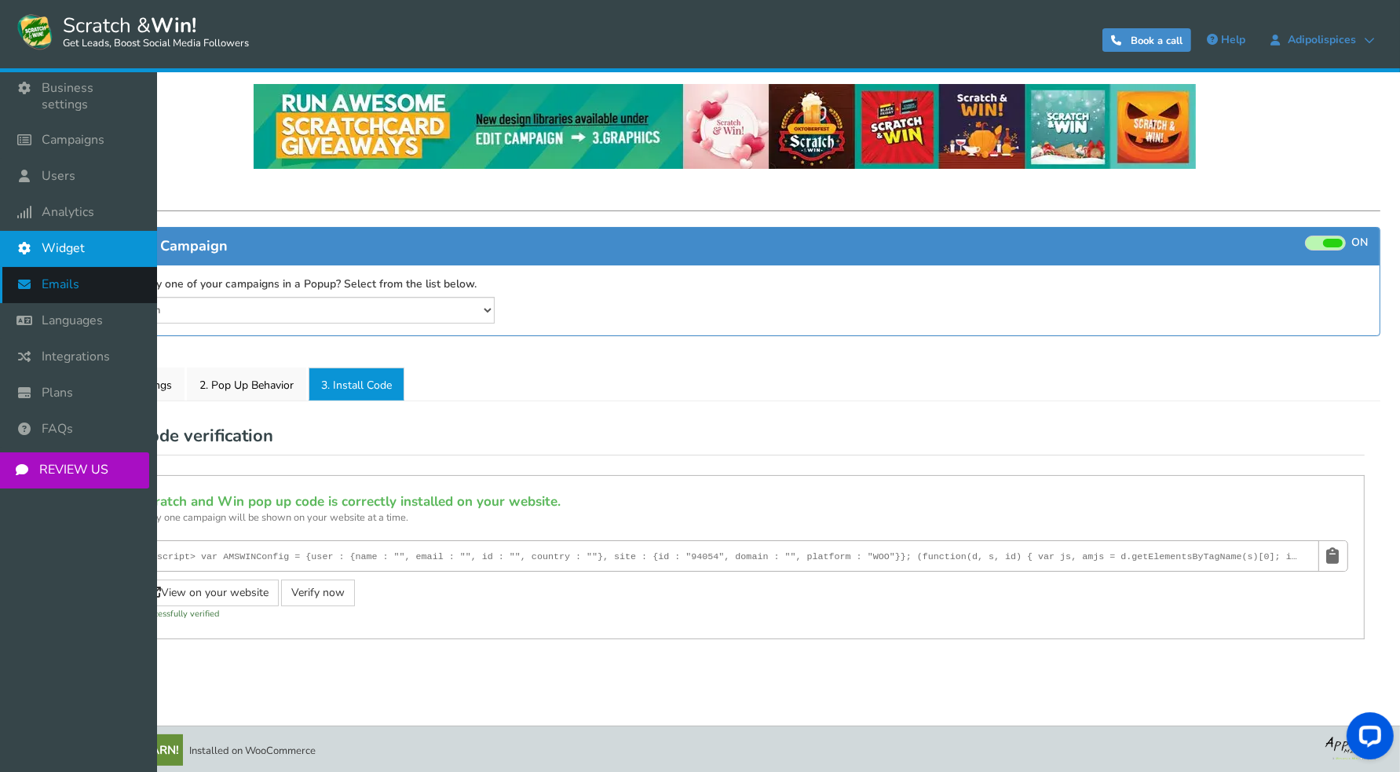
click at [50, 276] on span "Emails" at bounding box center [61, 284] width 38 height 16
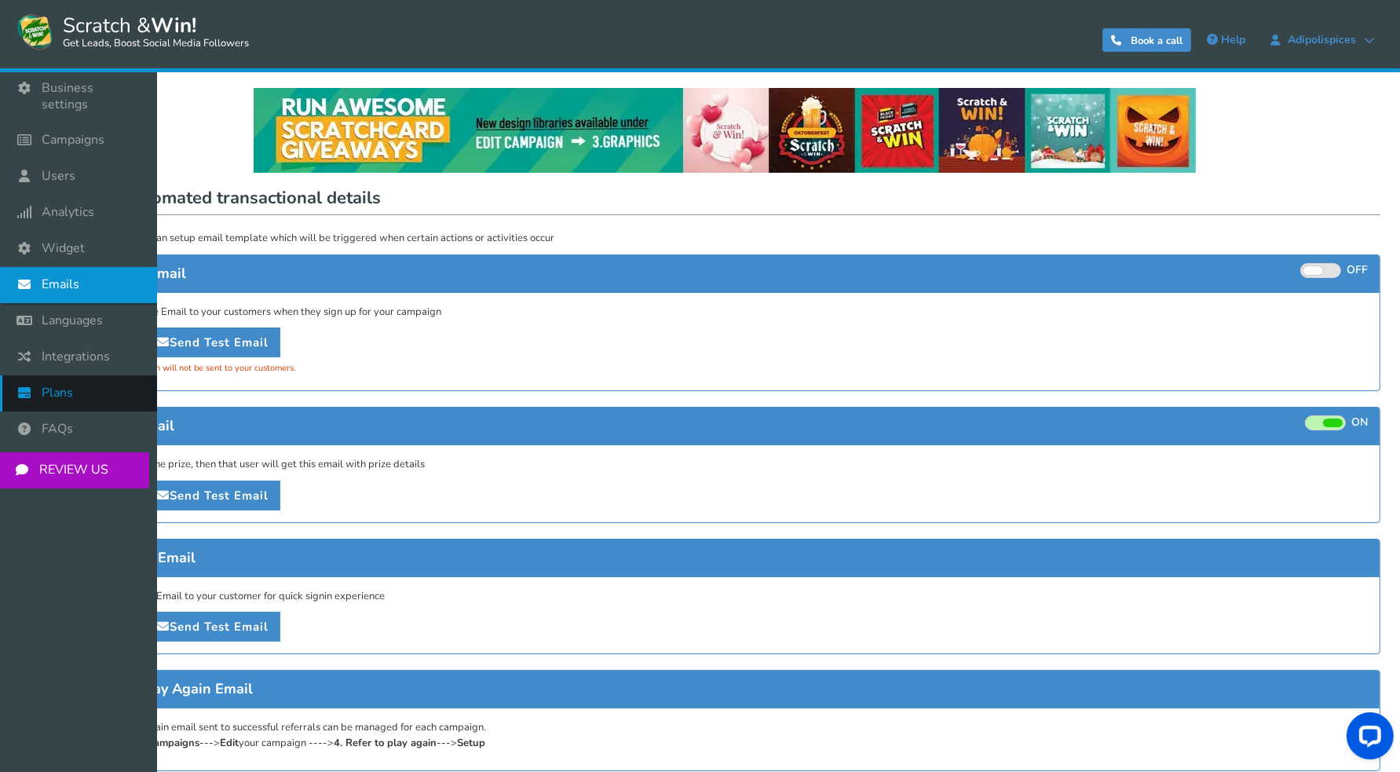
click at [62, 385] on span "Plans" at bounding box center [57, 393] width 31 height 16
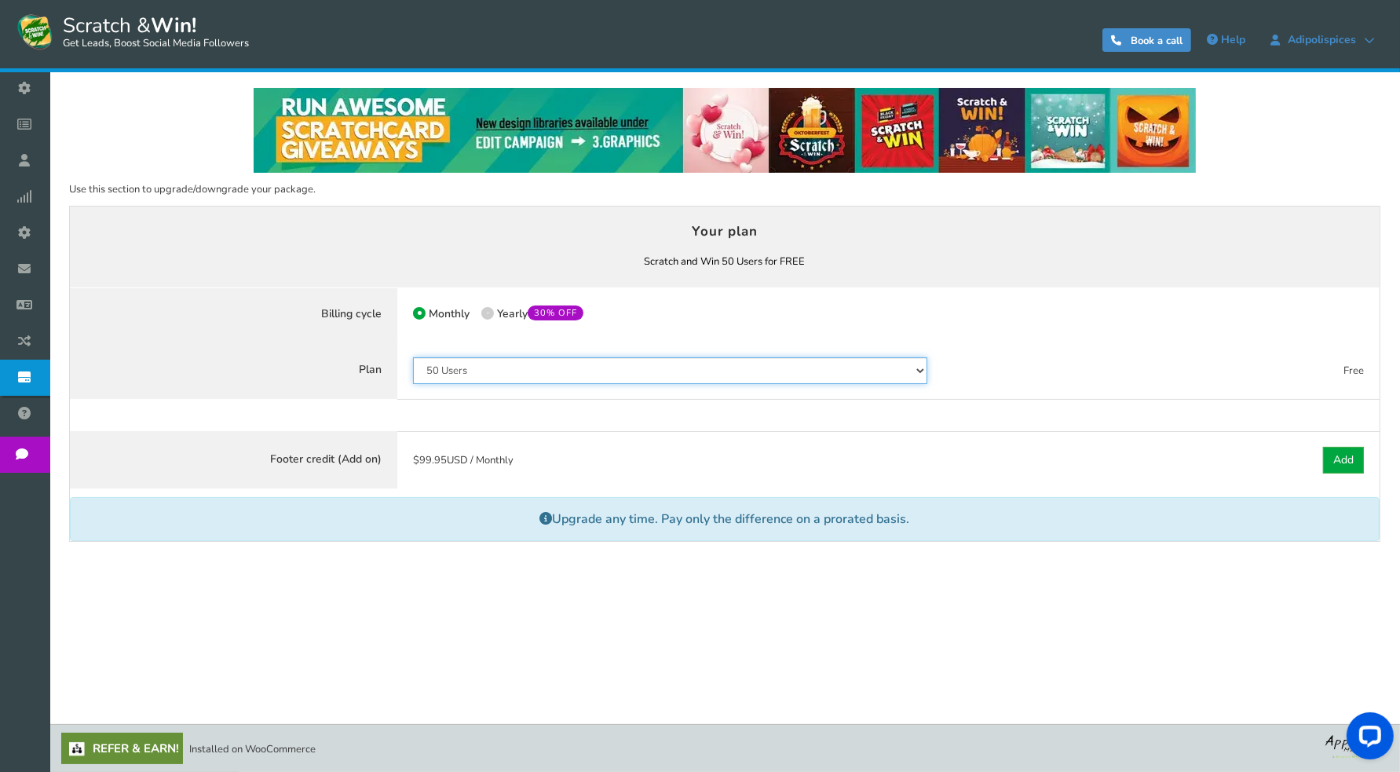
click at [558, 367] on select "50 Users 500 Users 2000 Users 10000 Users 25000 Users Unlimited" at bounding box center [670, 370] width 514 height 27
click at [413, 357] on select "50 Users 500 Users 2000 Users 10000 Users 25000 Users Unlimited" at bounding box center [670, 370] width 514 height 27
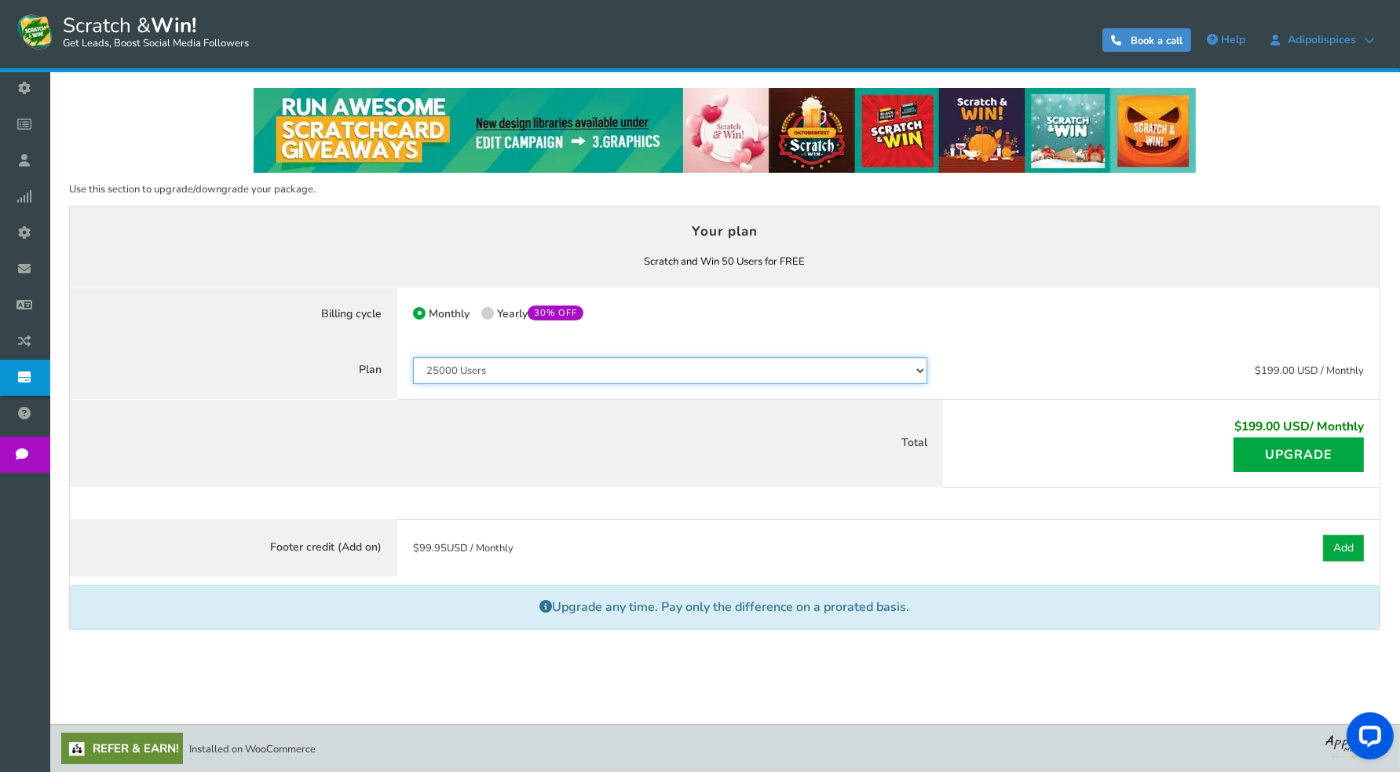
click at [522, 371] on select "50 Users 500 Users 2000 Users 10000 Users 25000 Users Unlimited" at bounding box center [670, 370] width 514 height 27
click at [413, 357] on select "50 Users 500 Users 2000 Users 10000 Users 25000 Users Unlimited" at bounding box center [670, 370] width 514 height 27
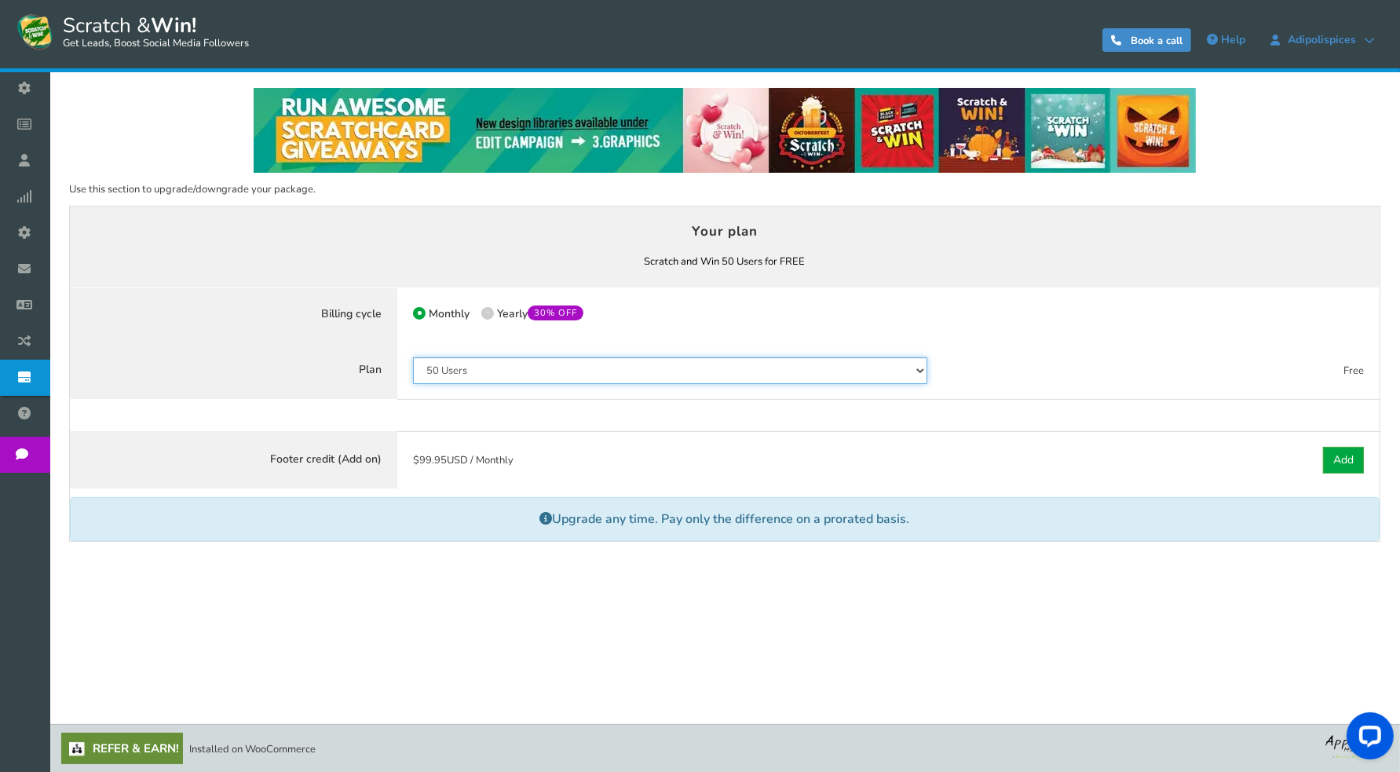
click at [521, 365] on select "50 Users 500 Users 2000 Users 10000 Users 25000 Users Unlimited" at bounding box center [670, 370] width 514 height 27
click at [413, 357] on select "50 Users 500 Users 2000 Users 10000 Users 25000 Users Unlimited" at bounding box center [670, 370] width 514 height 27
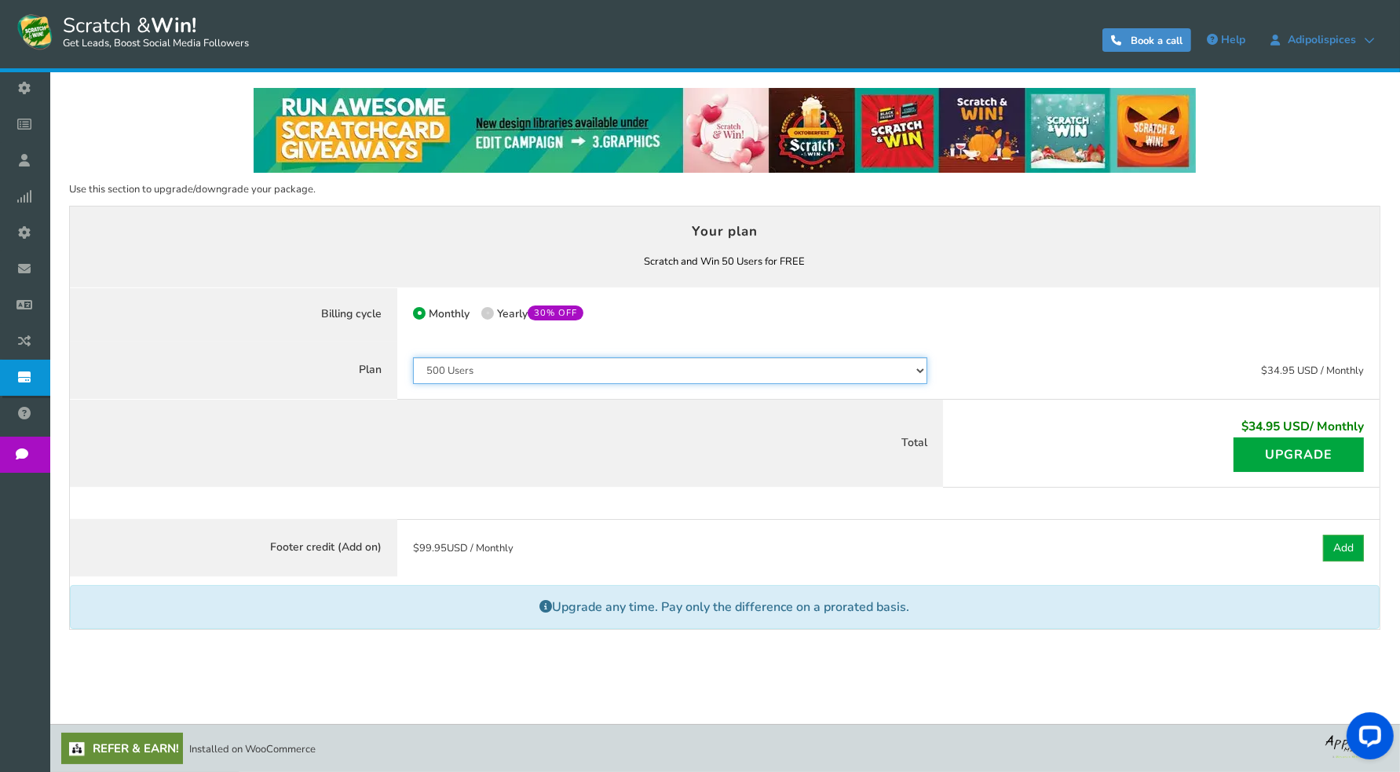
click at [527, 374] on select "50 Users 500 Users 2000 Users 10000 Users 25000 Users Unlimited" at bounding box center [670, 370] width 514 height 27
click at [413, 357] on select "50 Users 500 Users 2000 Users 10000 Users 25000 Users Unlimited" at bounding box center [670, 370] width 514 height 27
click at [518, 373] on select "50 Users 500 Users 2000 Users 10000 Users 25000 Users Unlimited" at bounding box center [670, 370] width 514 height 27
click at [413, 357] on select "50 Users 500 Users 2000 Users 10000 Users 25000 Users Unlimited" at bounding box center [670, 370] width 514 height 27
click at [514, 367] on select "50 Users 500 Users 2000 Users 10000 Users 25000 Users Unlimited" at bounding box center [670, 370] width 514 height 27
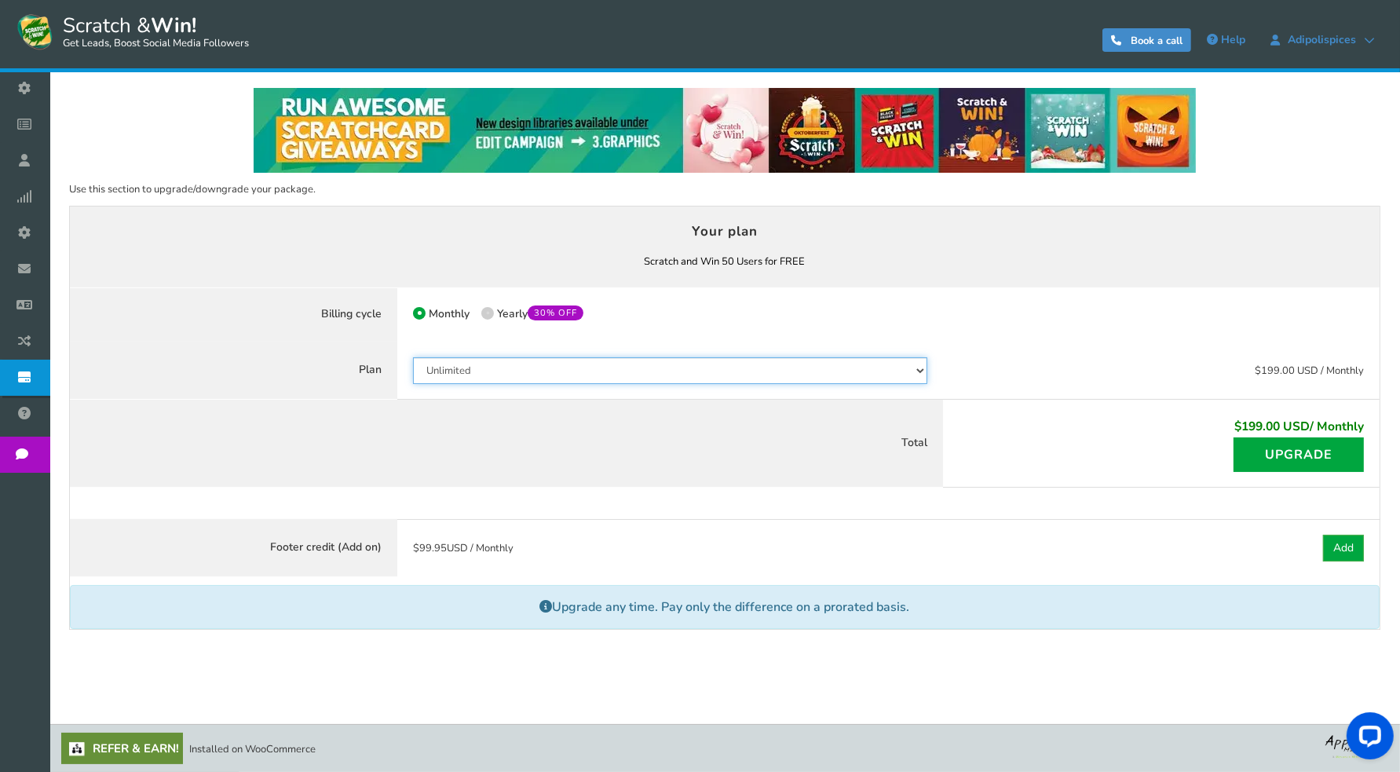
click at [413, 365] on select "50 Users 500 Users 2000 Users 10000 Users 25000 Users Unlimited" at bounding box center [670, 370] width 514 height 27
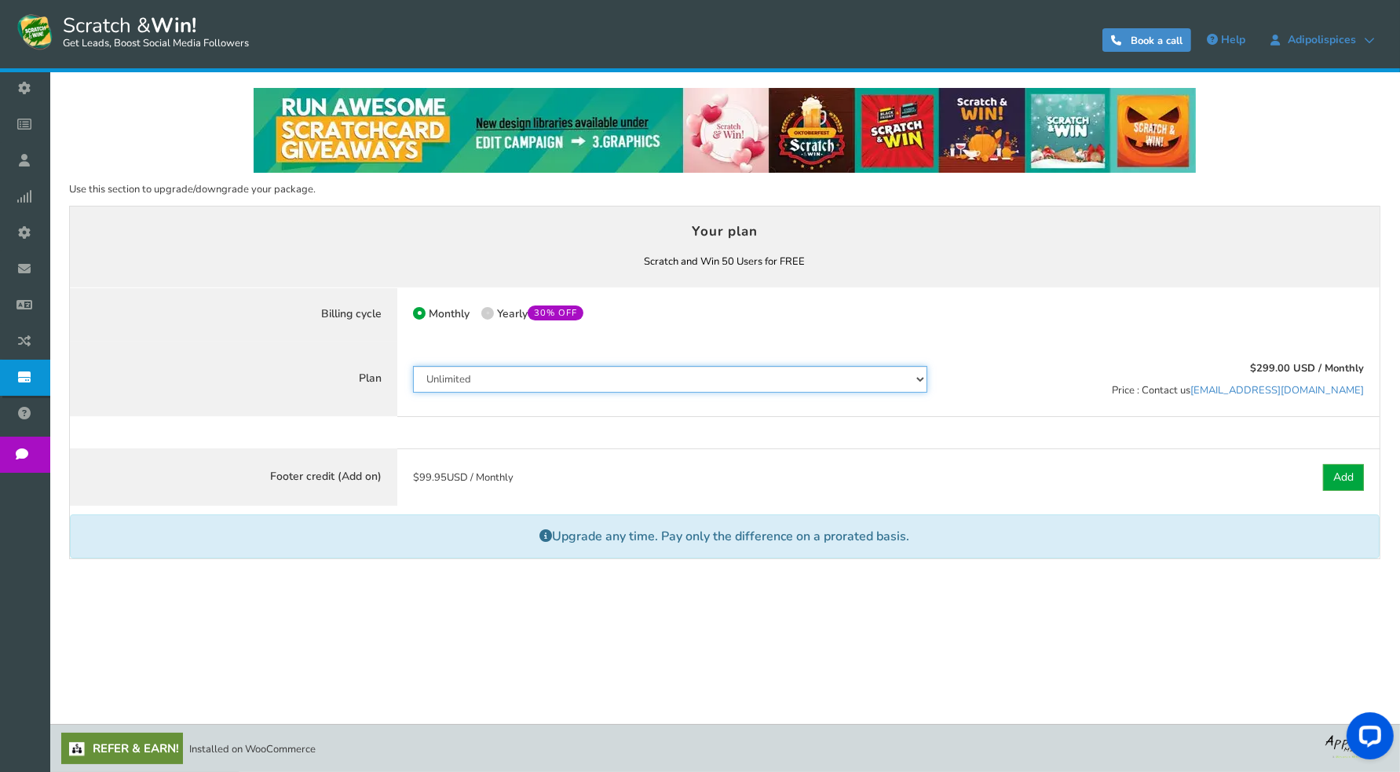
click at [501, 379] on select "50 Users 500 Users 2000 Users 10000 Users 25000 Users Unlimited" at bounding box center [670, 379] width 514 height 27
select select "849"
click at [413, 366] on select "50 Users 500 Users 2000 Users 10000 Users 25000 Users Unlimited" at bounding box center [670, 379] width 514 height 27
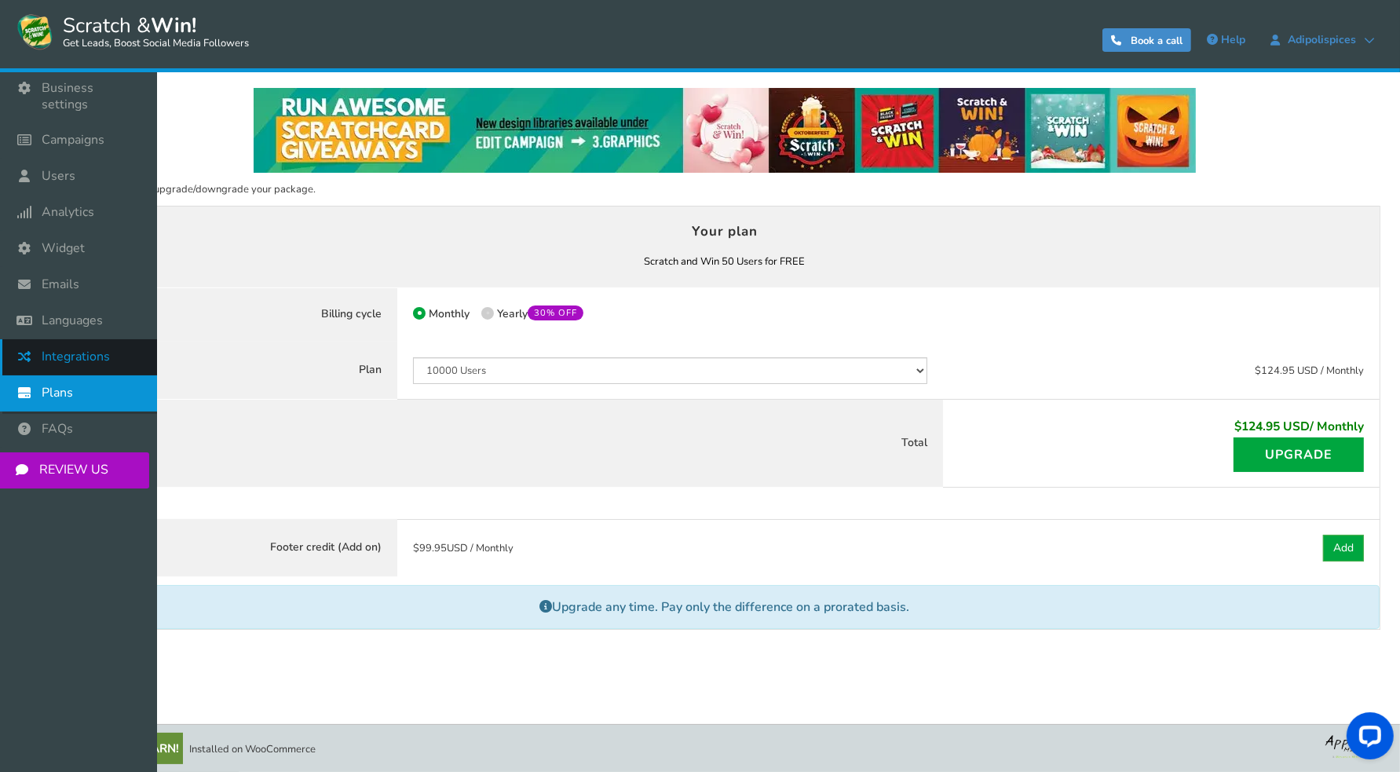
click at [23, 342] on icon at bounding box center [28, 356] width 30 height 35
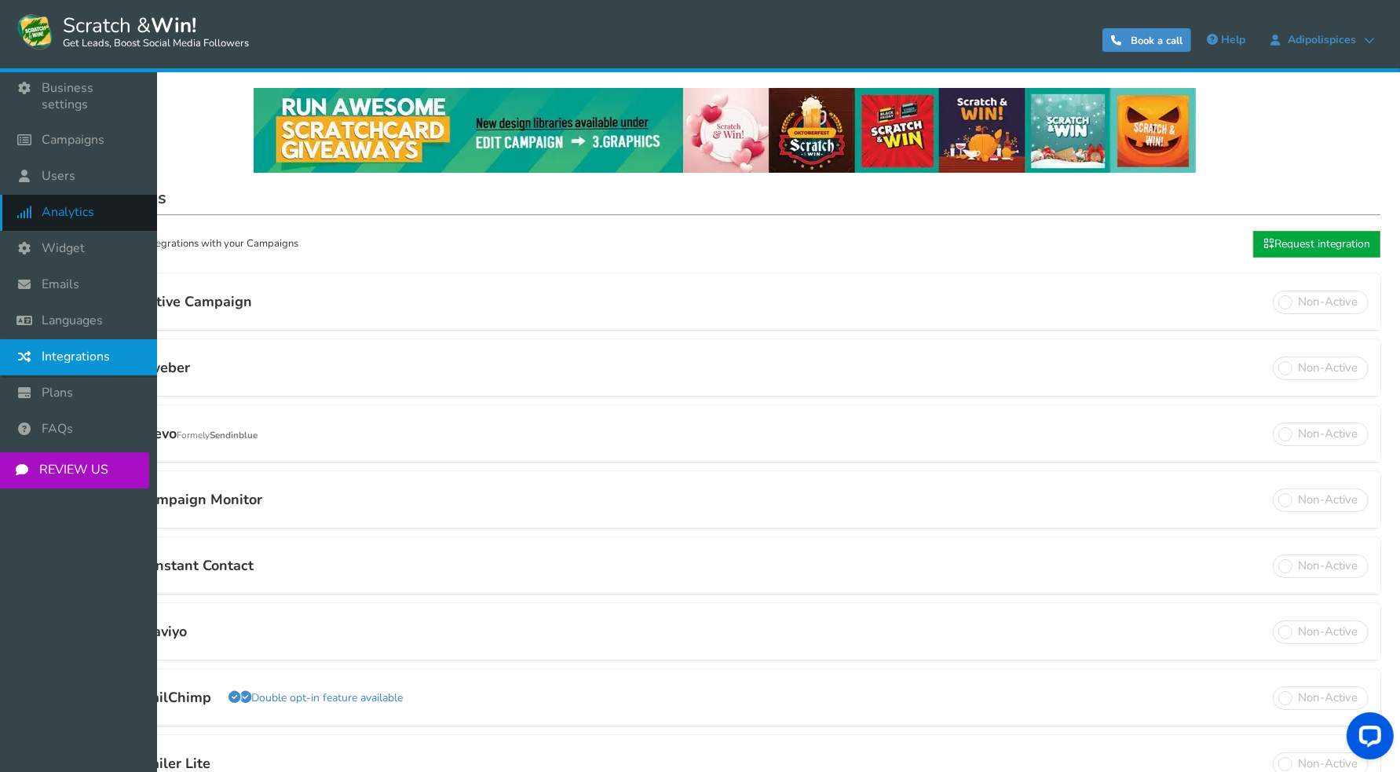
click at [28, 197] on icon at bounding box center [28, 212] width 30 height 35
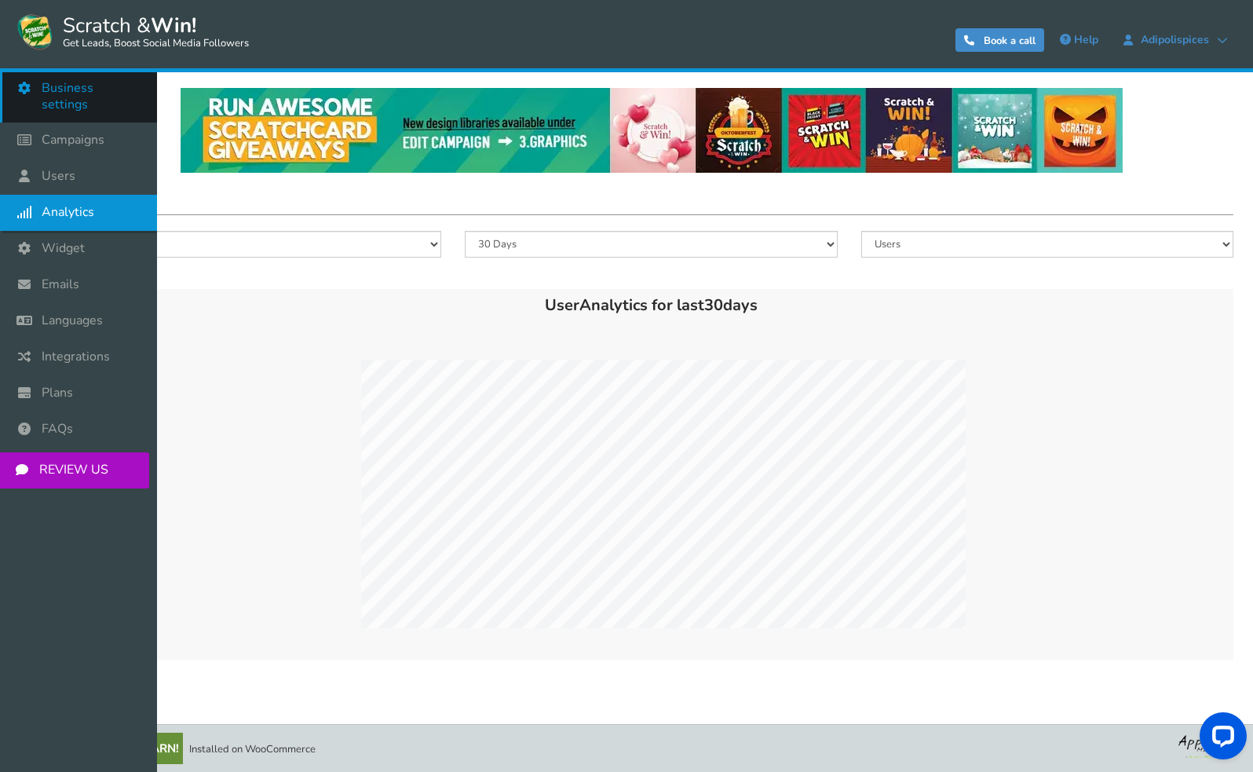
click at [77, 97] on link "Business settings" at bounding box center [78, 97] width 157 height 52
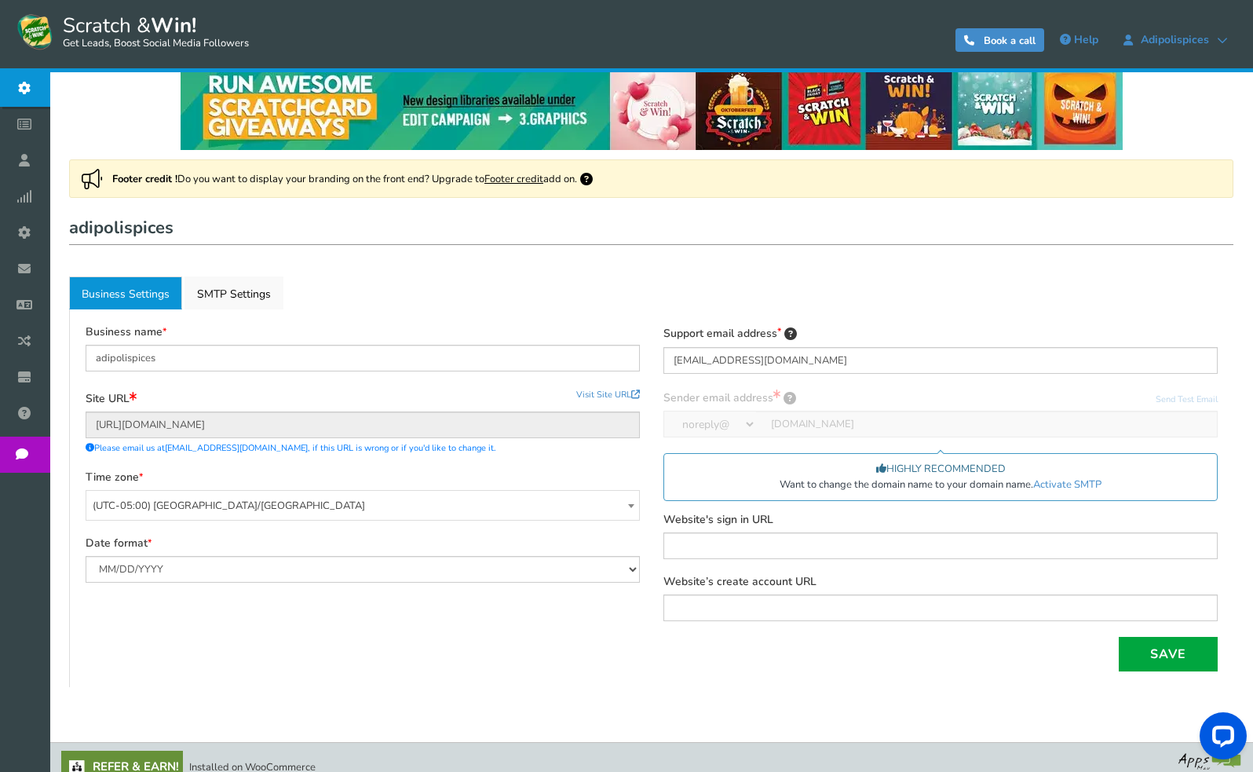
scroll to position [41, 0]
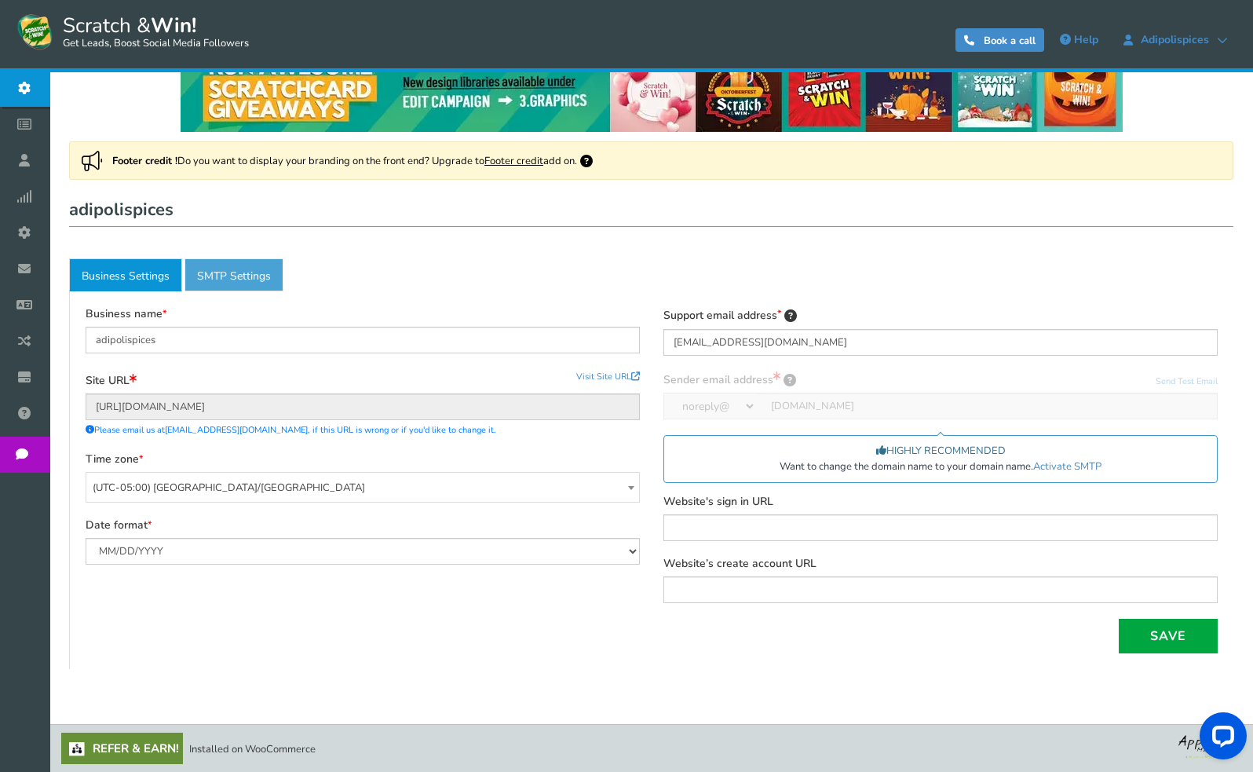
click at [248, 277] on link "Active SMTP Settings" at bounding box center [234, 274] width 99 height 33
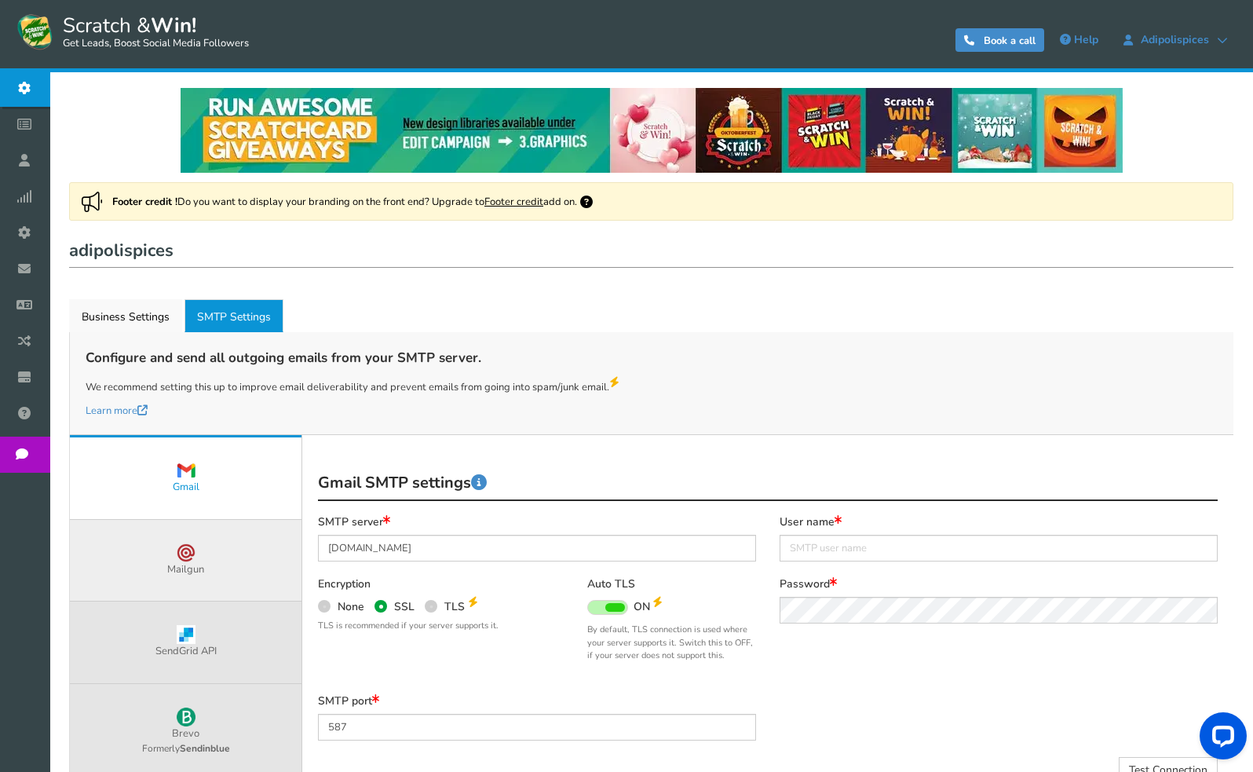
scroll to position [0, 0]
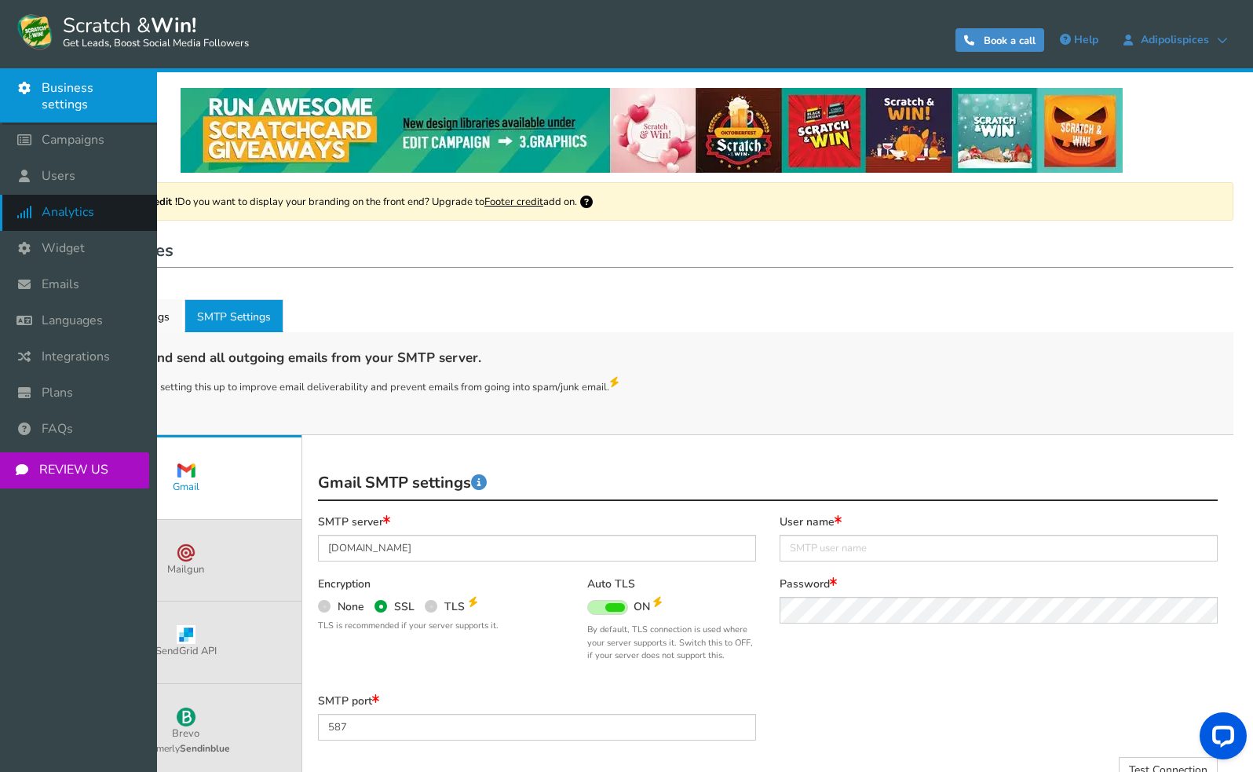
click at [55, 204] on span "Analytics" at bounding box center [68, 212] width 53 height 16
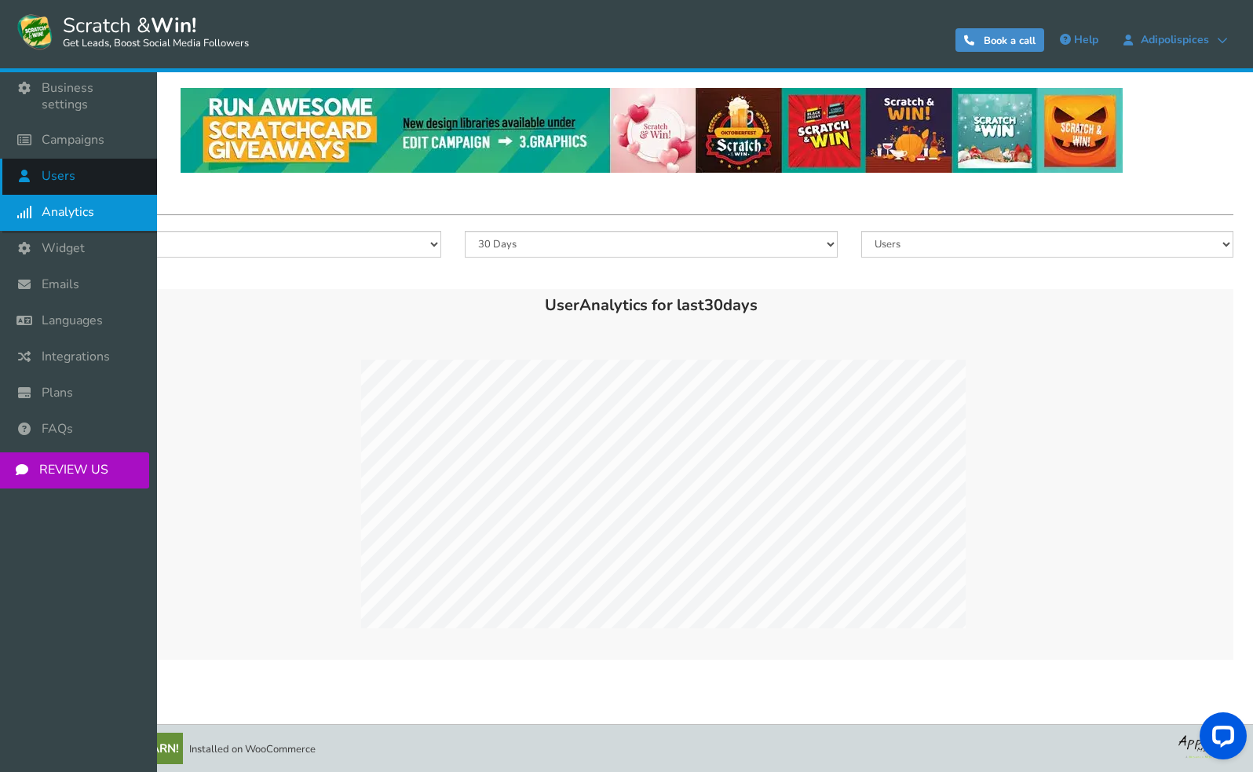
click at [57, 168] on span "Users" at bounding box center [59, 176] width 34 height 16
